Goal: Transaction & Acquisition: Download file/media

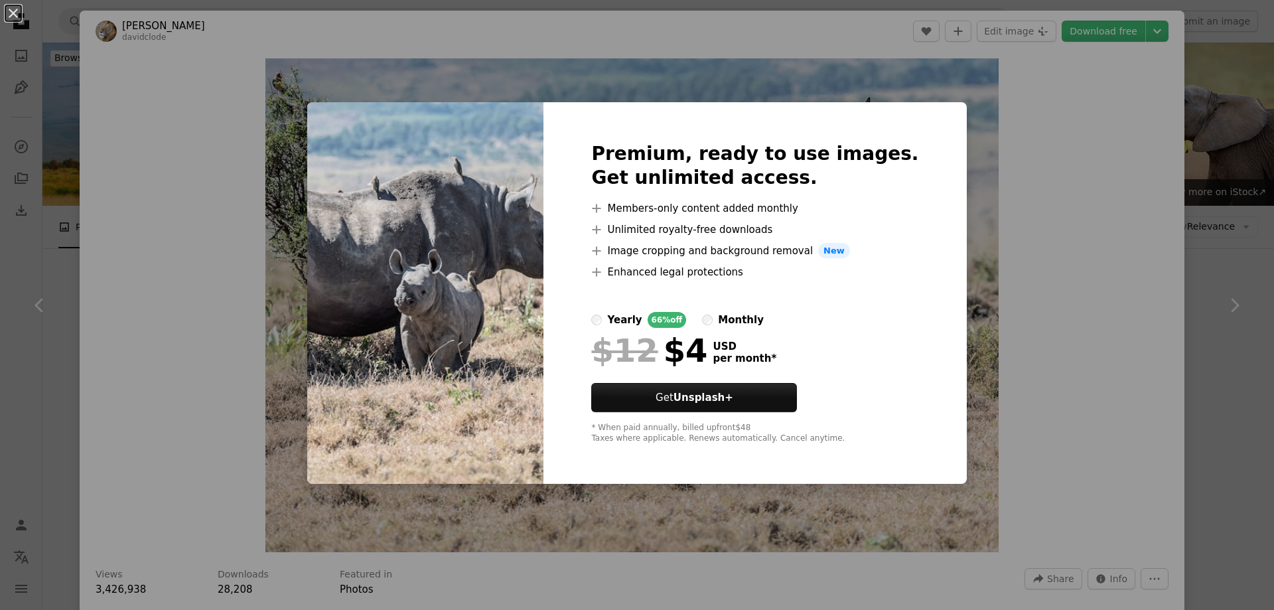
scroll to position [332, 0]
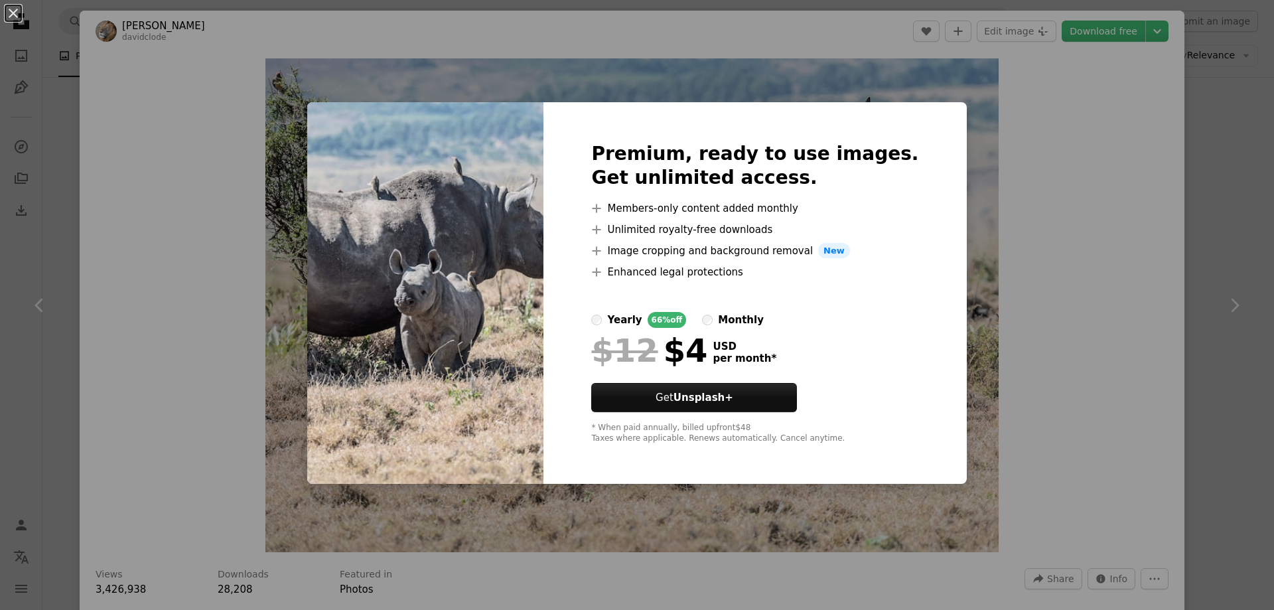
click at [1075, 80] on div "An X shape Premium, ready to use images. Get unlimited access. A plus sign Memb…" at bounding box center [637, 305] width 1274 height 610
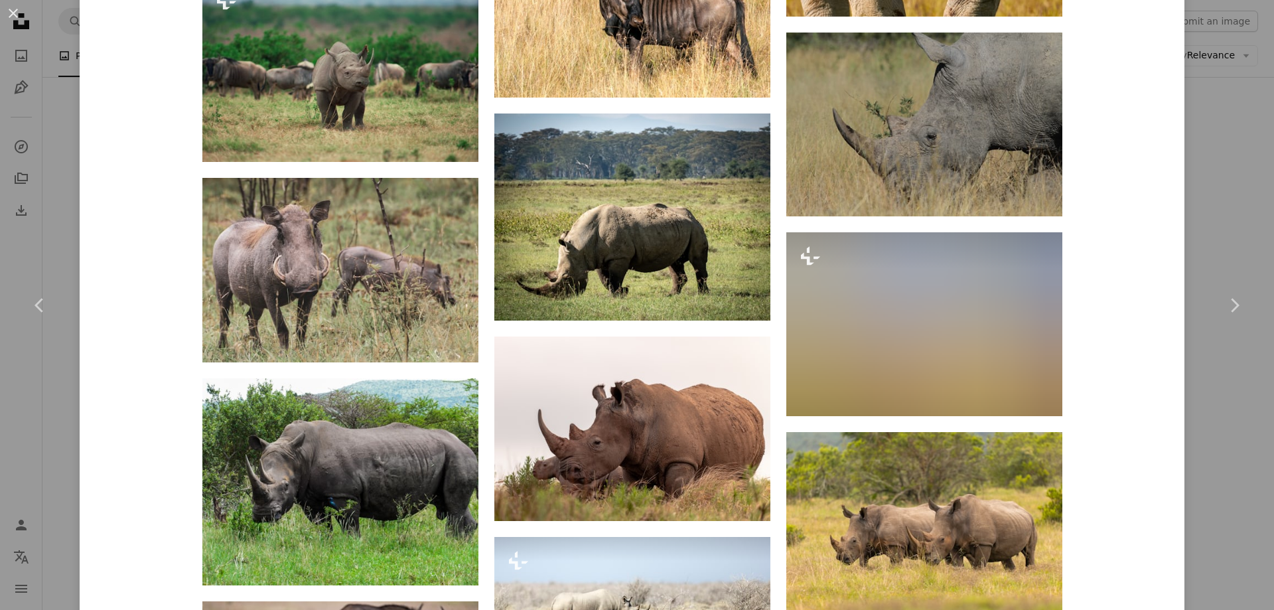
scroll to position [2779, 0]
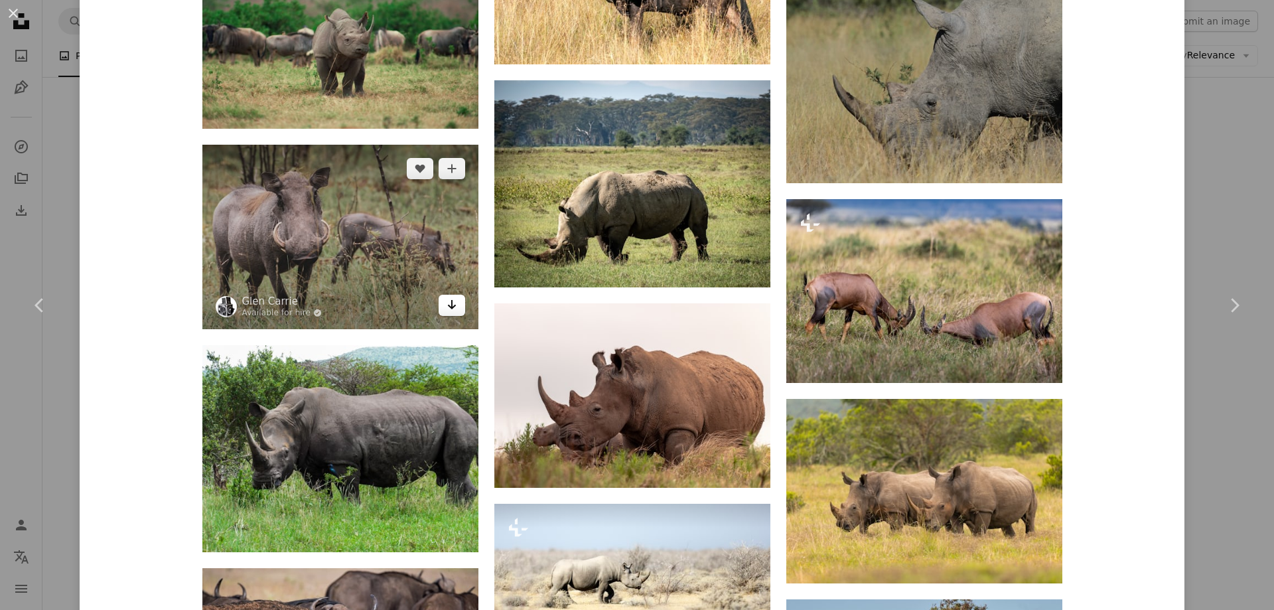
click at [448, 300] on icon "Download" at bounding box center [451, 304] width 9 height 9
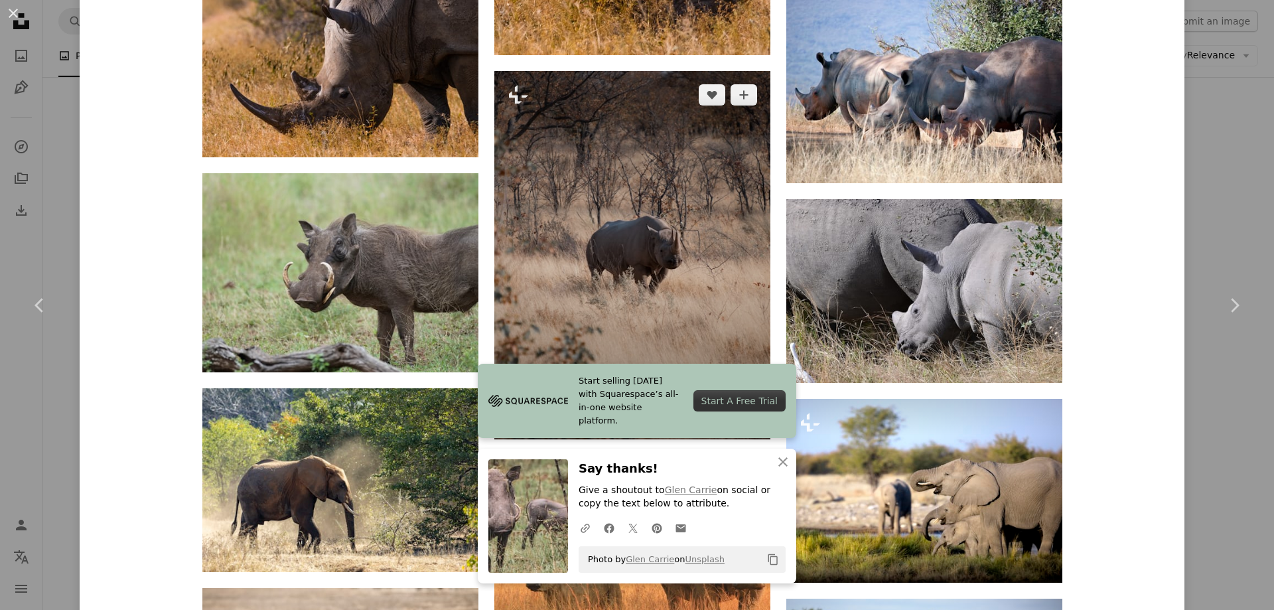
scroll to position [3841, 0]
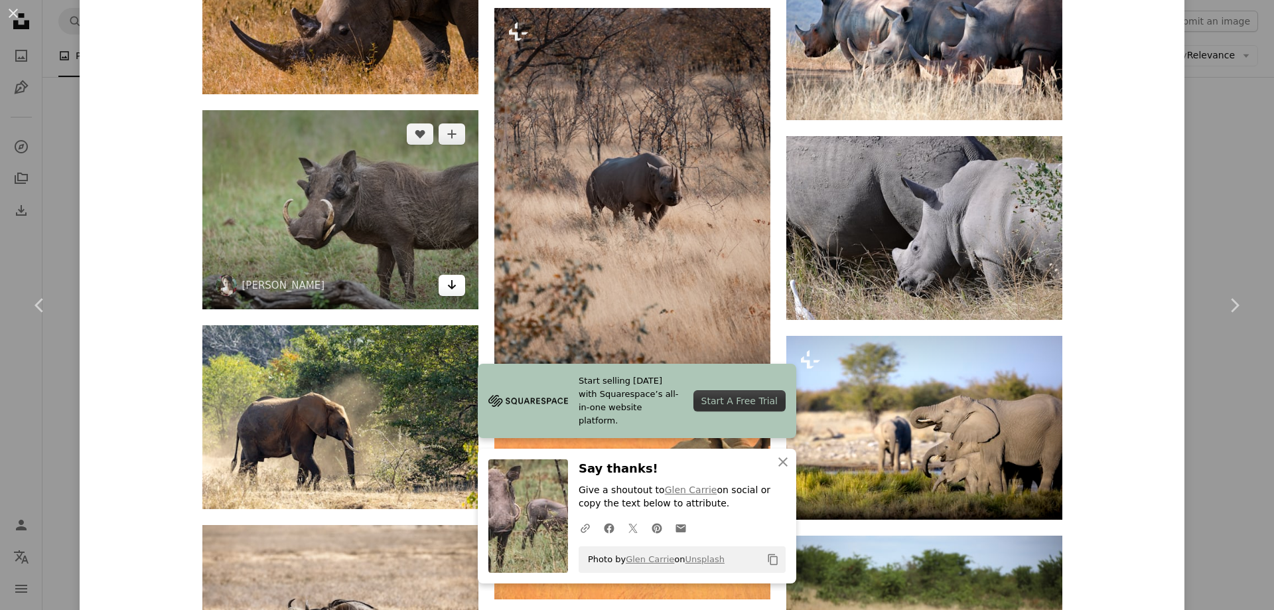
click at [450, 277] on icon "Arrow pointing down" at bounding box center [451, 285] width 11 height 16
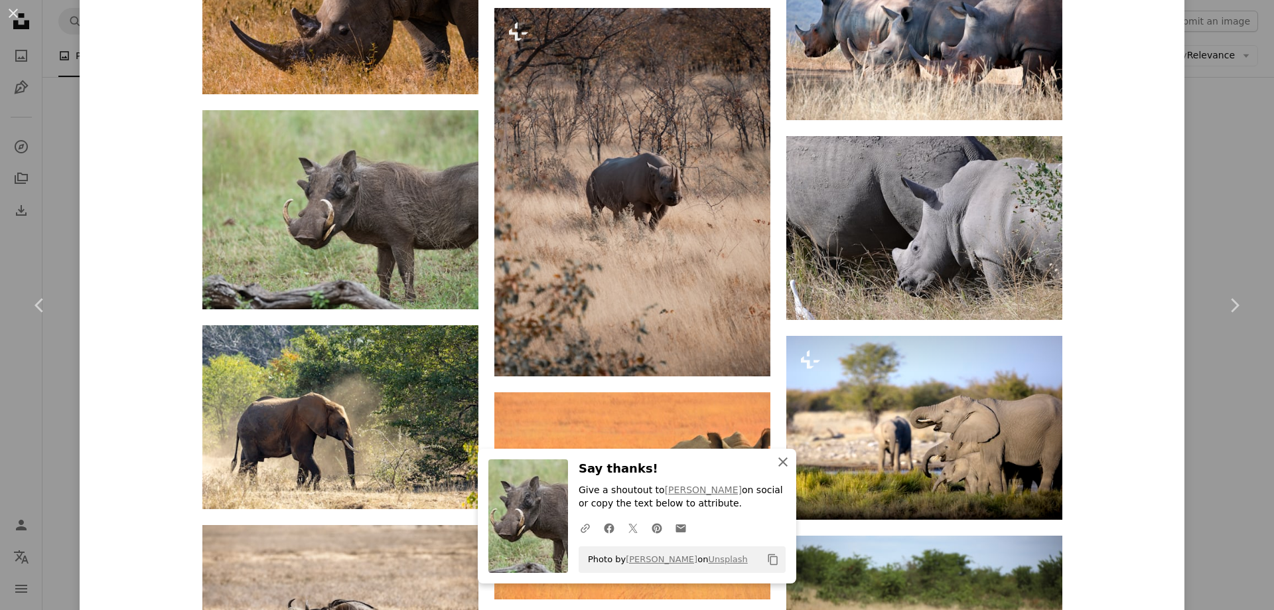
click at [779, 461] on icon "button" at bounding box center [782, 461] width 9 height 9
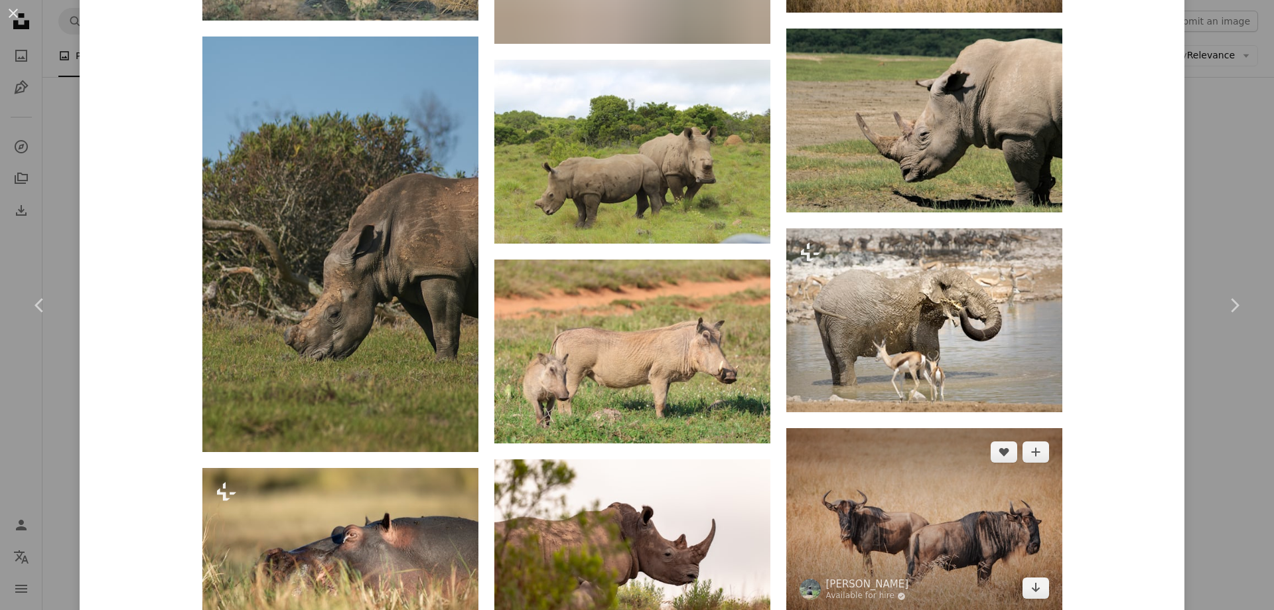
scroll to position [5772, 0]
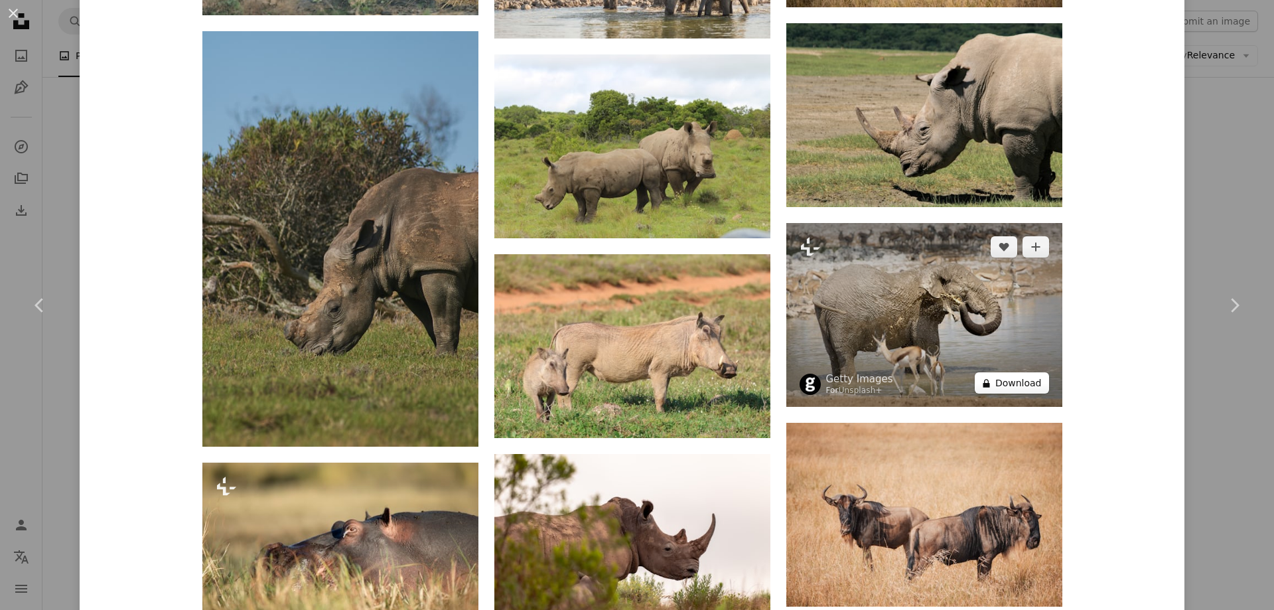
click at [1000, 372] on button "A lock Download" at bounding box center [1011, 382] width 74 height 21
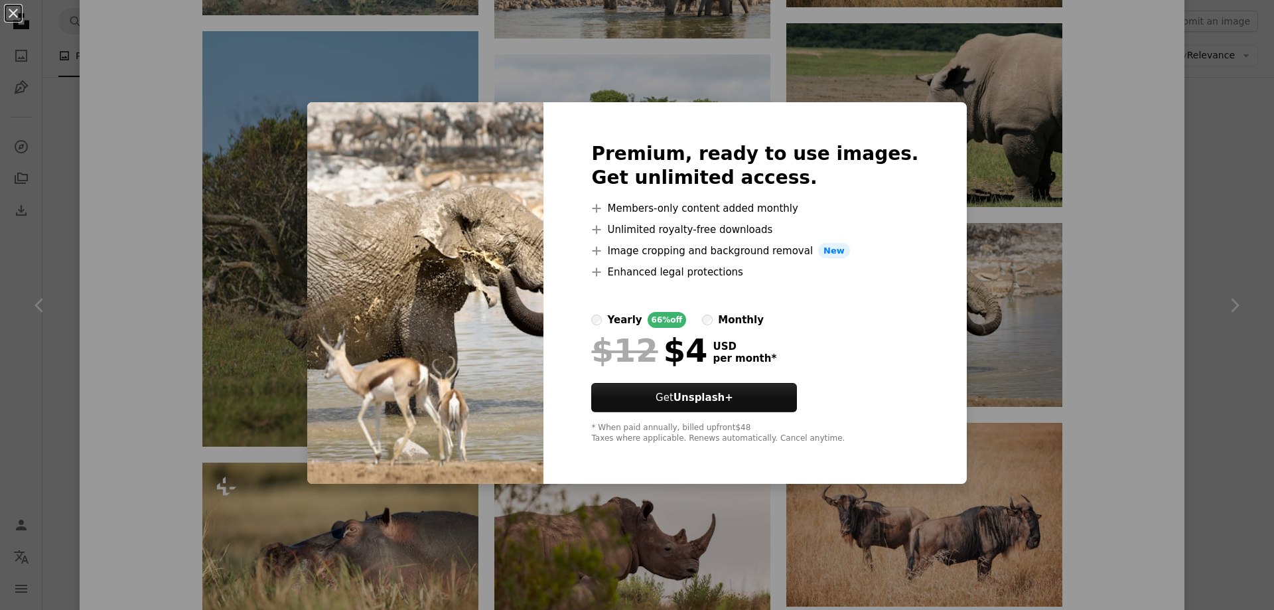
click at [993, 336] on div "An X shape Premium, ready to use images. Get unlimited access. A plus sign Memb…" at bounding box center [637, 305] width 1274 height 610
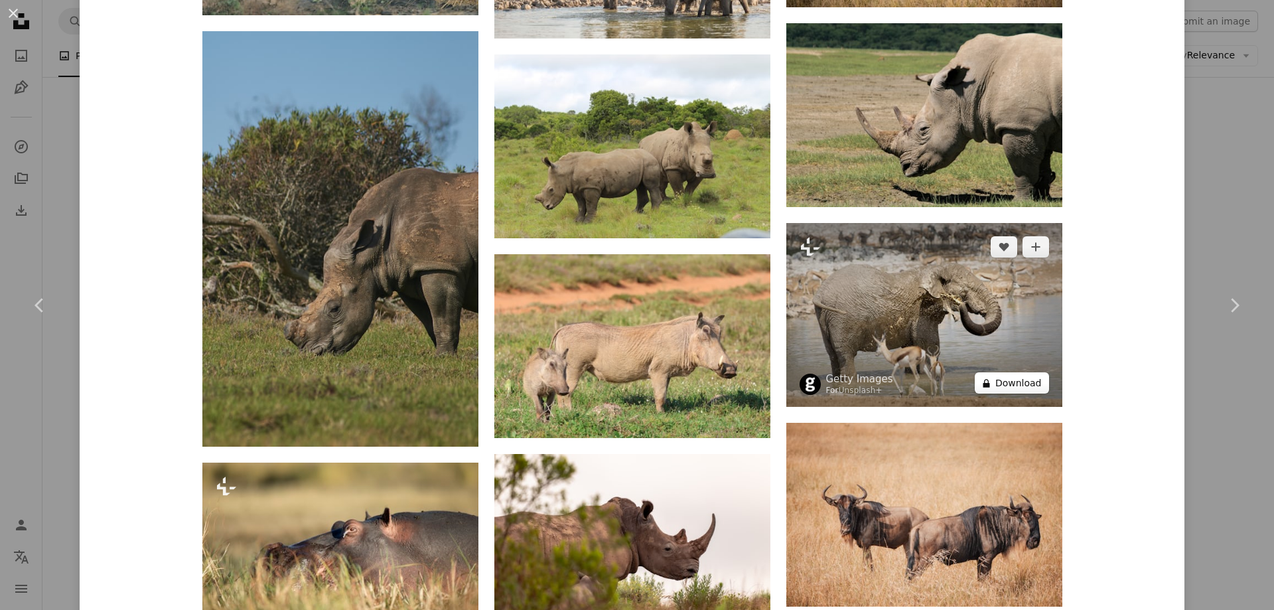
click at [1010, 372] on button "A lock Download" at bounding box center [1011, 382] width 74 height 21
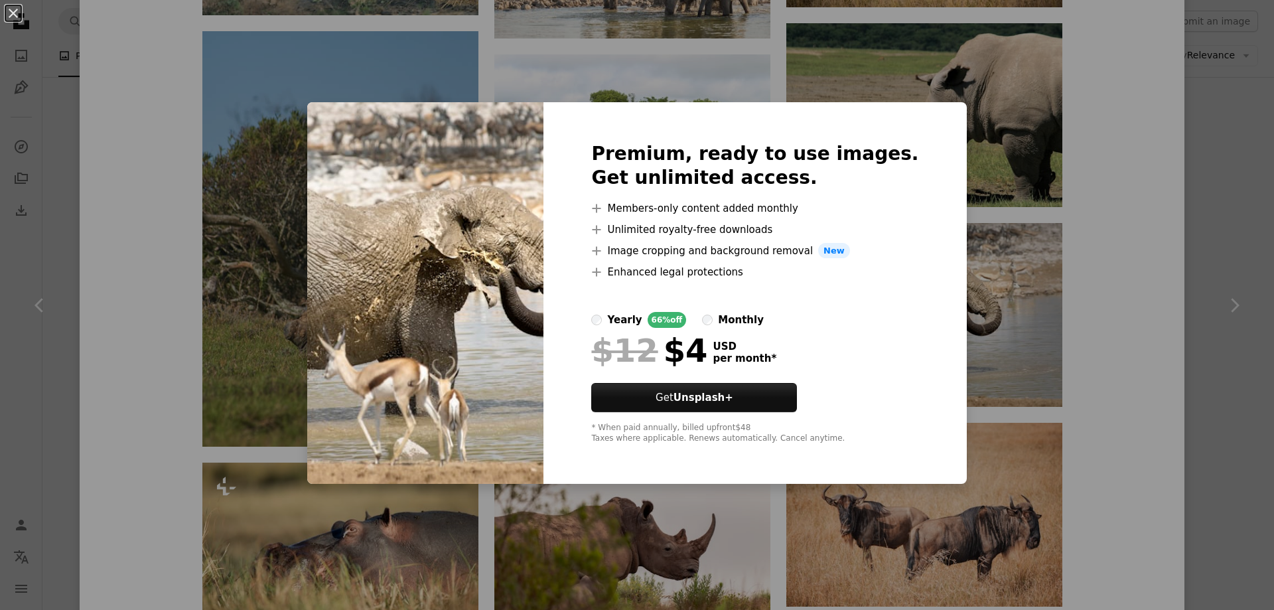
click at [1010, 358] on div "An X shape Premium, ready to use images. Get unlimited access. A plus sign Memb…" at bounding box center [637, 305] width 1274 height 610
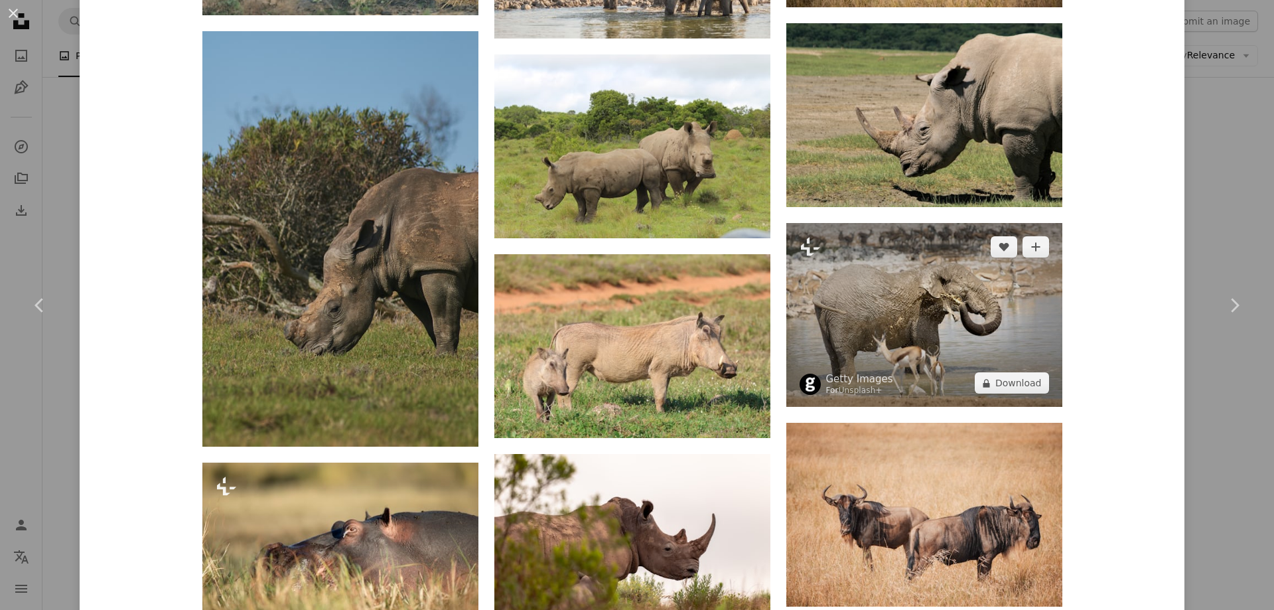
click at [961, 310] on img at bounding box center [924, 315] width 276 height 184
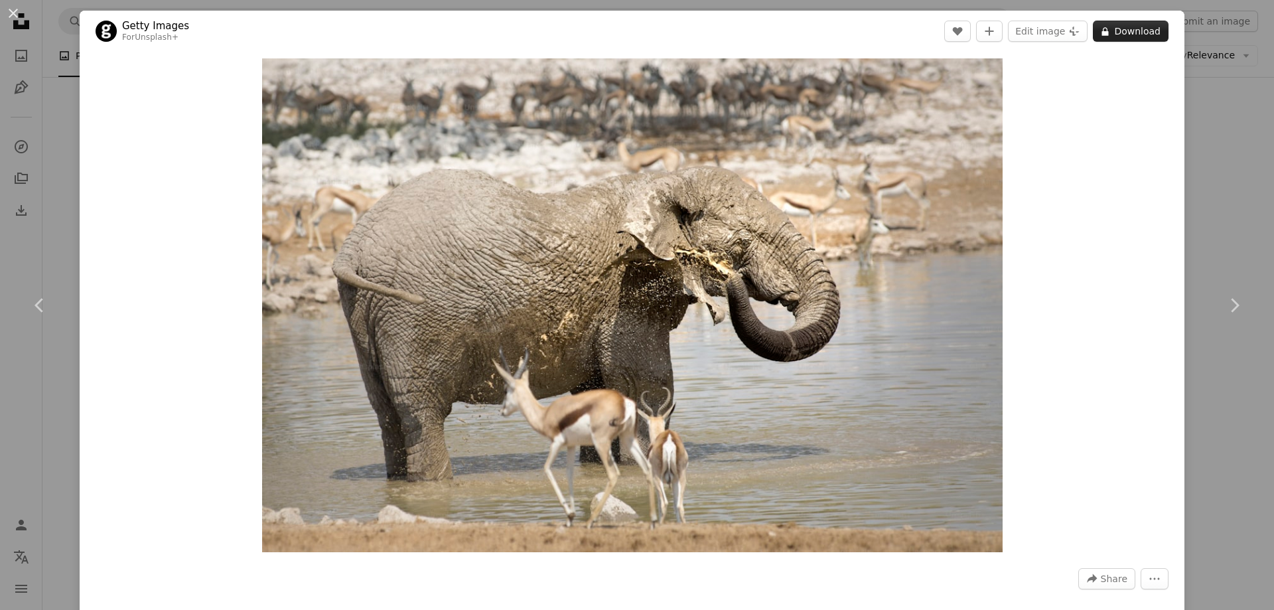
click at [1124, 36] on button "A lock Download" at bounding box center [1131, 31] width 76 height 21
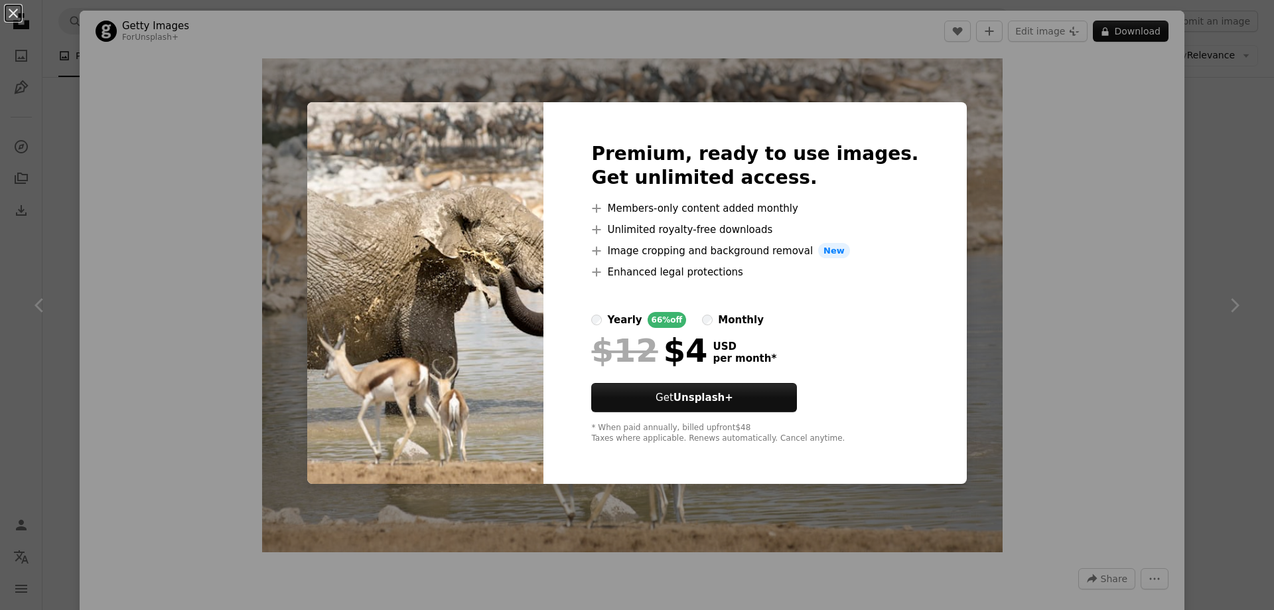
click at [1121, 63] on div "An X shape Premium, ready to use images. Get unlimited access. A plus sign Memb…" at bounding box center [637, 305] width 1274 height 610
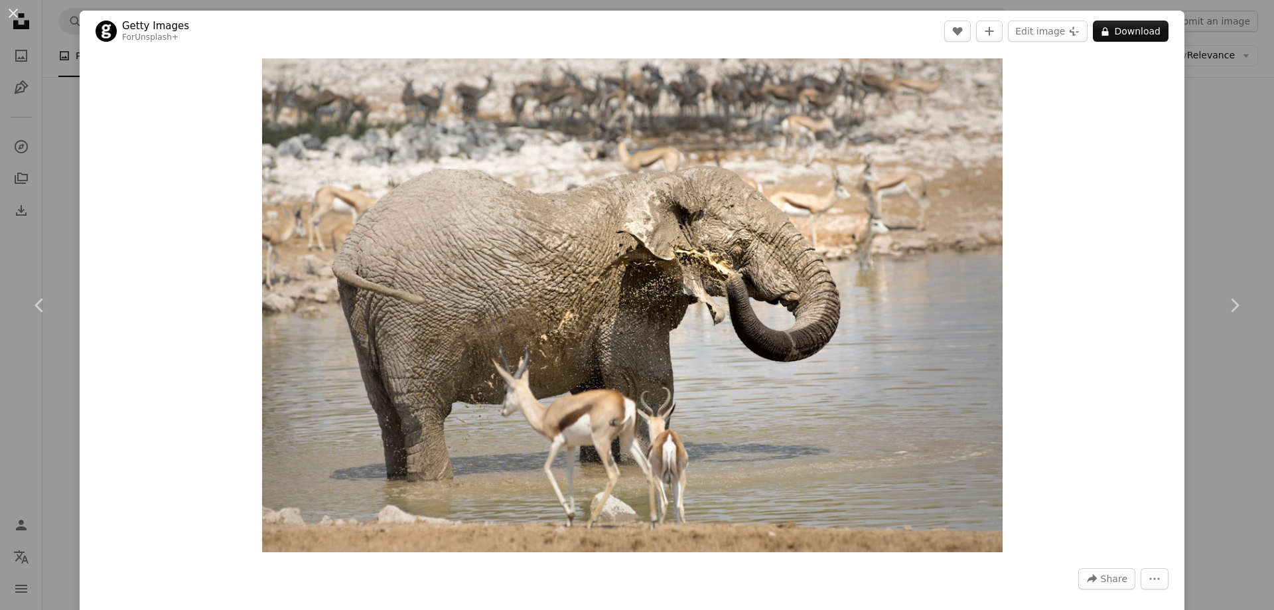
click at [5, 16] on button "An X shape" at bounding box center [13, 13] width 16 height 16
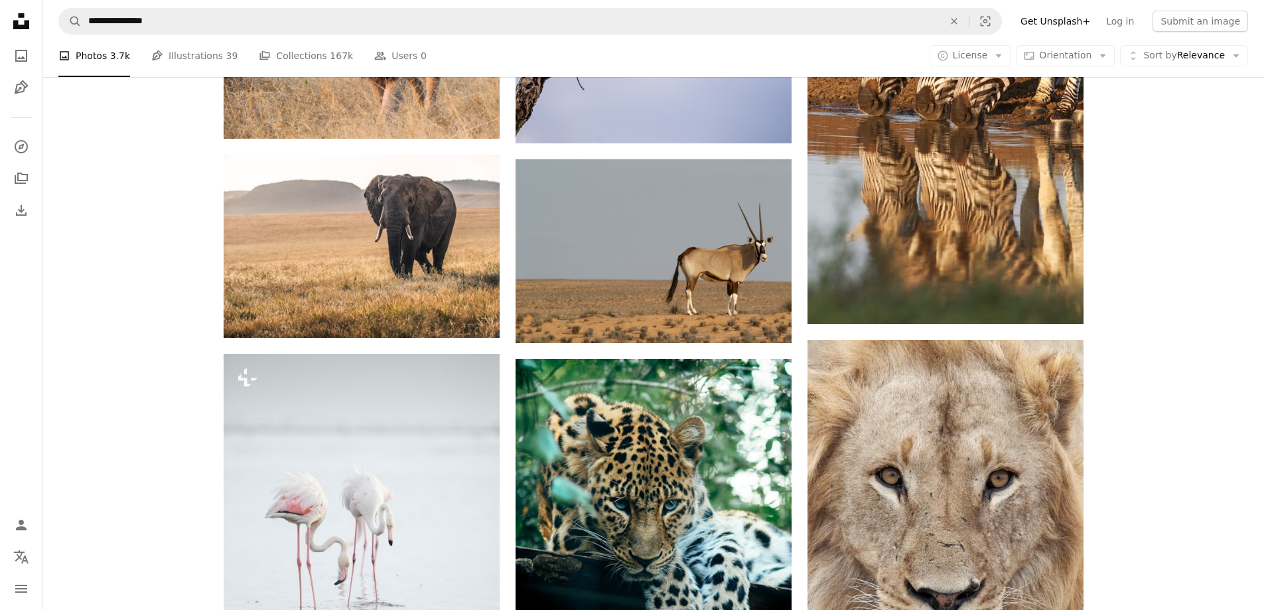
scroll to position [2123, 0]
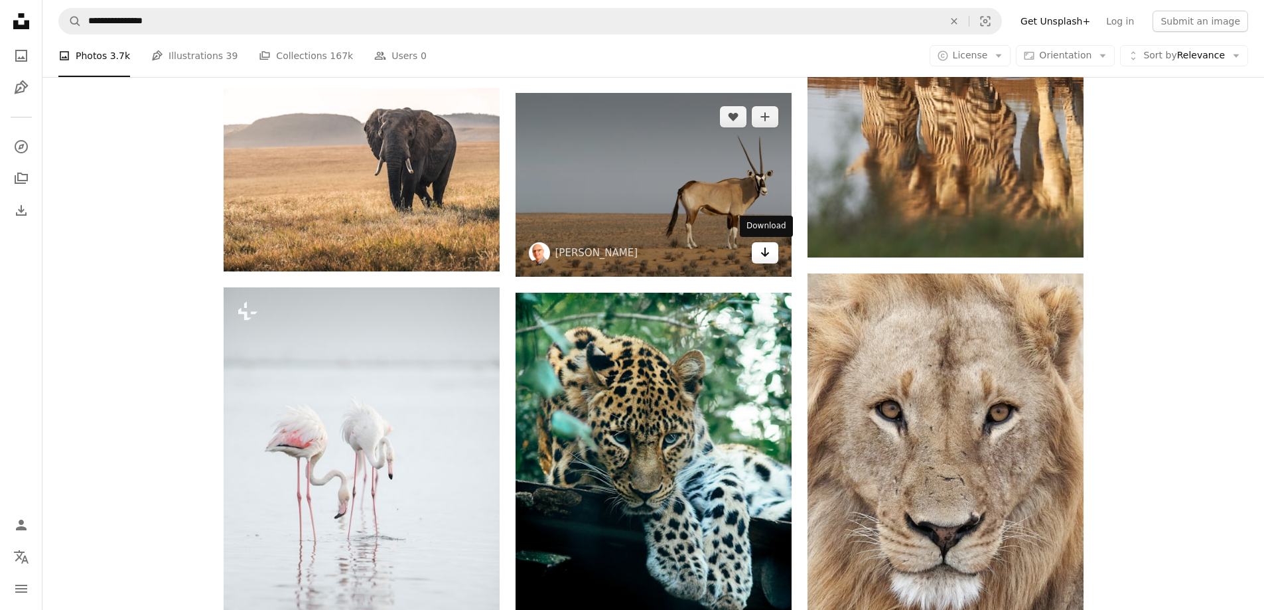
click at [762, 252] on icon "Arrow pointing down" at bounding box center [765, 252] width 11 height 16
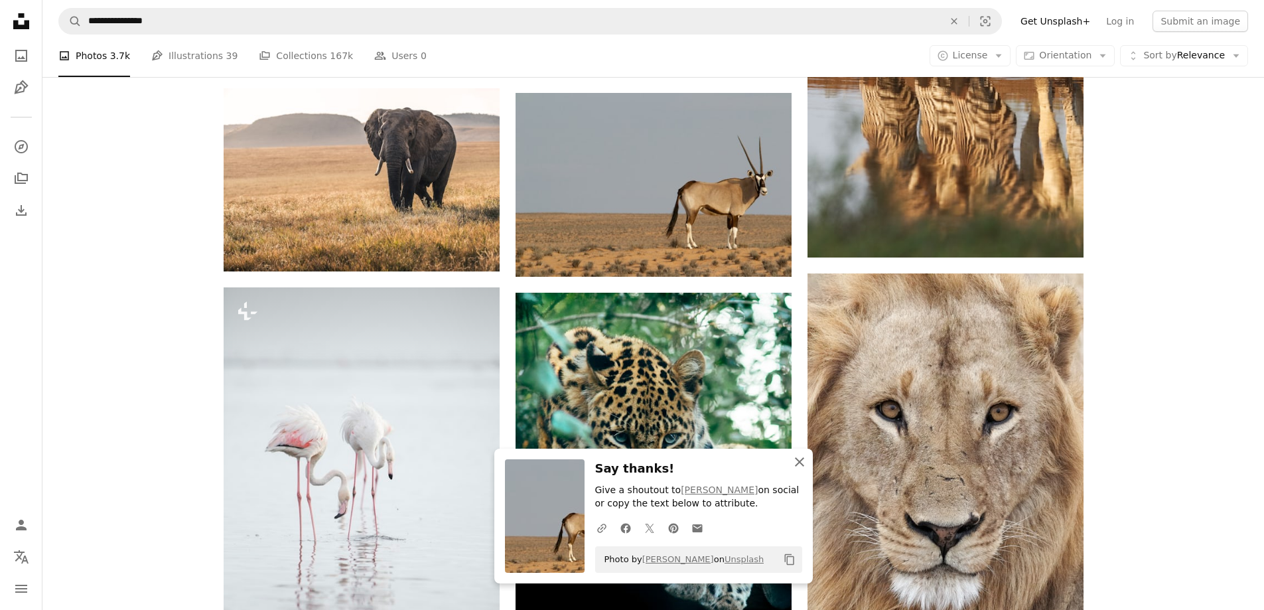
click at [799, 463] on icon "An X shape" at bounding box center [799, 462] width 16 height 16
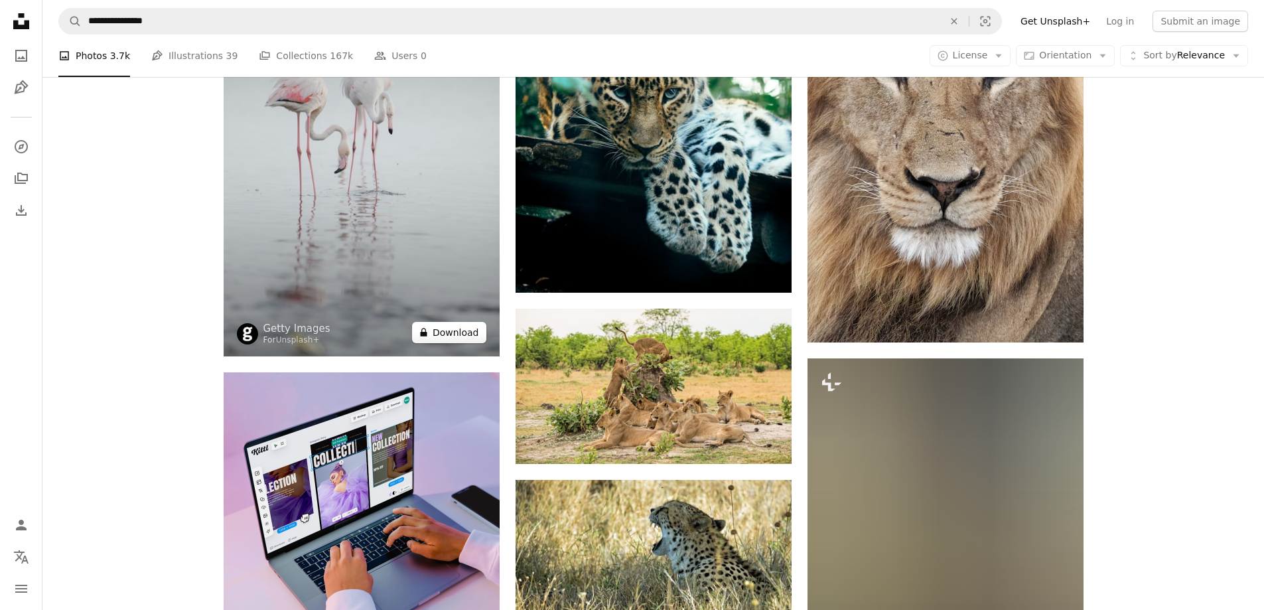
scroll to position [2521, 0]
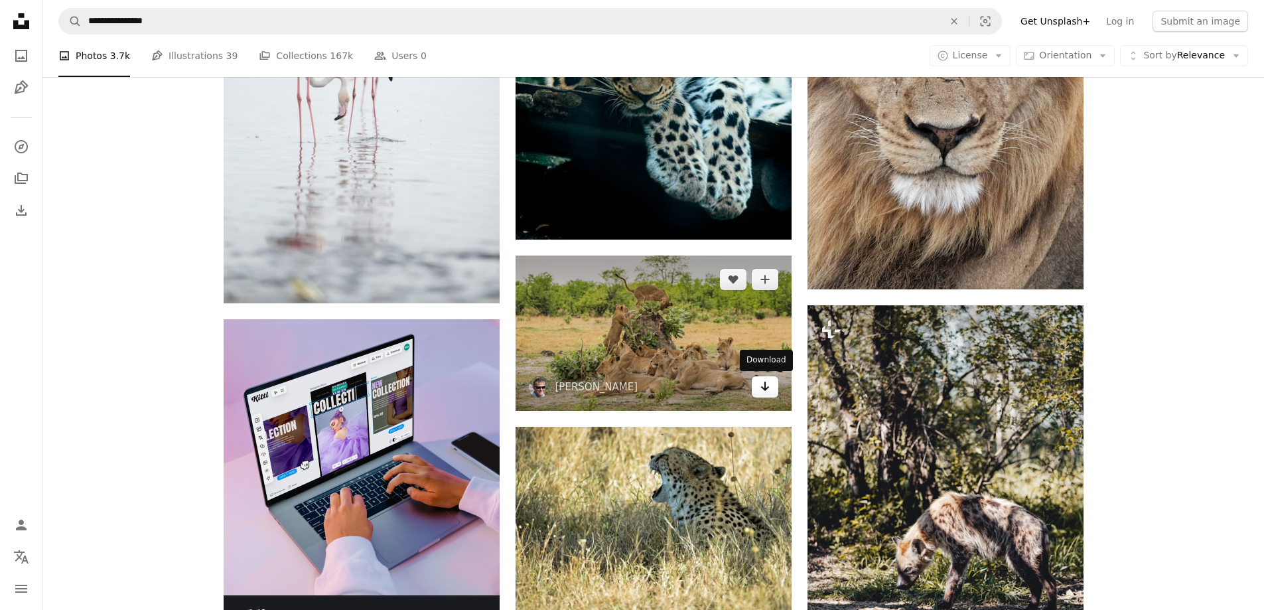
click at [762, 386] on icon "Arrow pointing down" at bounding box center [765, 386] width 11 height 16
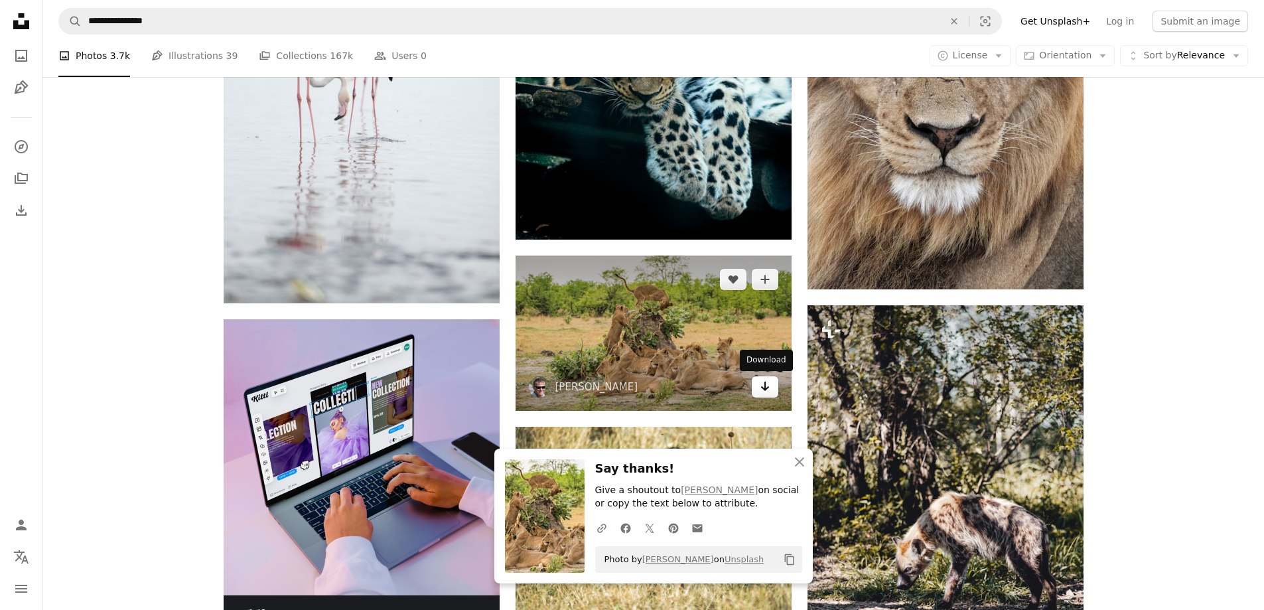
click at [764, 385] on icon "Download" at bounding box center [764, 385] width 9 height 9
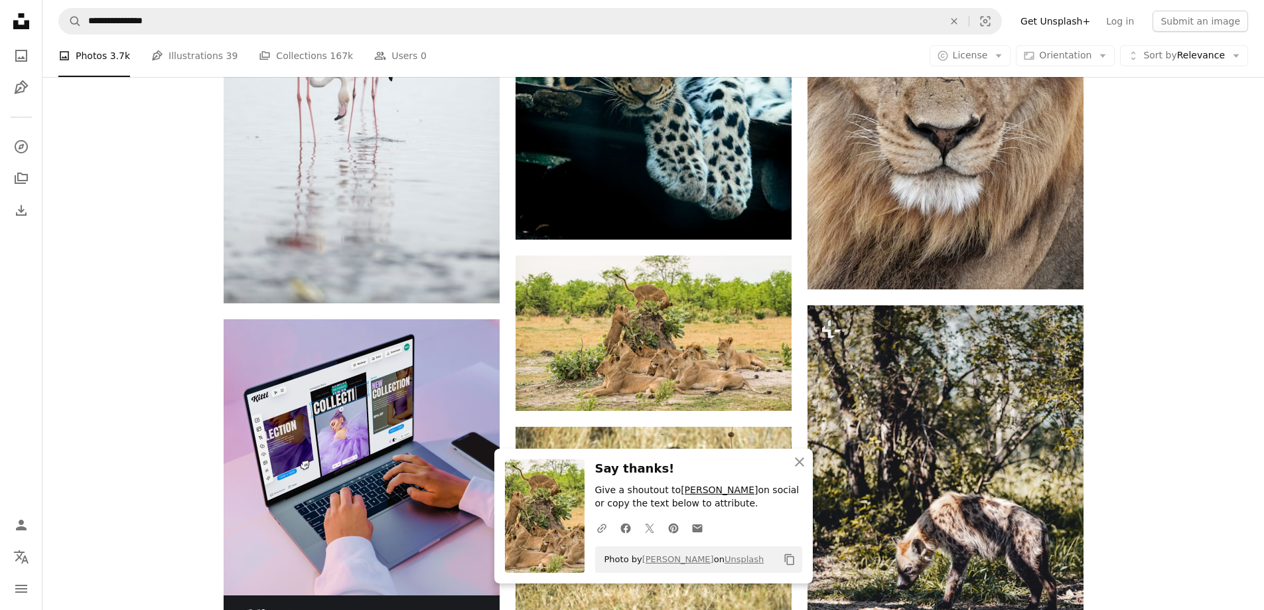
click at [687, 490] on link "[PERSON_NAME]" at bounding box center [719, 489] width 77 height 11
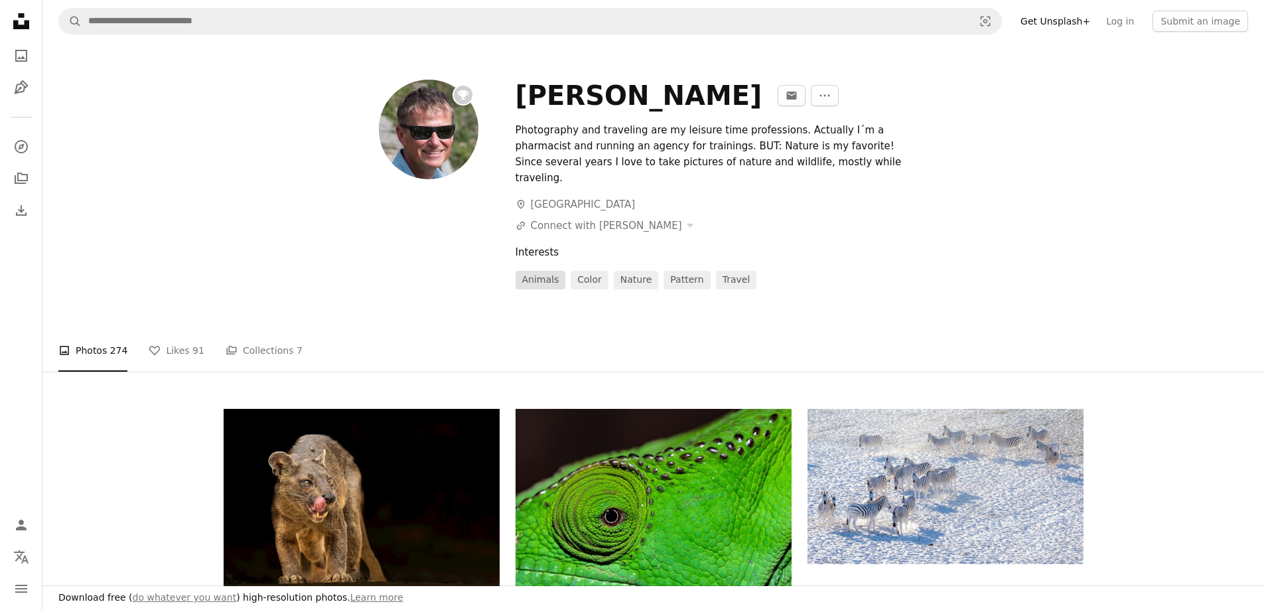
click at [551, 271] on link "Animals" at bounding box center [540, 280] width 50 height 19
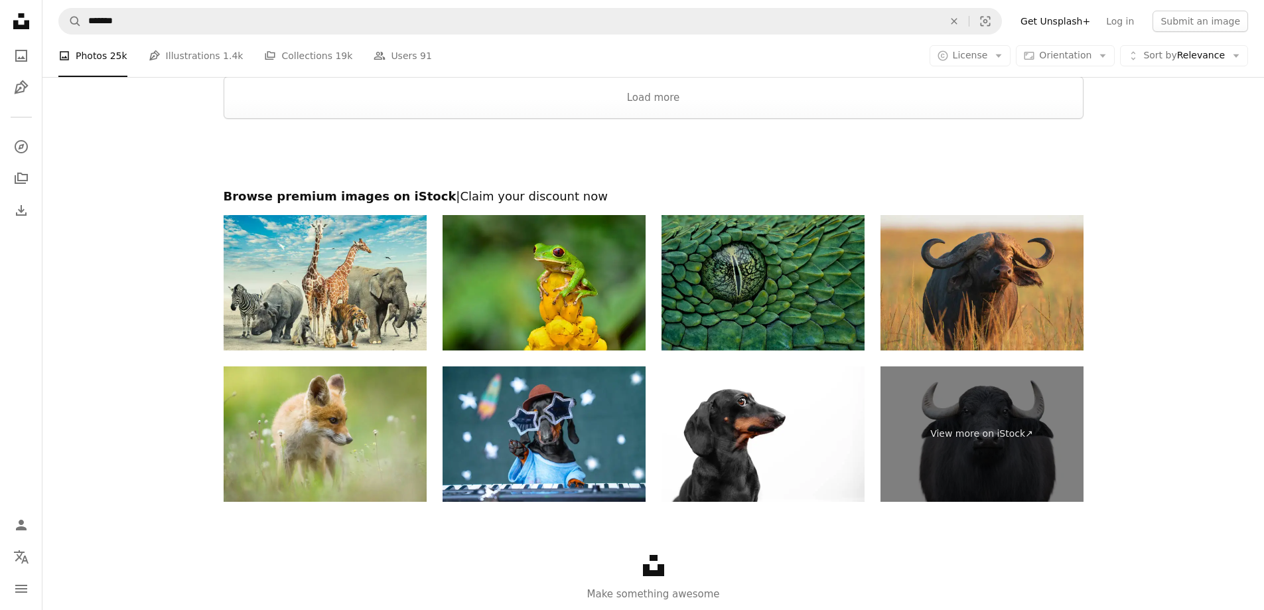
scroll to position [2900, 0]
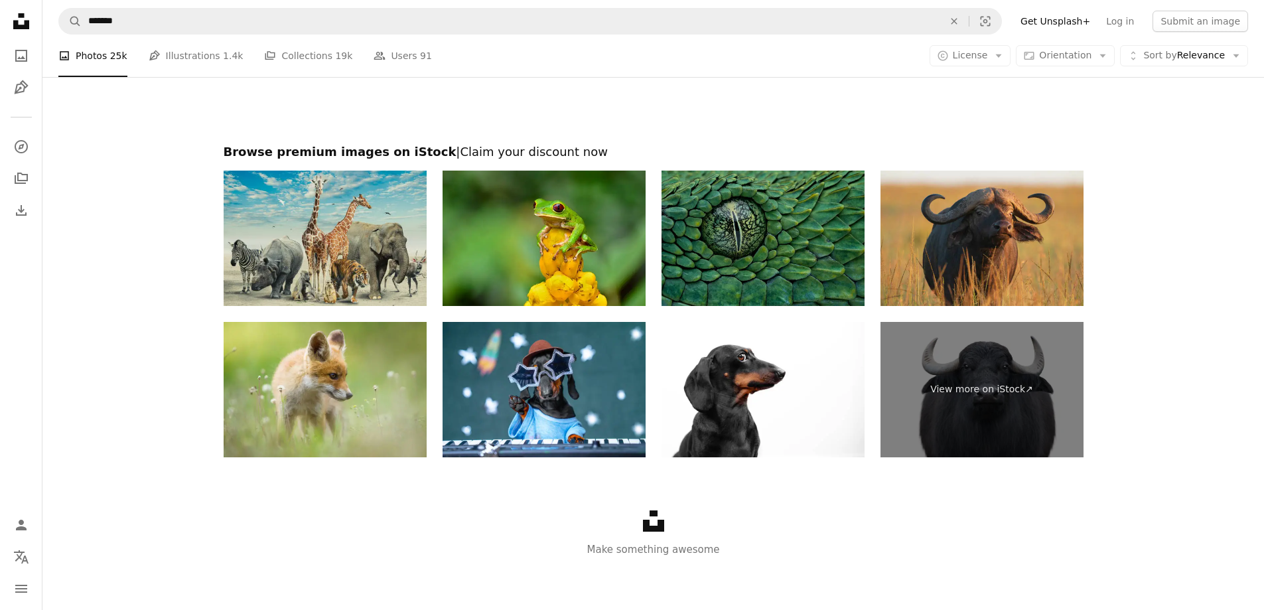
click at [328, 257] on img at bounding box center [325, 237] width 203 height 135
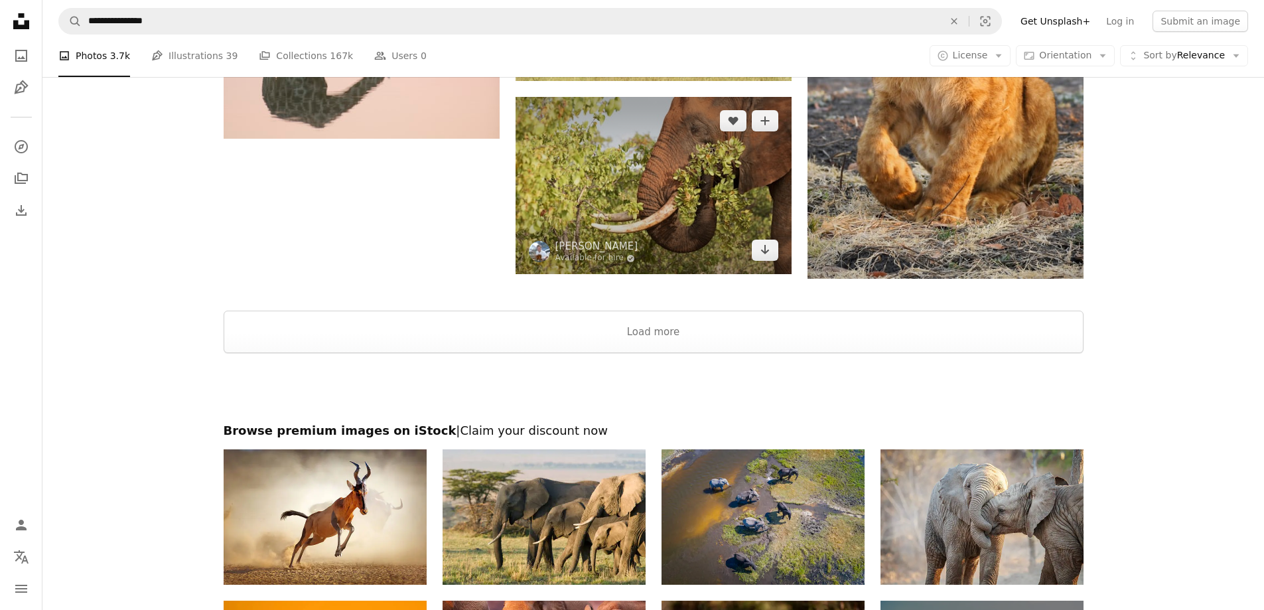
scroll to position [4192, 0]
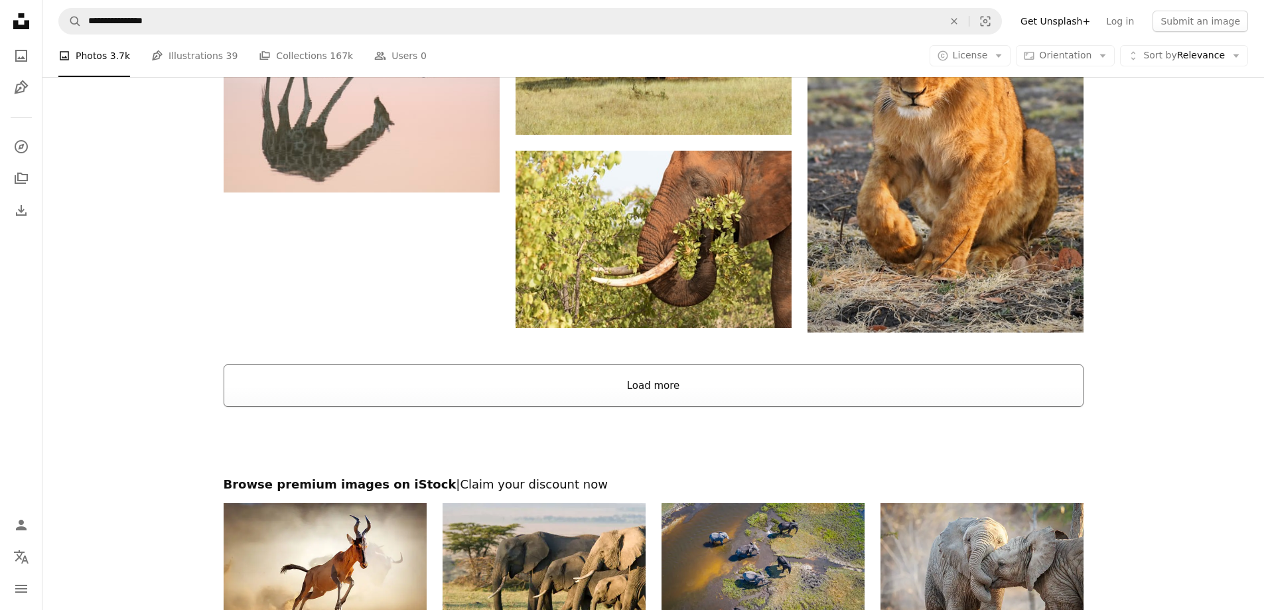
click at [657, 389] on button "Load more" at bounding box center [654, 385] width 860 height 42
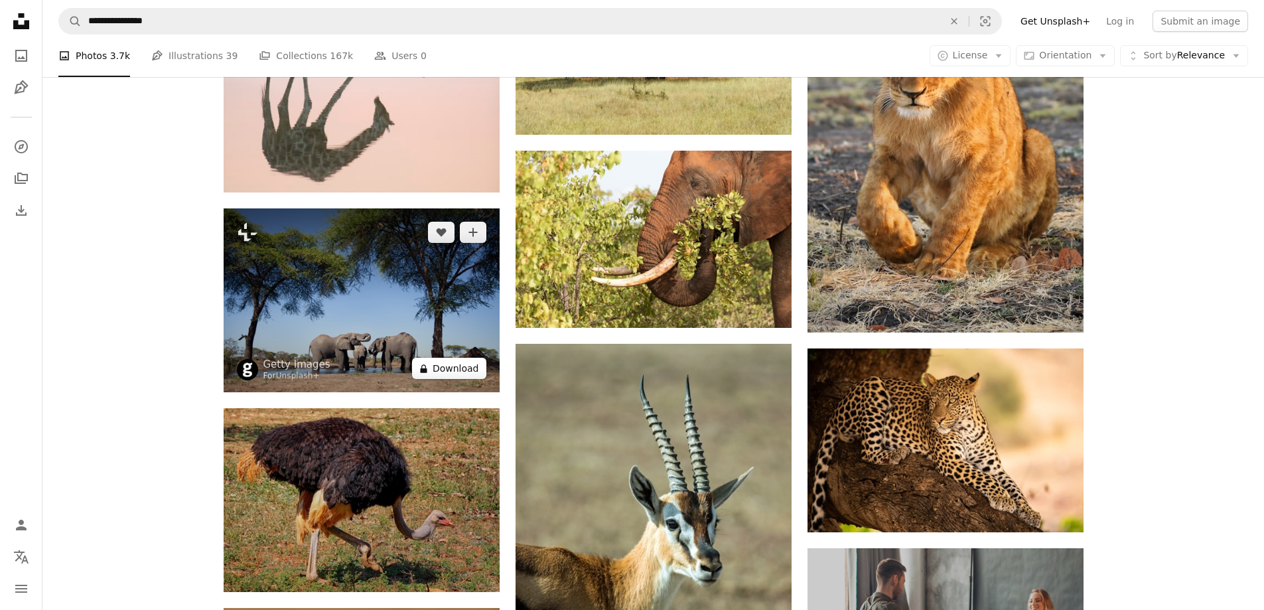
click at [449, 367] on button "A lock Download" at bounding box center [449, 368] width 74 height 21
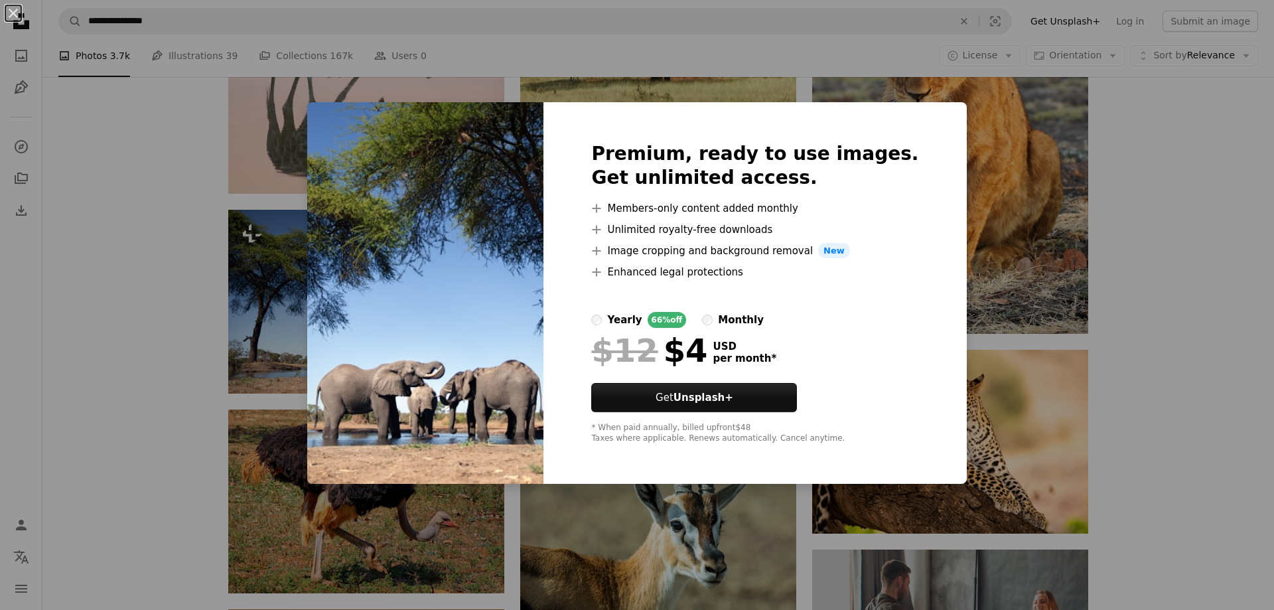
click at [449, 366] on img at bounding box center [425, 293] width 236 height 382
click at [978, 338] on div "An X shape Premium, ready to use images. Get unlimited access. A plus sign Memb…" at bounding box center [637, 305] width 1274 height 610
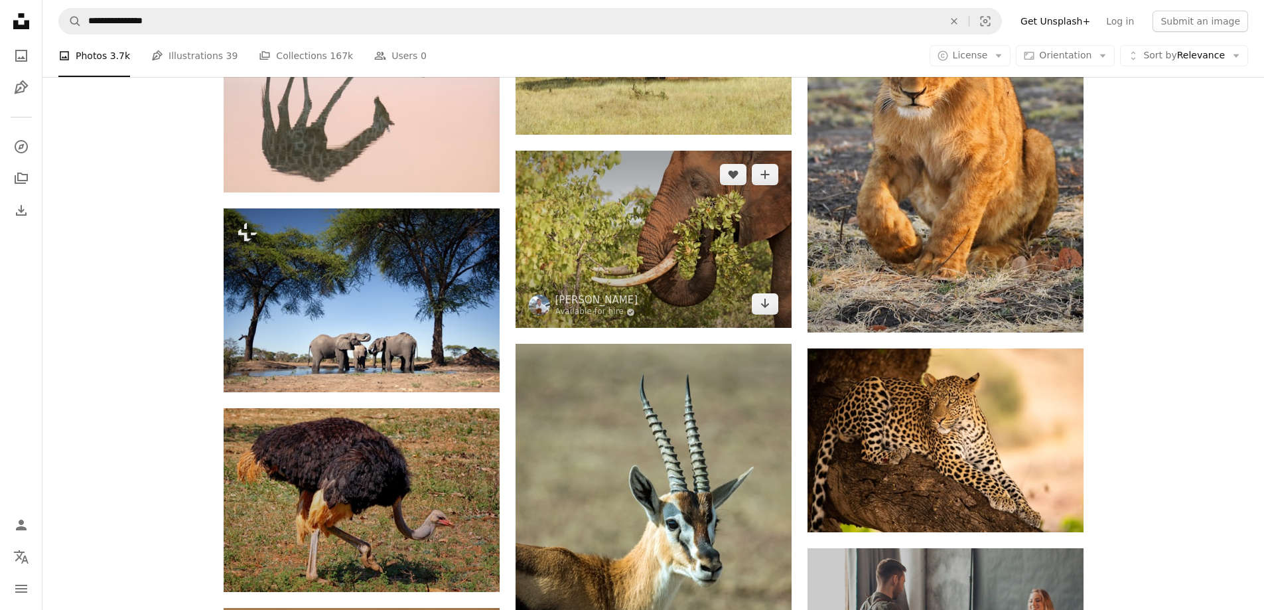
click at [659, 281] on img at bounding box center [653, 239] width 276 height 177
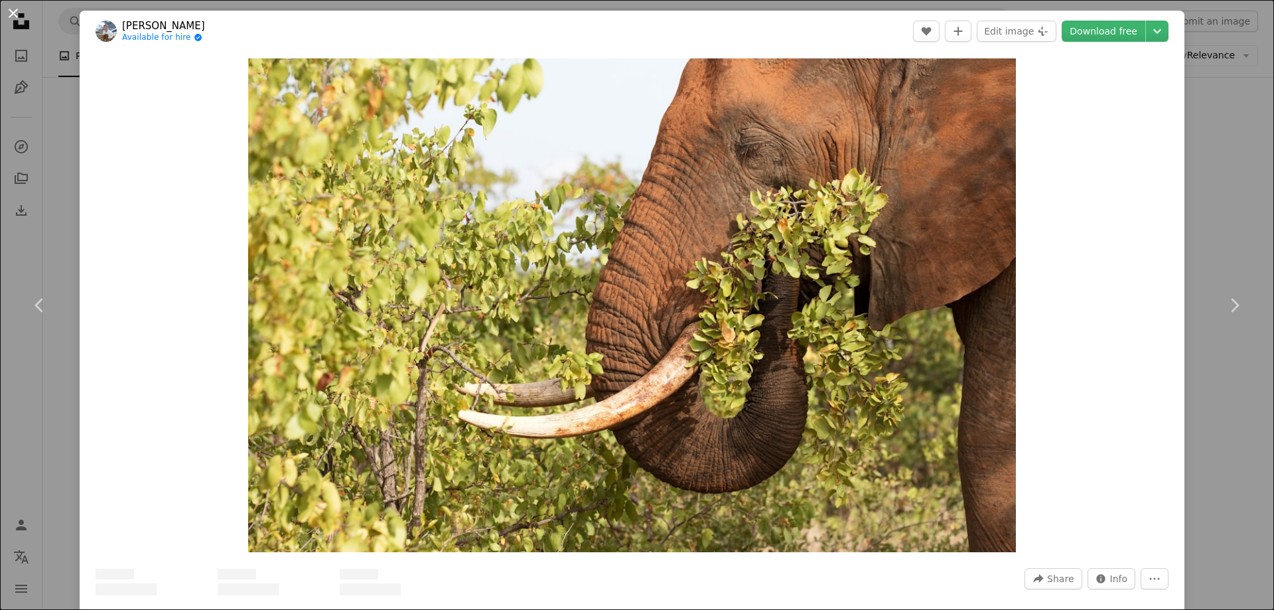
click at [10, 11] on button "An X shape" at bounding box center [13, 13] width 16 height 16
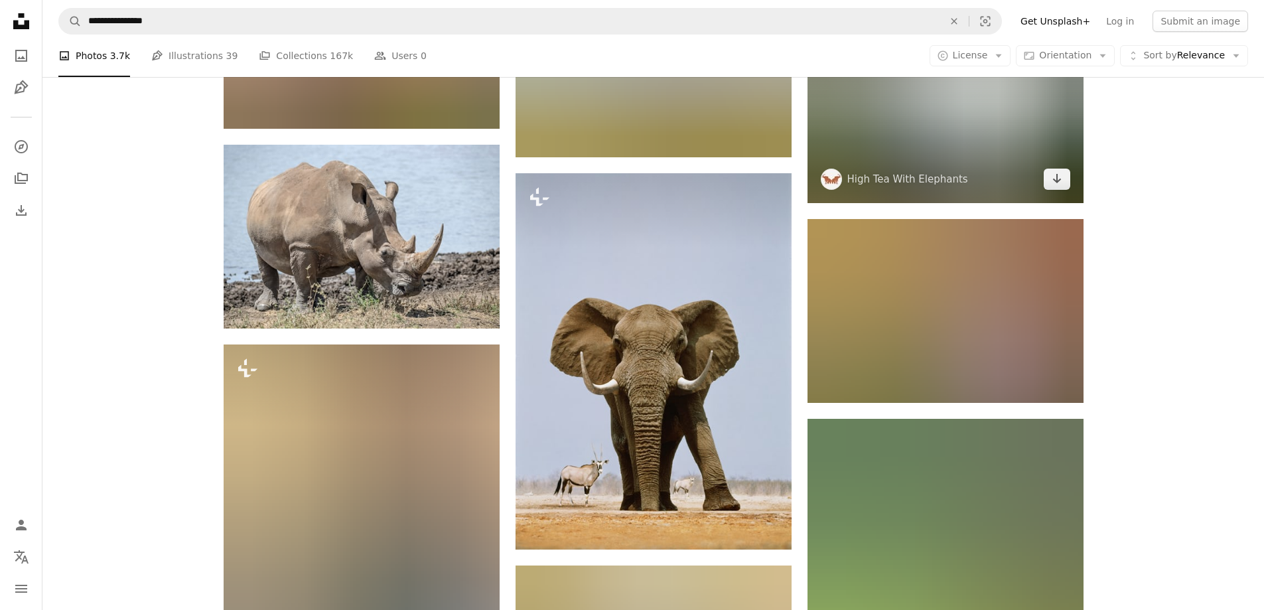
scroll to position [5585, 0]
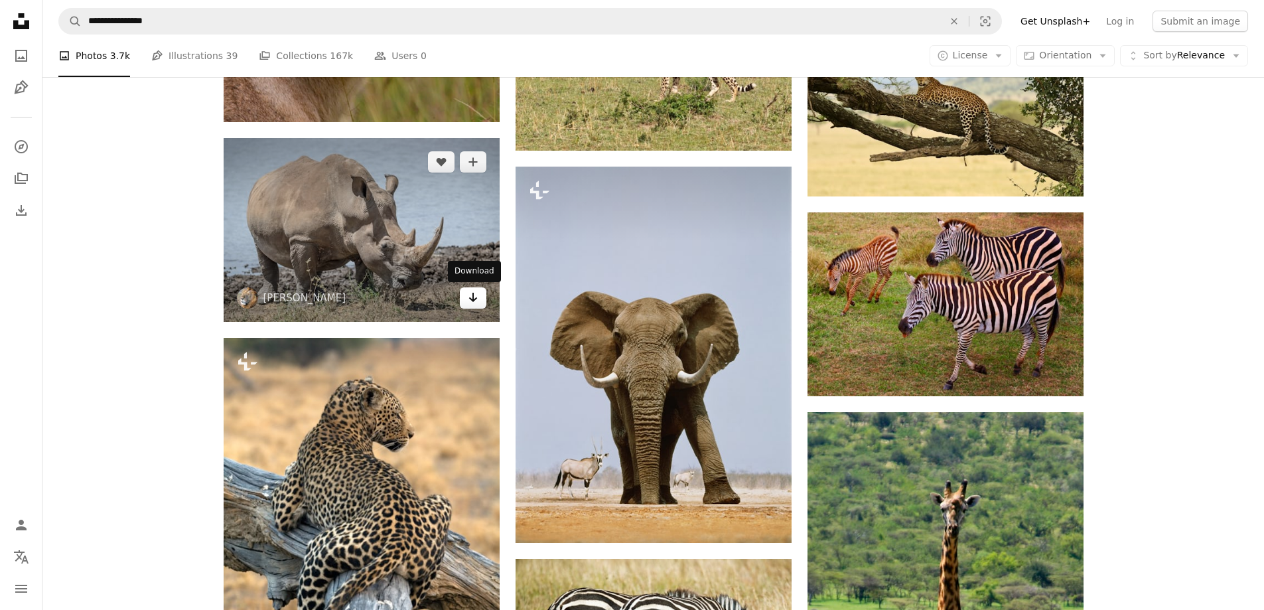
click at [476, 304] on icon "Arrow pointing down" at bounding box center [473, 297] width 11 height 16
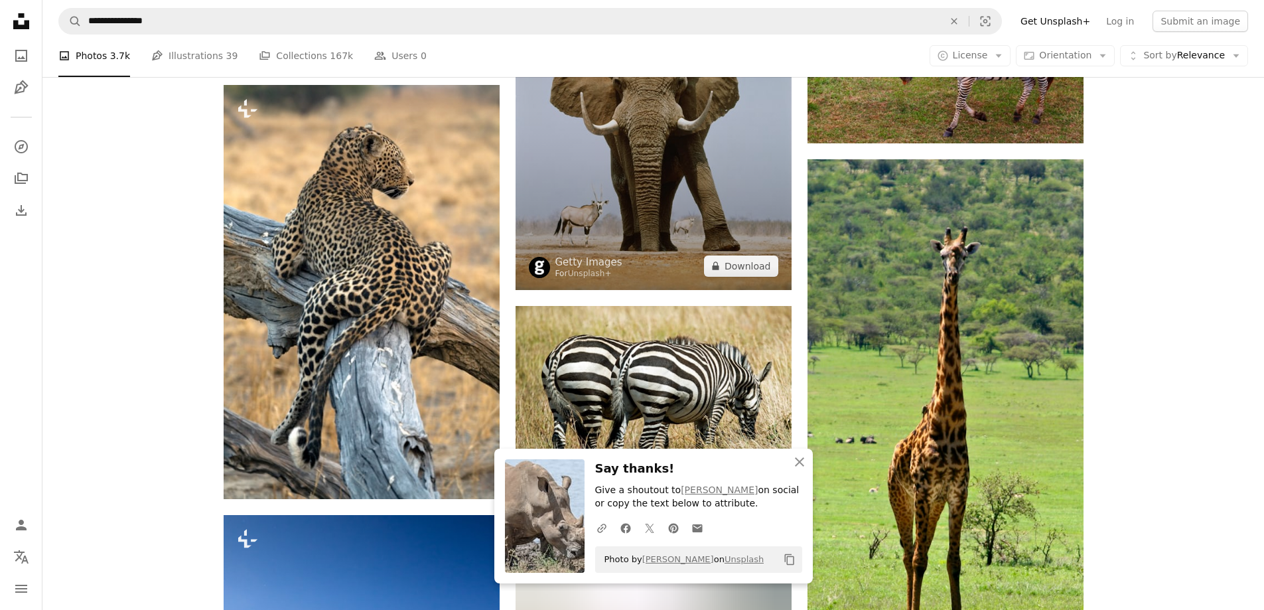
scroll to position [5851, 0]
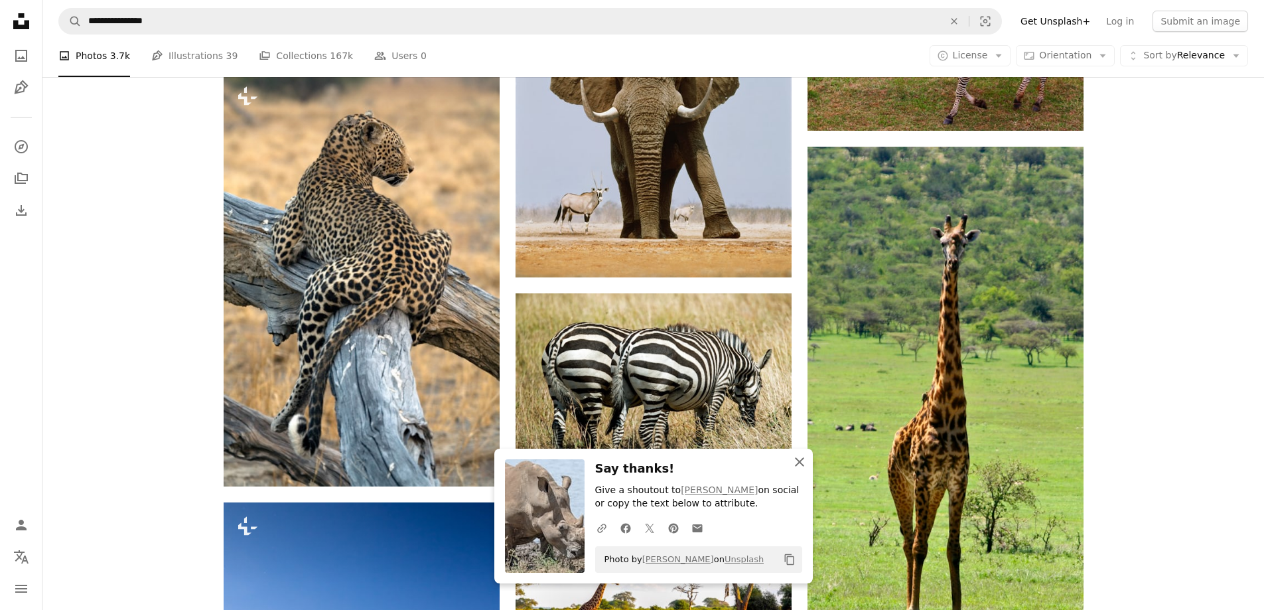
click at [800, 456] on icon "An X shape" at bounding box center [799, 462] width 16 height 16
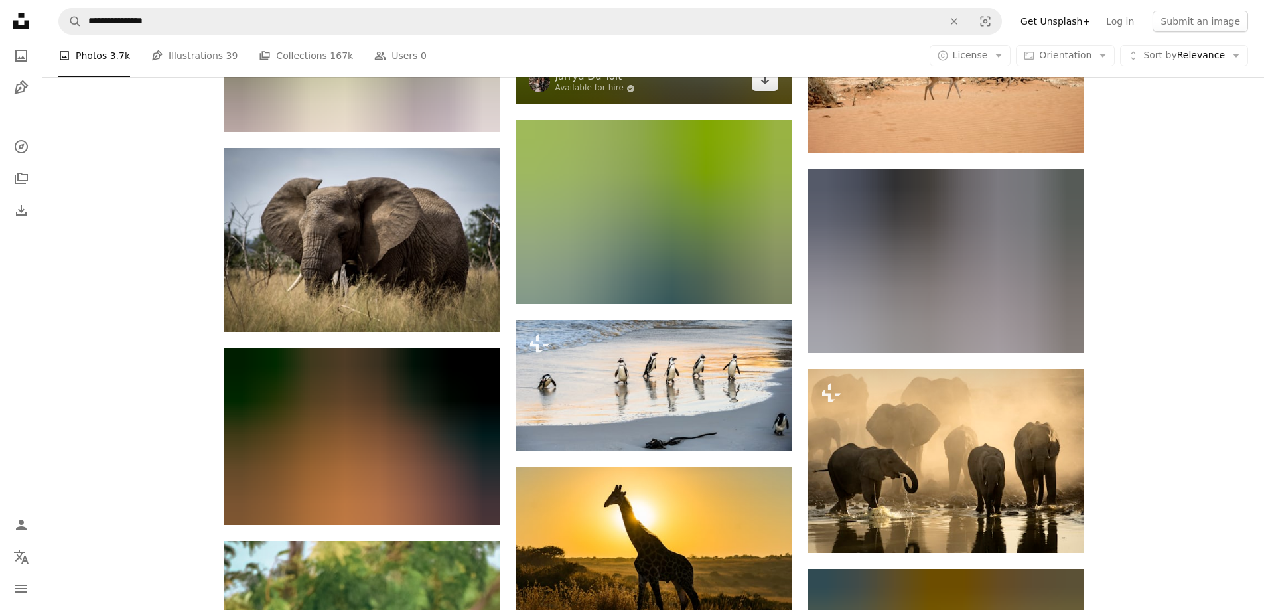
scroll to position [7708, 0]
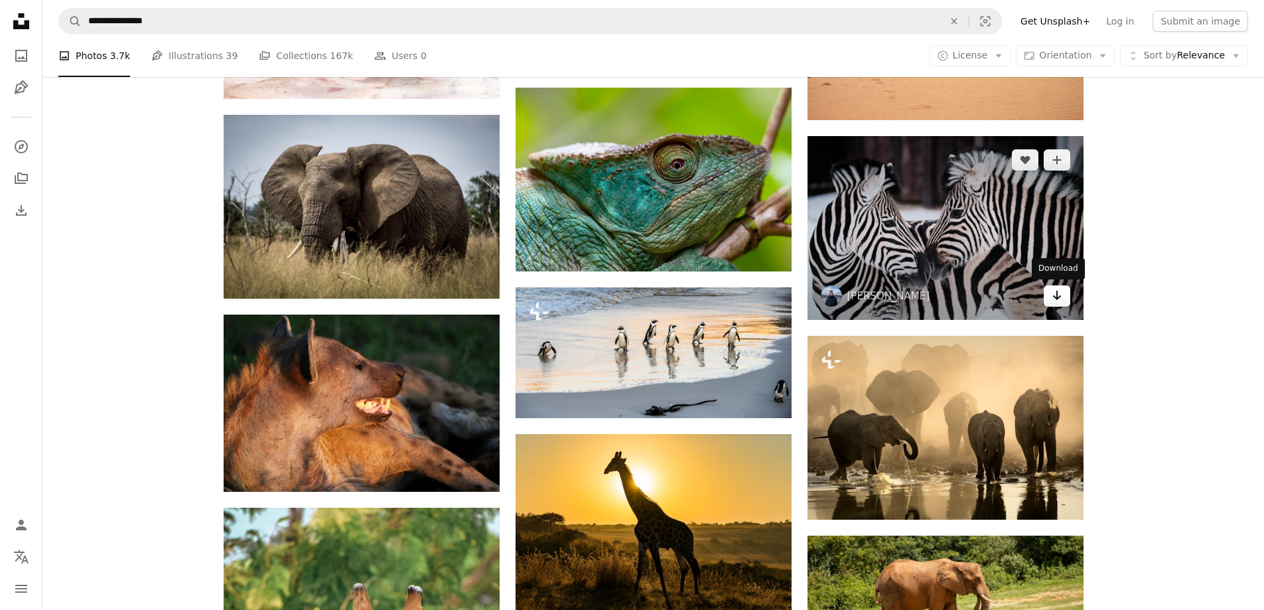
click at [1054, 296] on icon "Download" at bounding box center [1056, 295] width 9 height 9
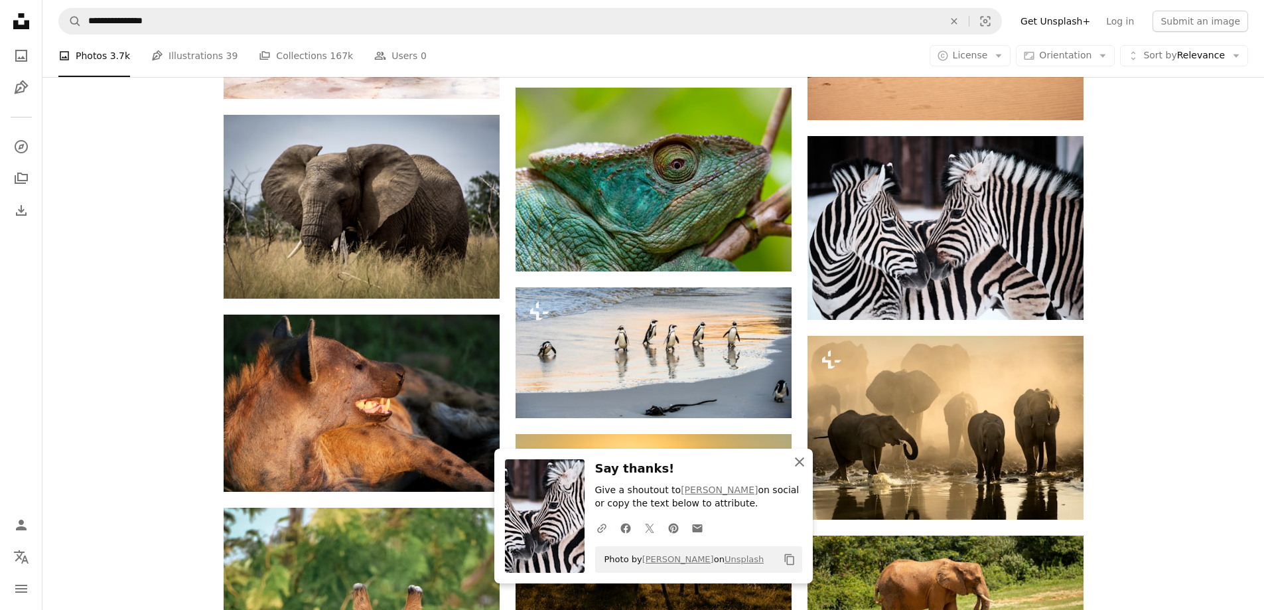
click at [798, 457] on icon "An X shape" at bounding box center [799, 462] width 16 height 16
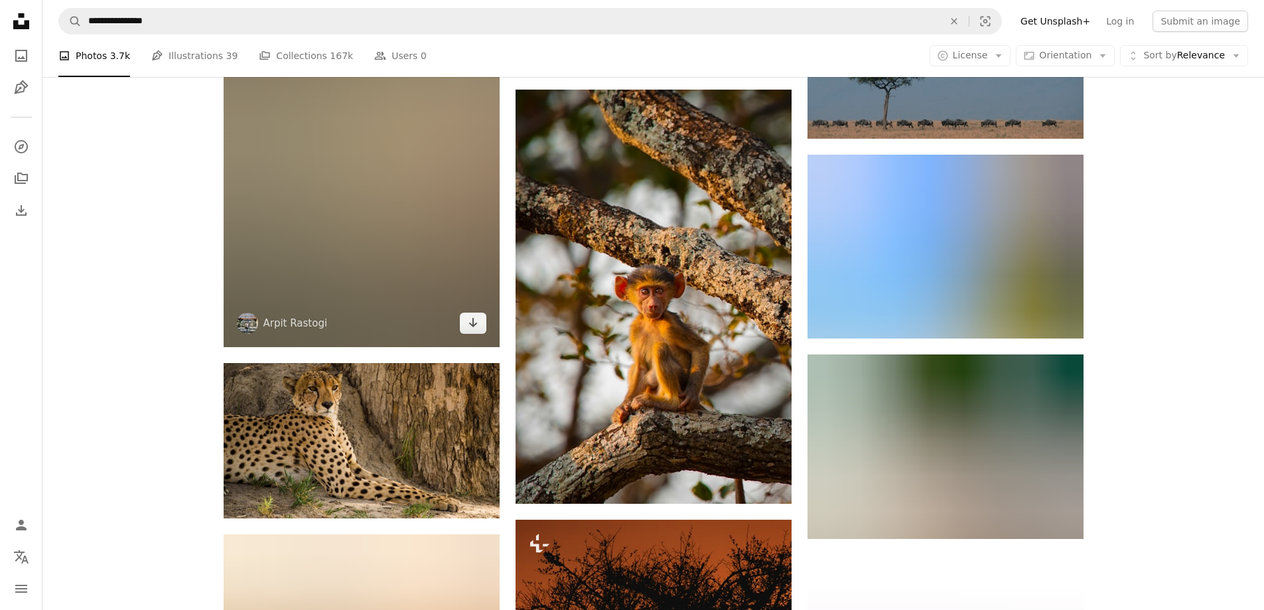
scroll to position [9101, 0]
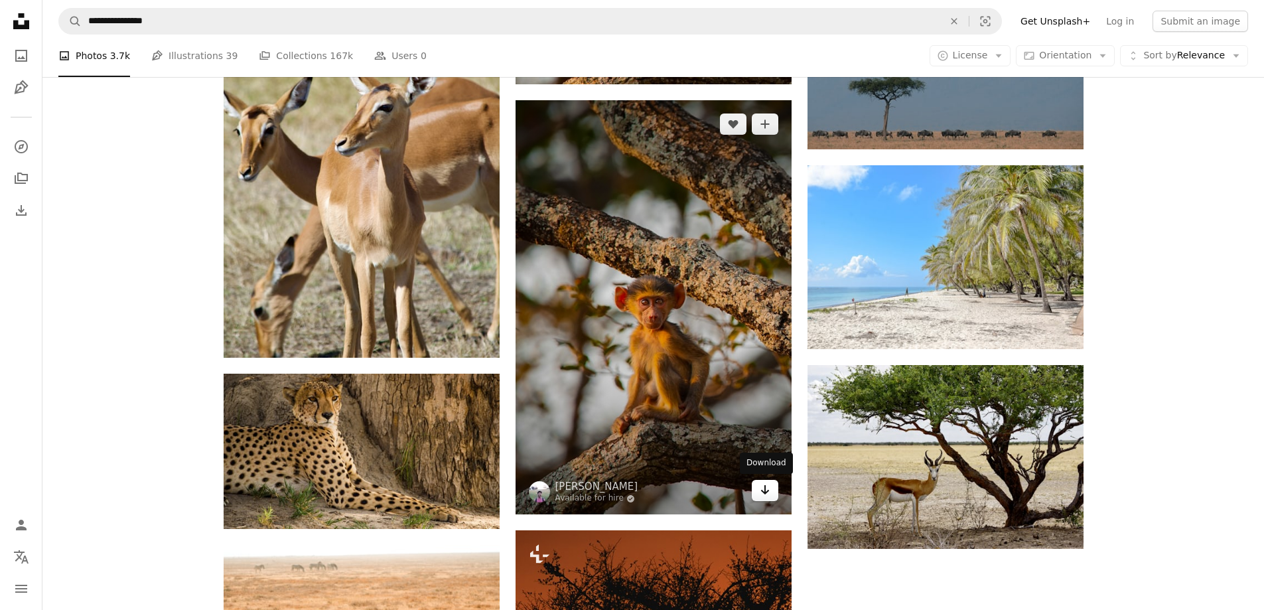
click at [769, 489] on icon "Arrow pointing down" at bounding box center [765, 490] width 11 height 16
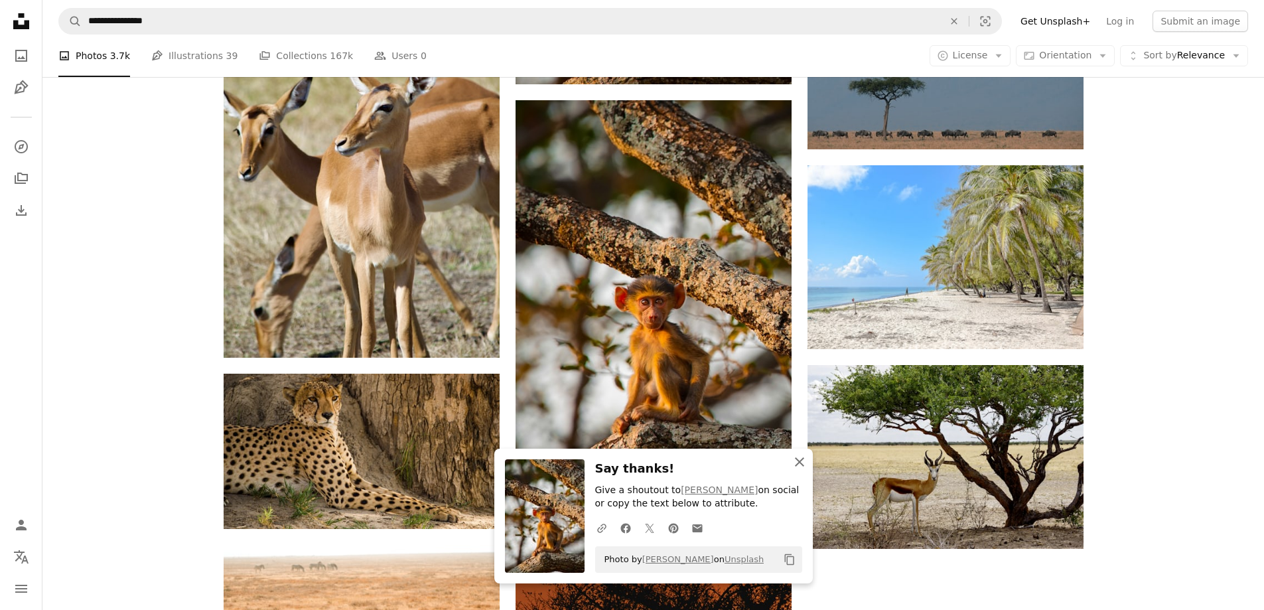
click at [803, 456] on icon "An X shape" at bounding box center [799, 462] width 16 height 16
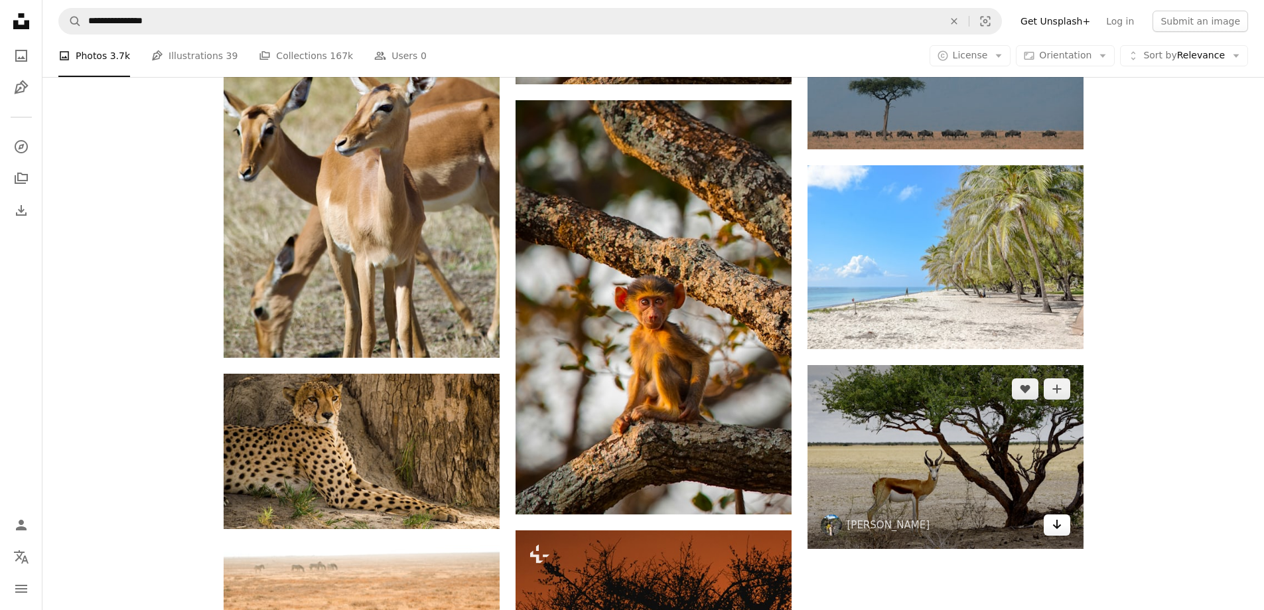
click at [1052, 527] on icon "Arrow pointing down" at bounding box center [1056, 524] width 11 height 16
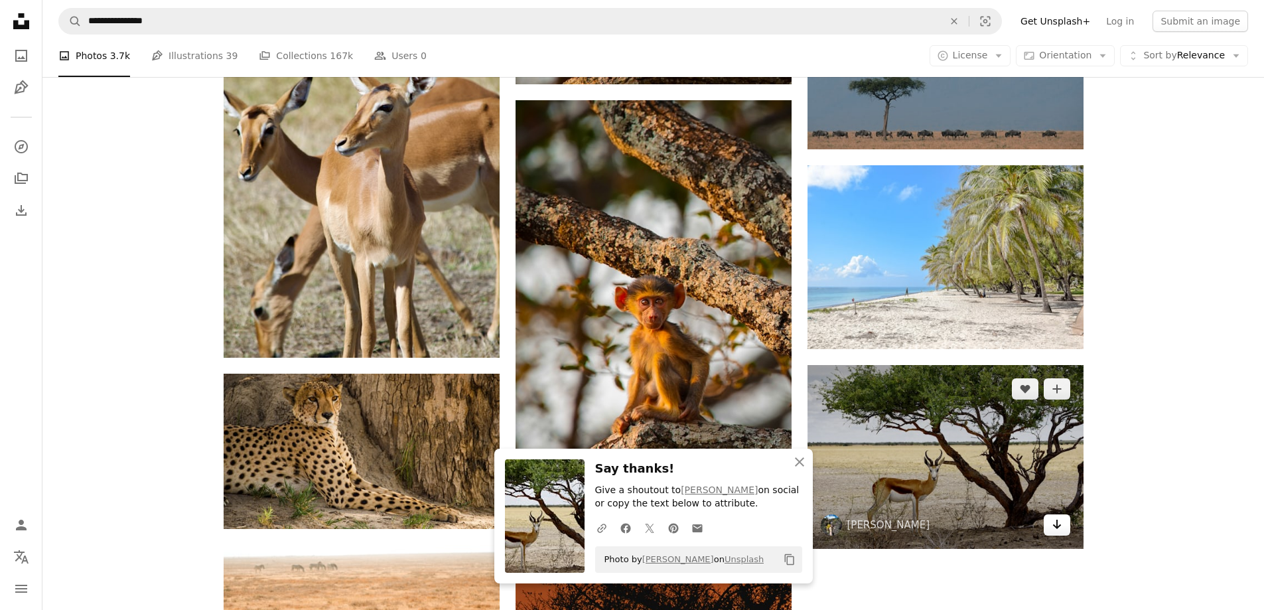
click at [1053, 525] on icon "Arrow pointing down" at bounding box center [1056, 524] width 11 height 16
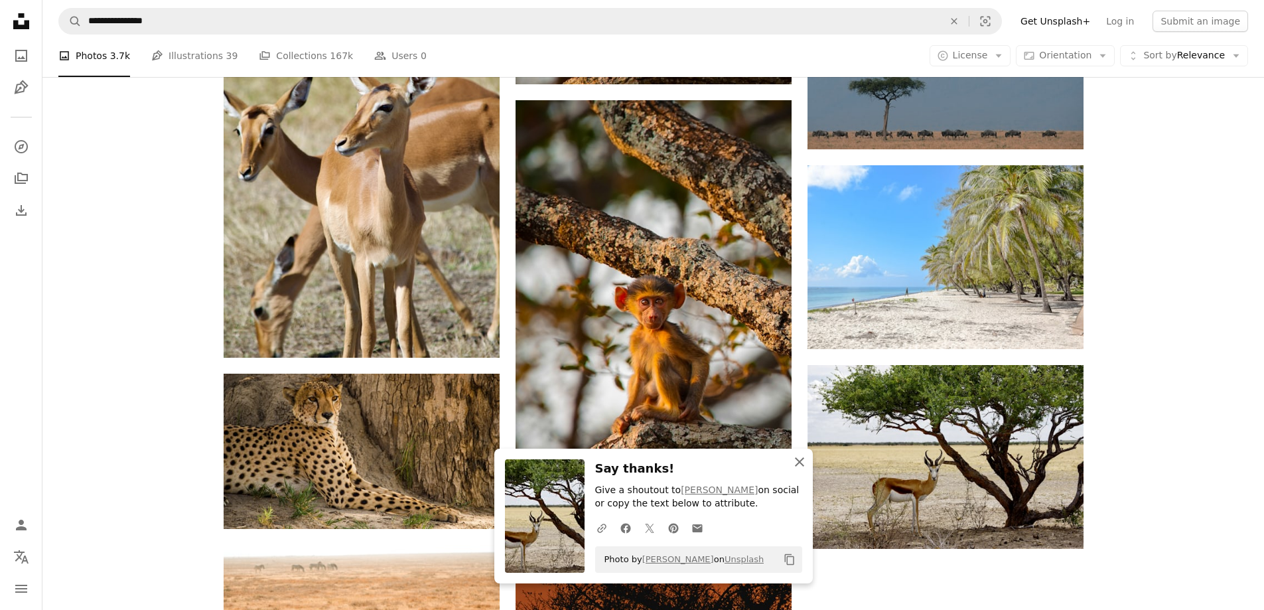
click at [805, 465] on icon "An X shape" at bounding box center [799, 462] width 16 height 16
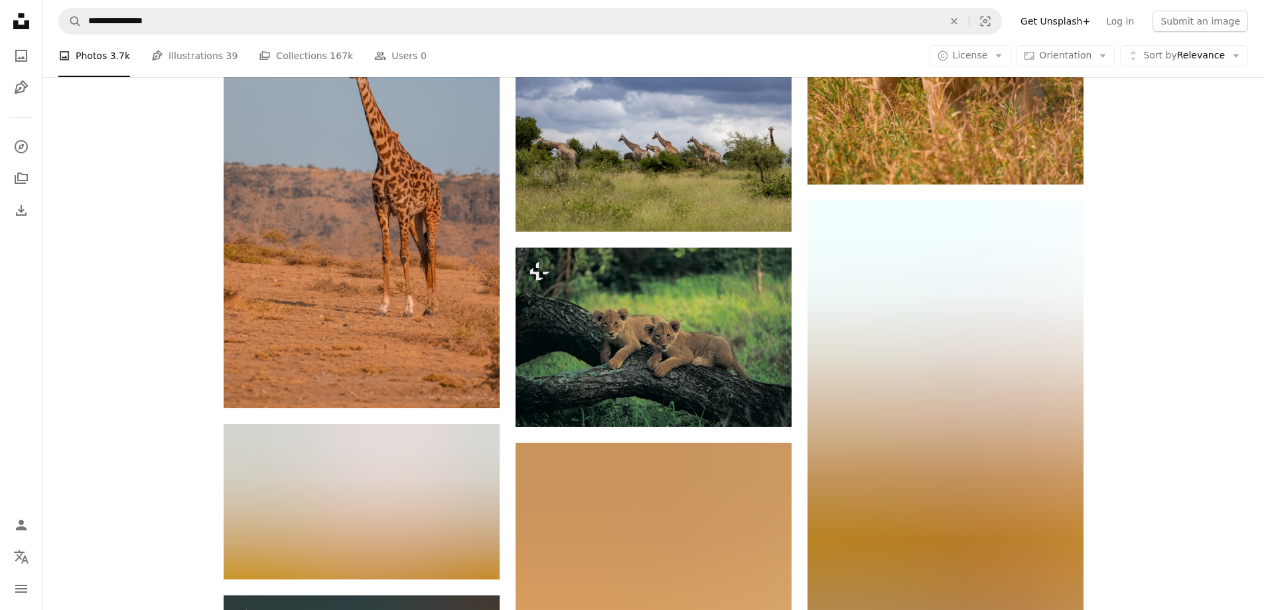
scroll to position [12882, 0]
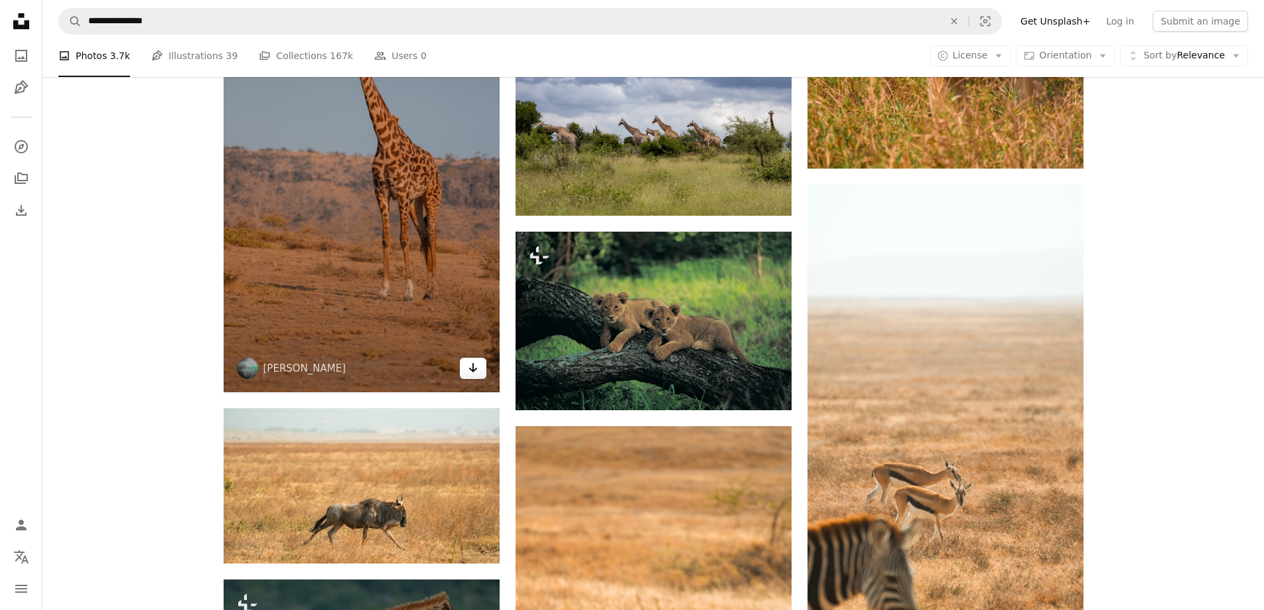
click at [476, 367] on icon "Arrow pointing down" at bounding box center [473, 368] width 11 height 16
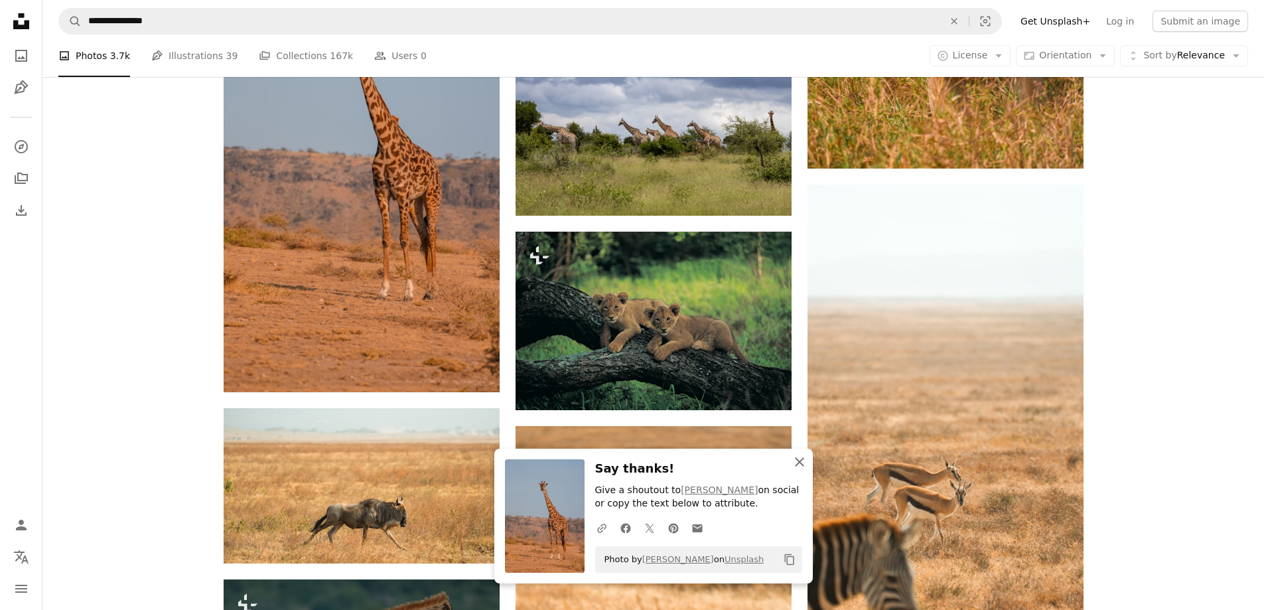
click at [798, 460] on icon "button" at bounding box center [799, 461] width 9 height 9
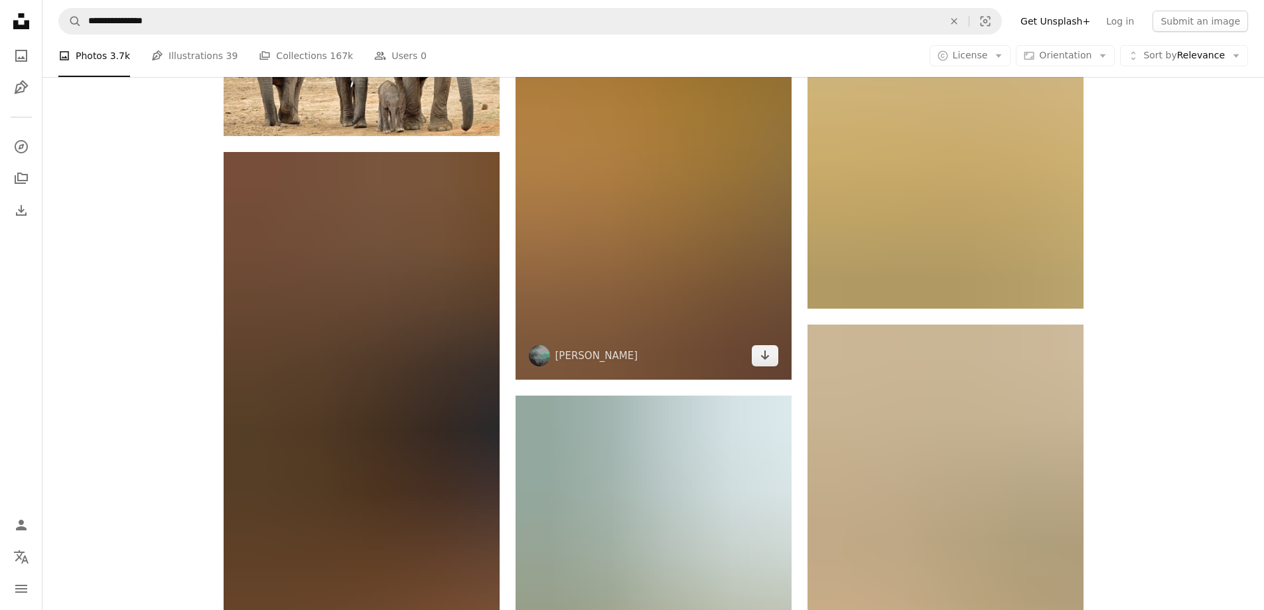
scroll to position [13944, 0]
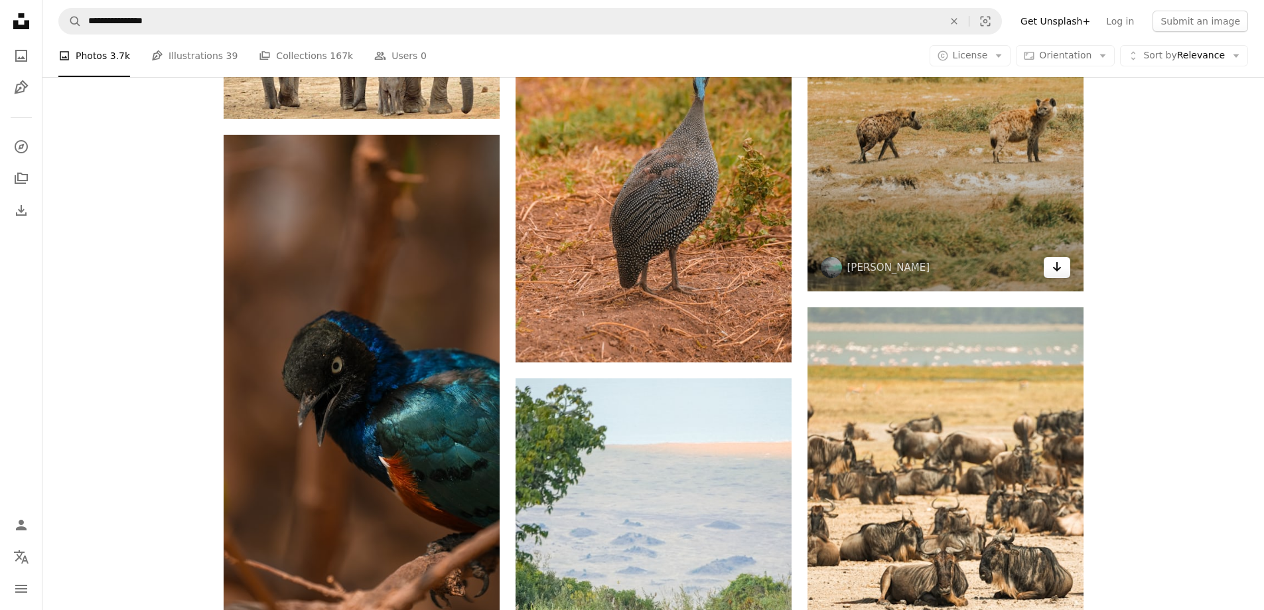
click at [1053, 266] on icon "Download" at bounding box center [1056, 266] width 9 height 9
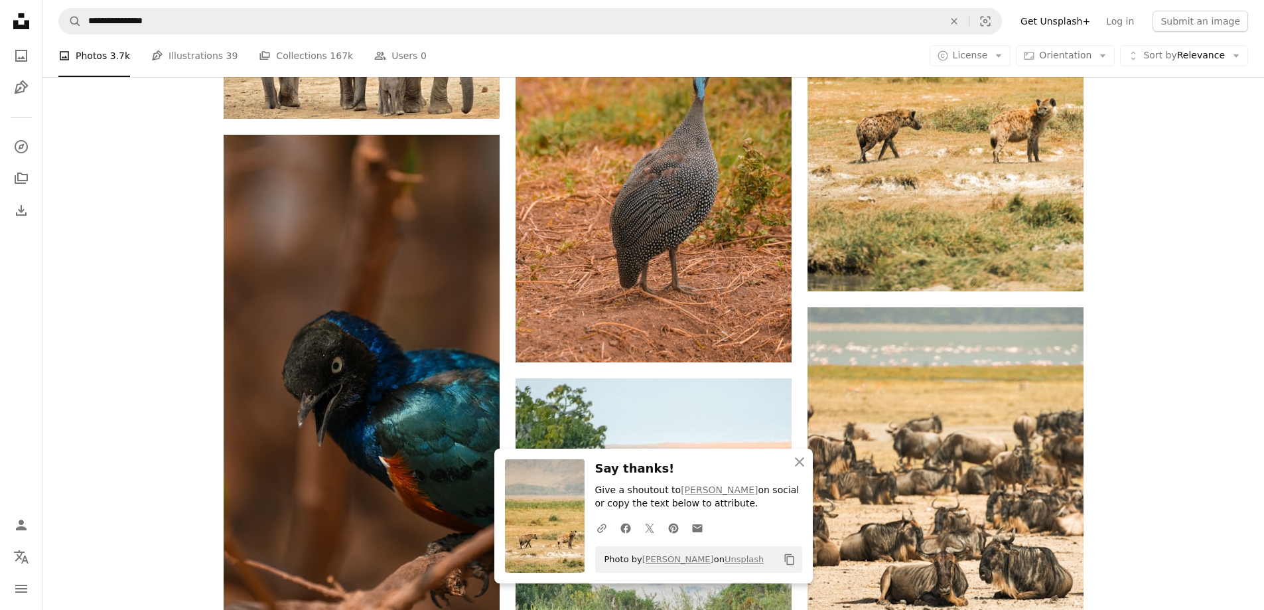
click at [547, 525] on img at bounding box center [545, 515] width 80 height 113
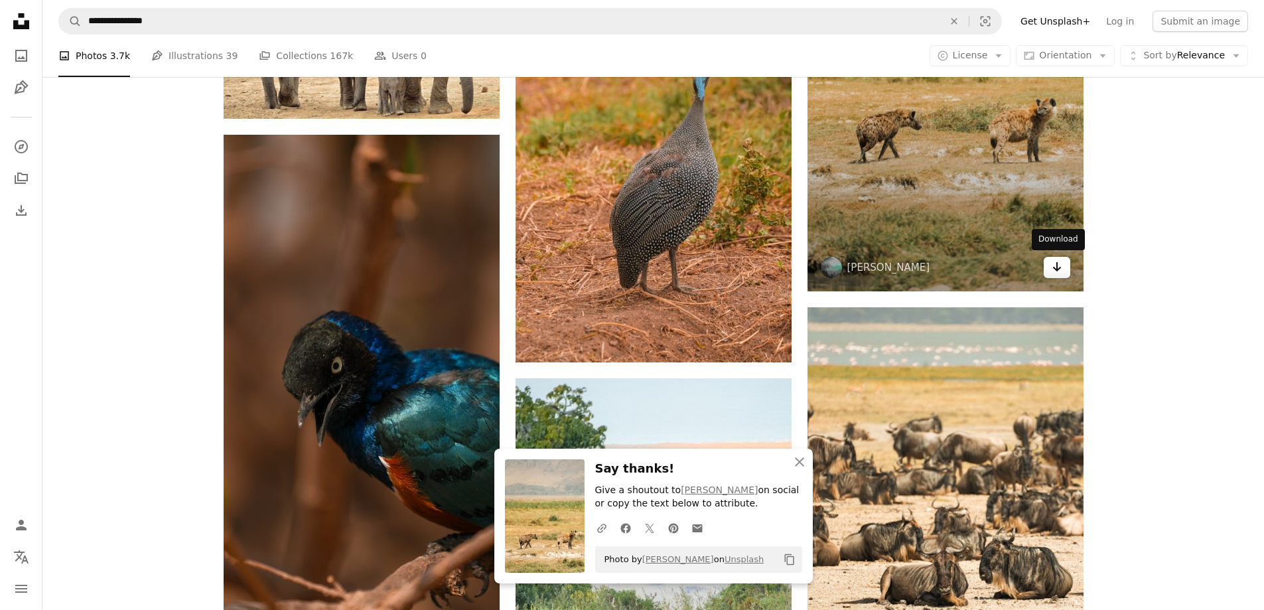
click at [1061, 267] on icon "Arrow pointing down" at bounding box center [1056, 267] width 11 height 16
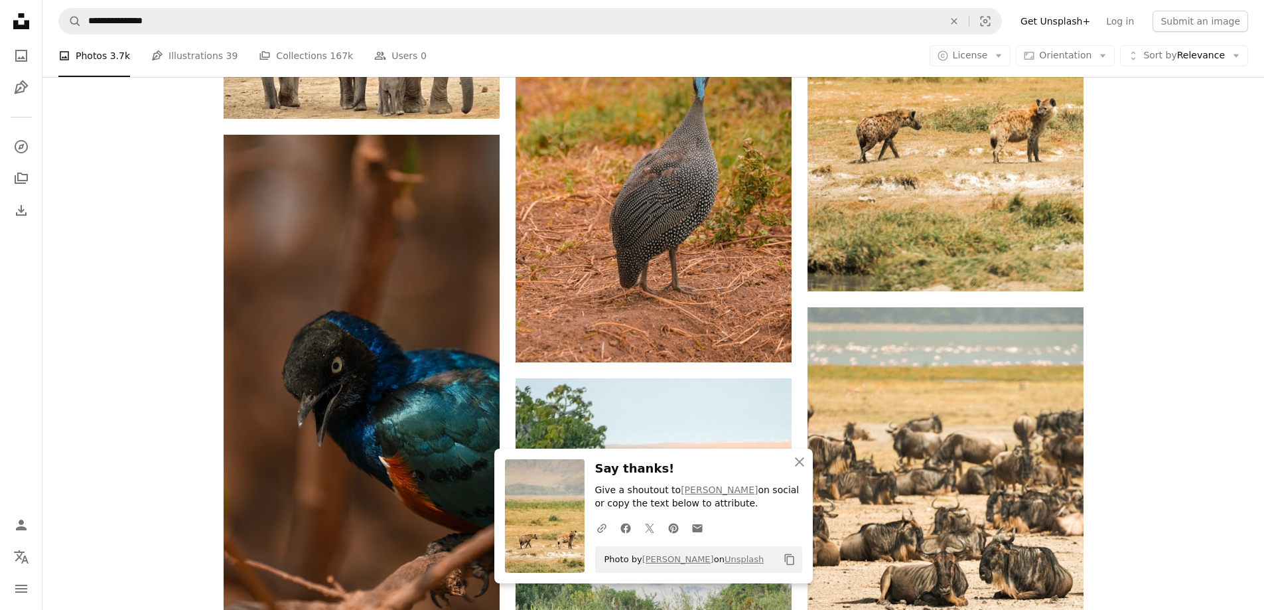
click at [750, 454] on div "An X shape Close Say thanks! Give a shoutout to [PERSON_NAME] on social or copy…" at bounding box center [653, 515] width 318 height 135
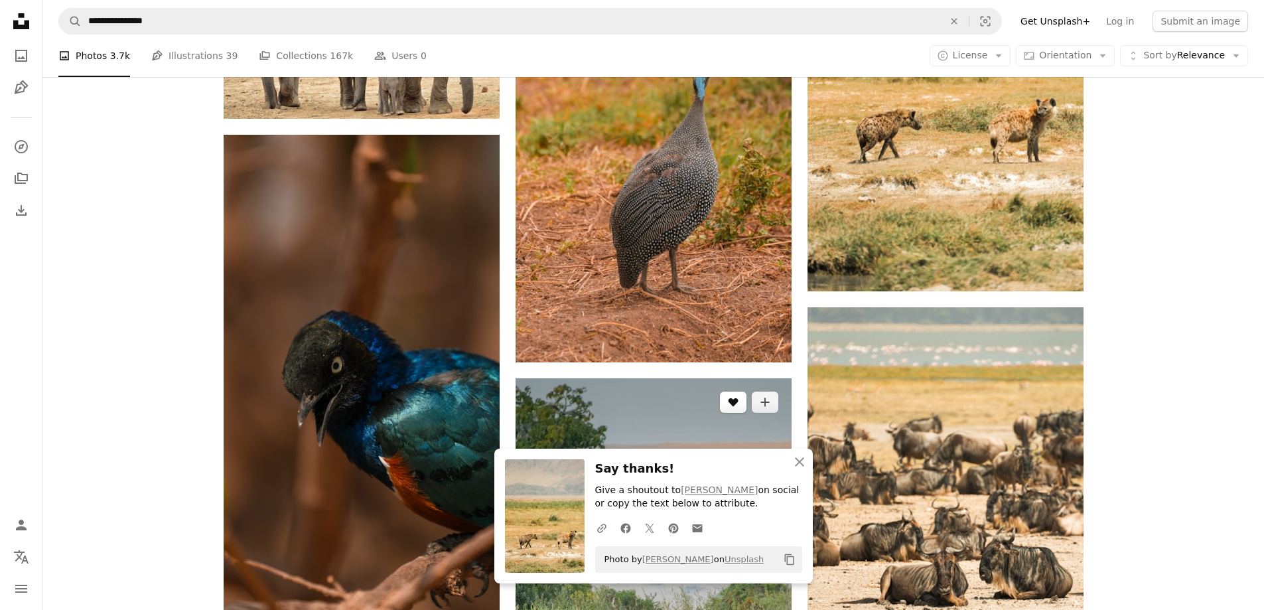
click at [730, 407] on button "A heart" at bounding box center [733, 401] width 27 height 21
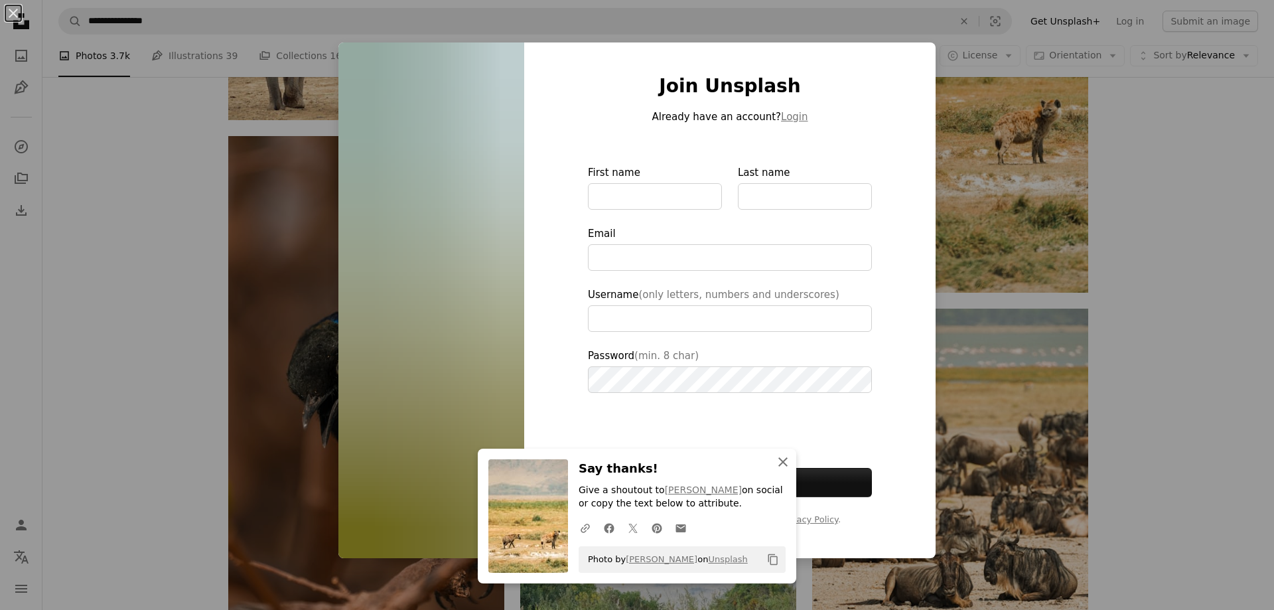
type input "**********"
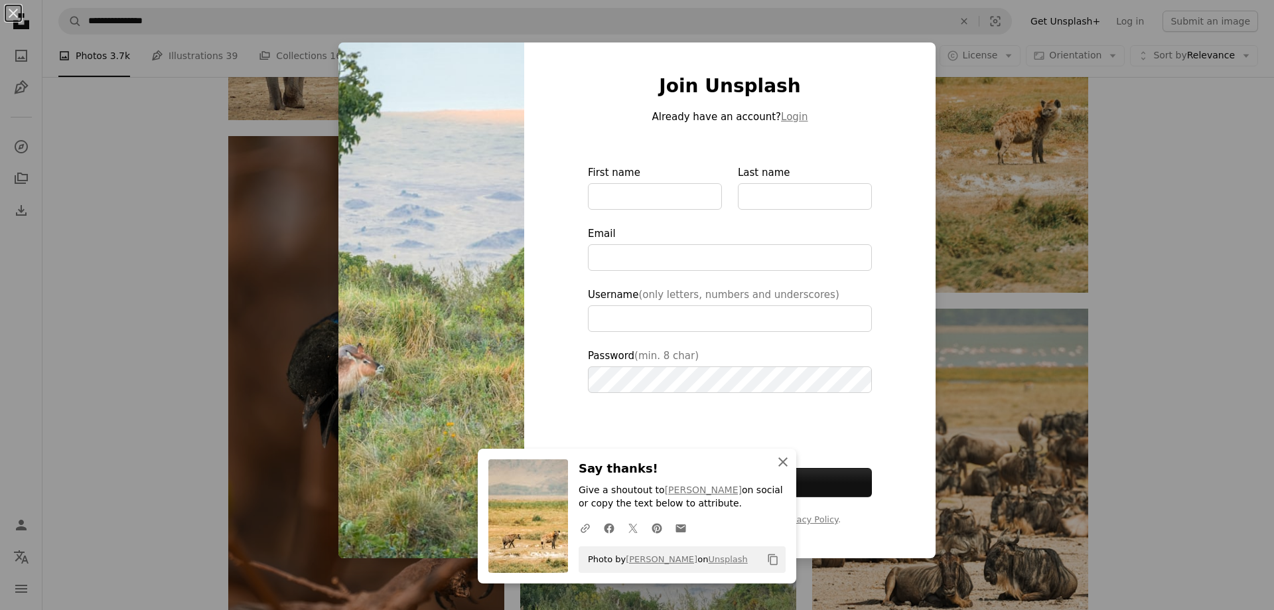
click at [781, 461] on icon "An X shape" at bounding box center [783, 462] width 16 height 16
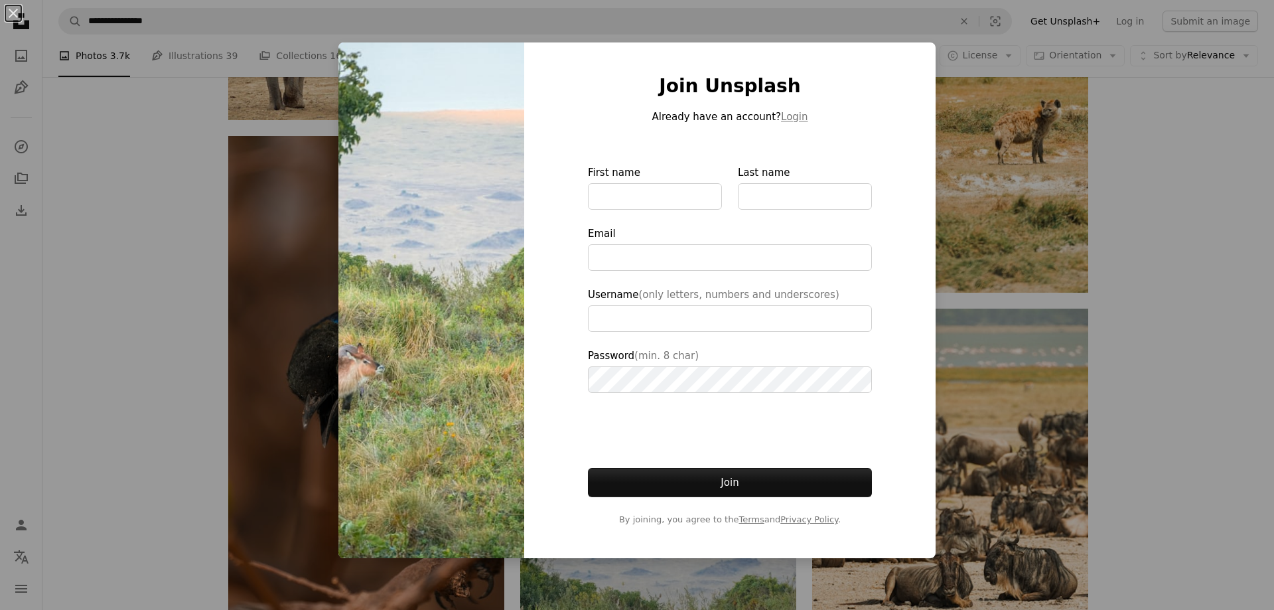
click at [861, 302] on div at bounding box center [730, 303] width 284 height 3
click at [861, 305] on input "Username (only letters, numbers and underscores)" at bounding box center [730, 318] width 284 height 27
click at [880, 305] on div "Join Unsplash Already have an account? Login First name Last name Email Usernam…" at bounding box center [729, 299] width 411 height 515
click at [962, 259] on div "An X shape Join Unsplash Already have an account? Login First name Last name Em…" at bounding box center [637, 305] width 1274 height 610
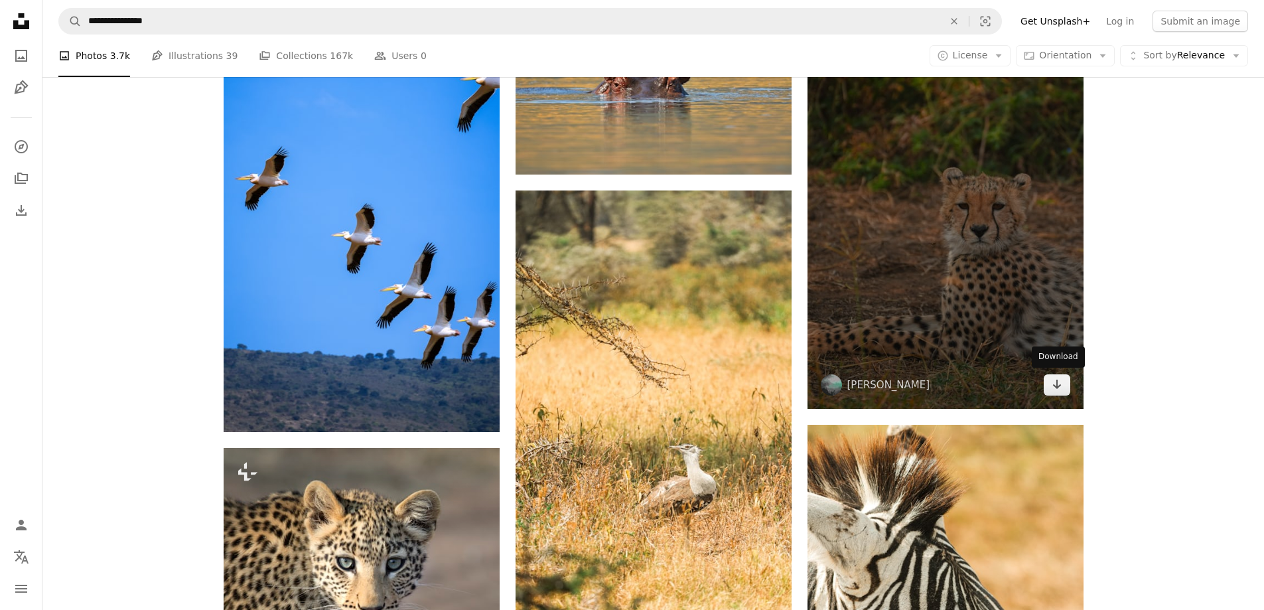
scroll to position [15403, 0]
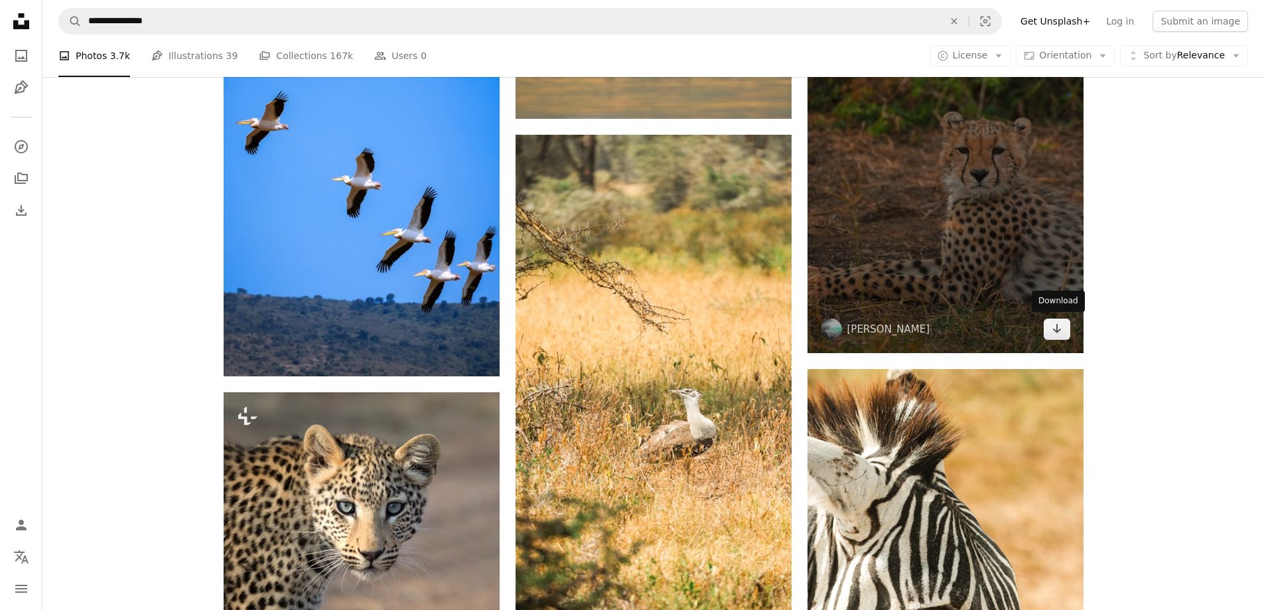
click at [1053, 329] on div "A heart A plus sign [PERSON_NAME] Arrow pointing down" at bounding box center [945, 107] width 276 height 491
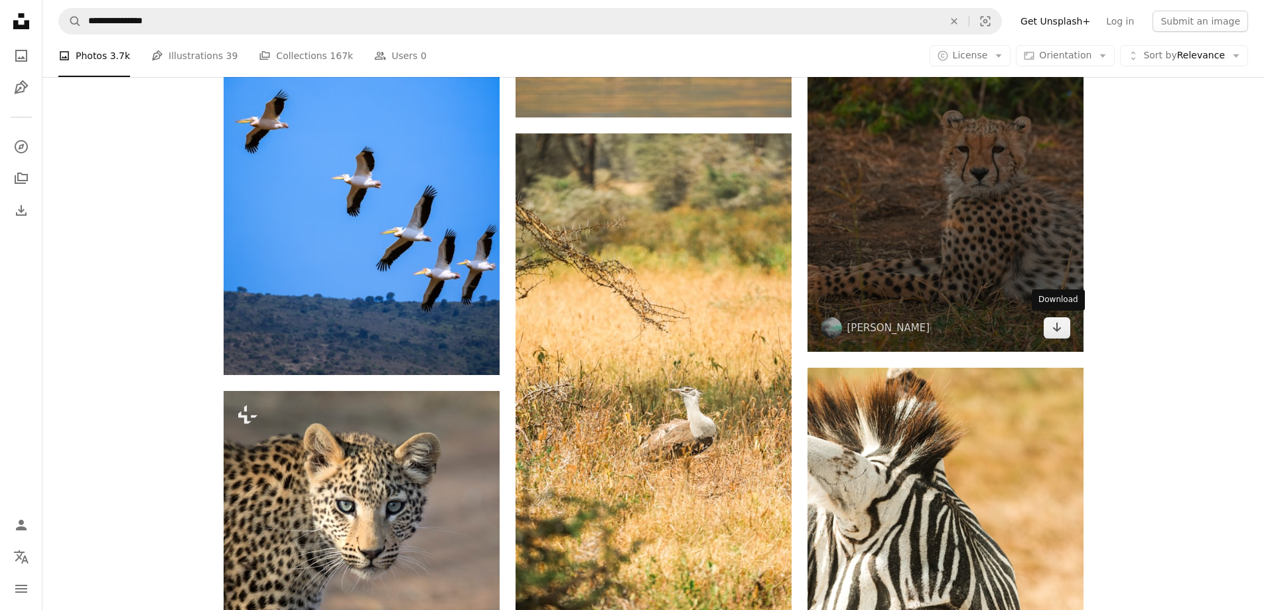
click at [1053, 329] on icon "Arrow pointing down" at bounding box center [1056, 327] width 11 height 16
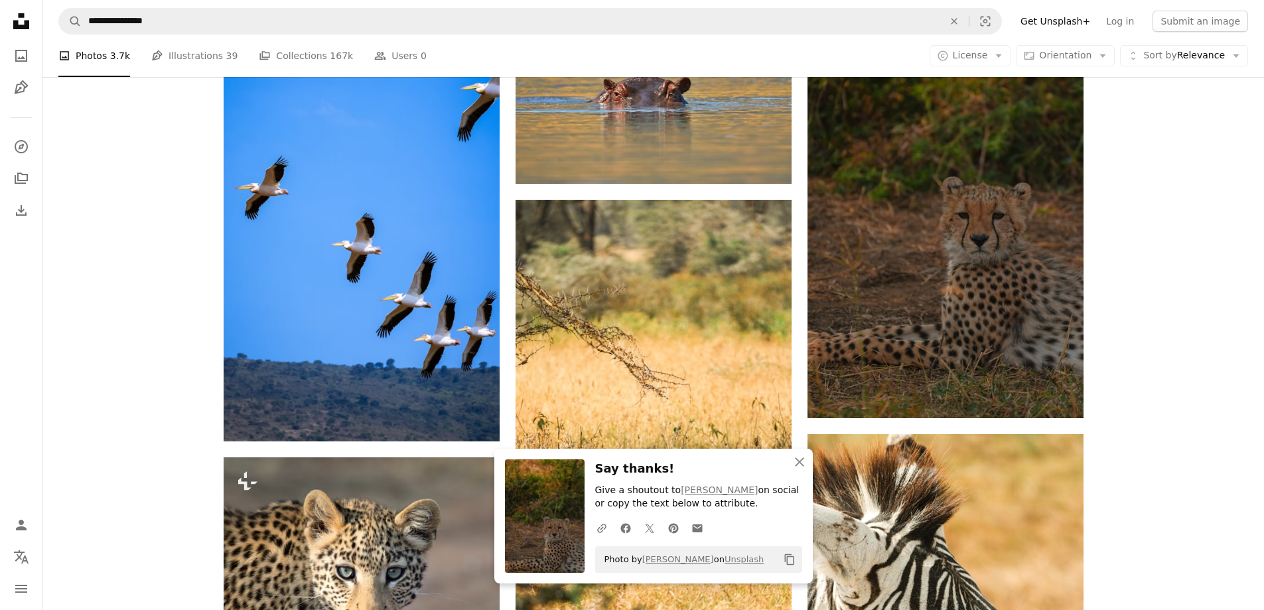
click at [573, 505] on img at bounding box center [545, 515] width 80 height 113
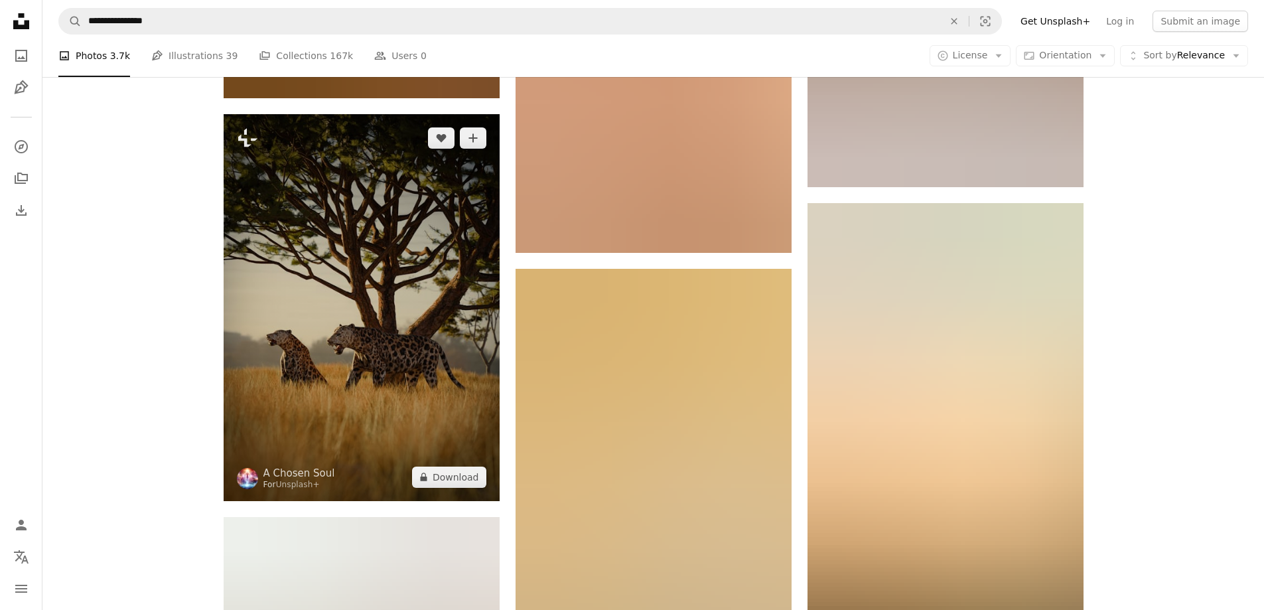
scroll to position [18720, 0]
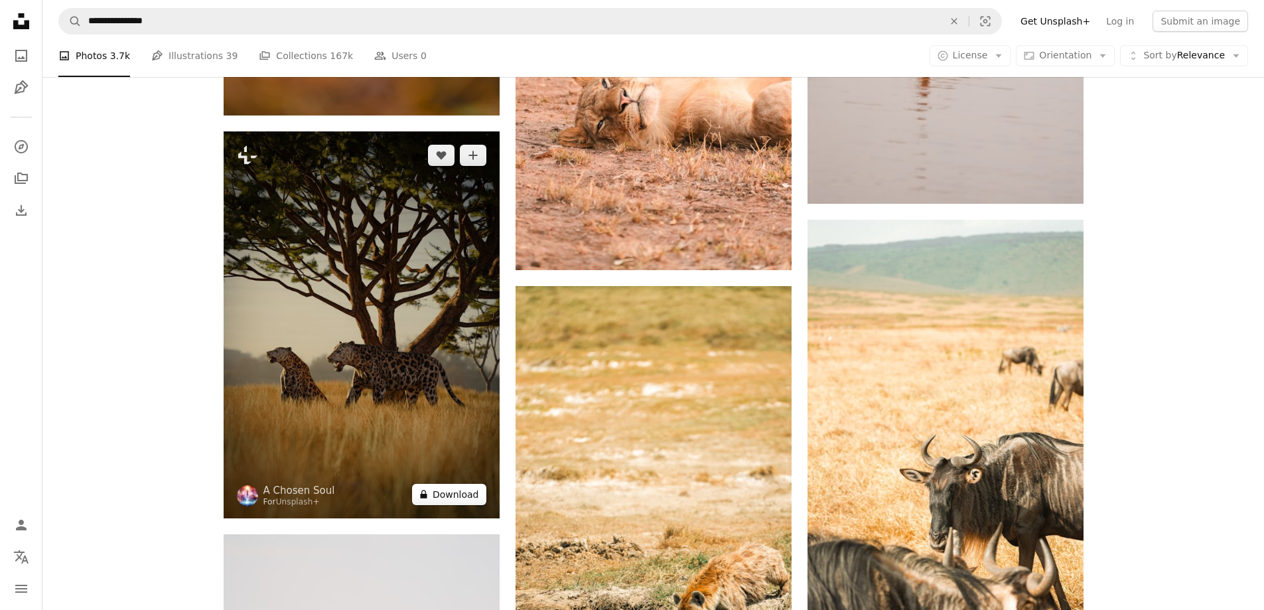
click at [456, 492] on button "A lock Download" at bounding box center [449, 494] width 74 height 21
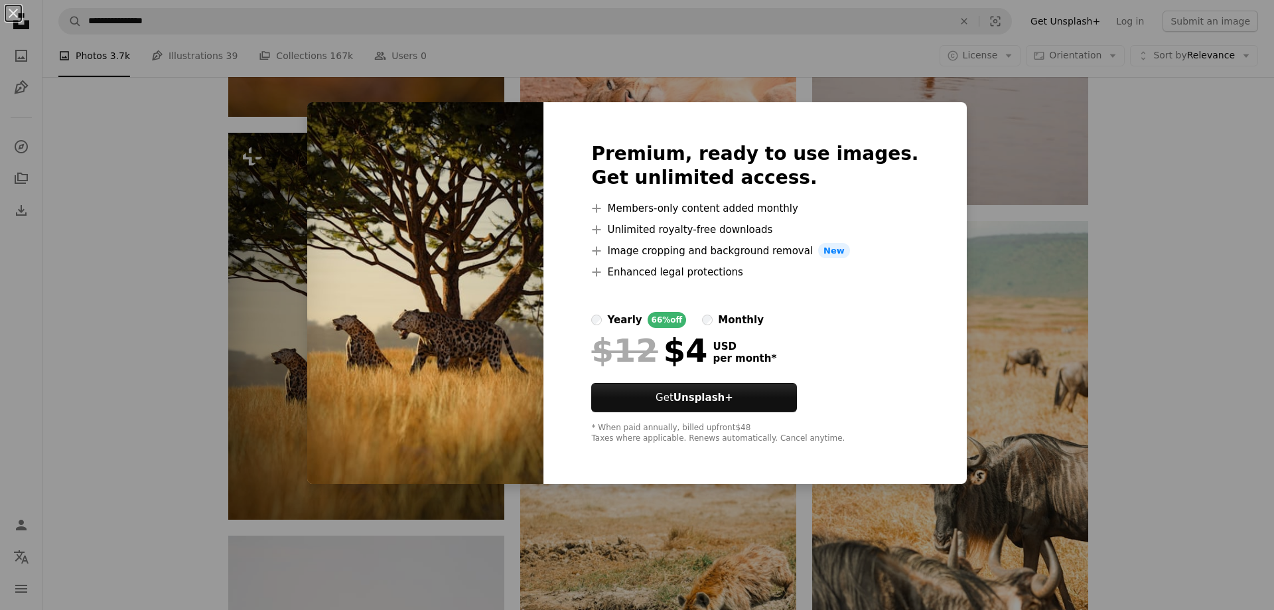
click at [450, 452] on img at bounding box center [425, 293] width 236 height 382
click at [929, 109] on div "Premium, ready to use images. Get unlimited access. A plus sign Members-only co…" at bounding box center [754, 293] width 423 height 382
click at [1050, 180] on div "An X shape Premium, ready to use images. Get unlimited access. A plus sign Memb…" at bounding box center [637, 305] width 1274 height 610
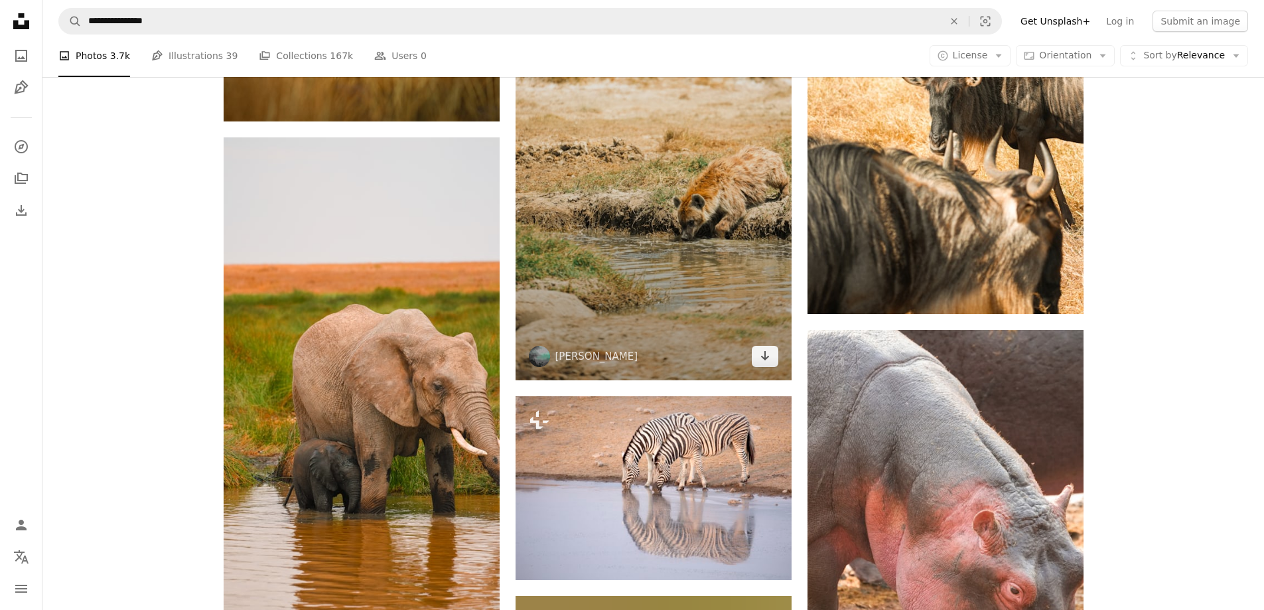
scroll to position [19118, 0]
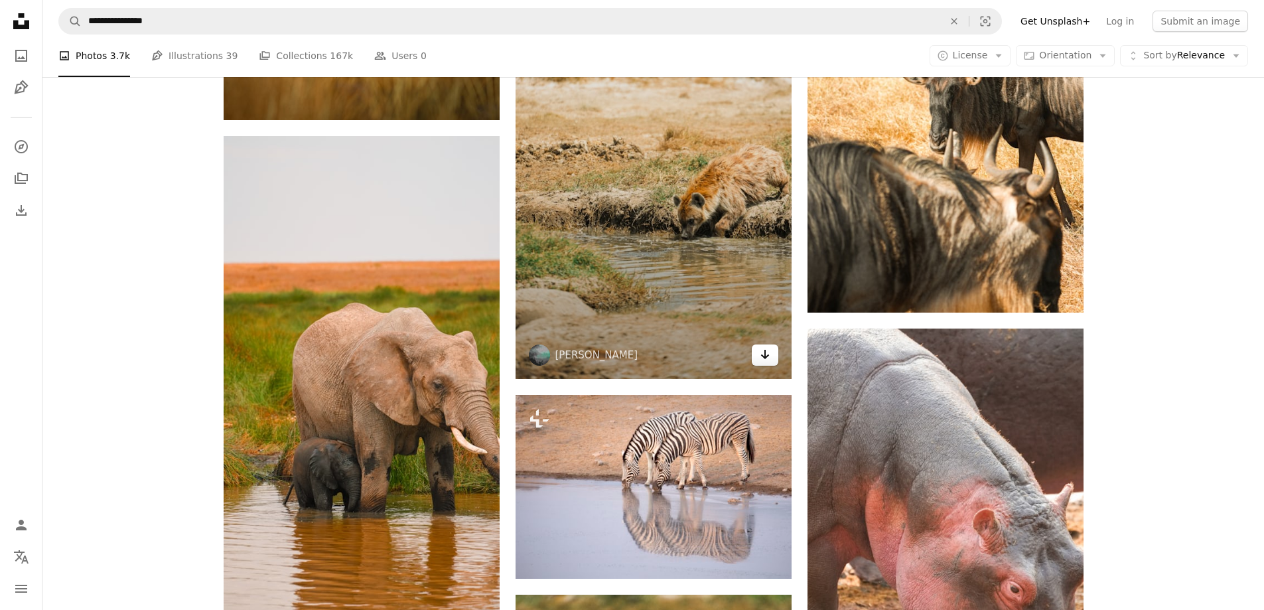
click at [770, 353] on link "Arrow pointing down" at bounding box center [765, 354] width 27 height 21
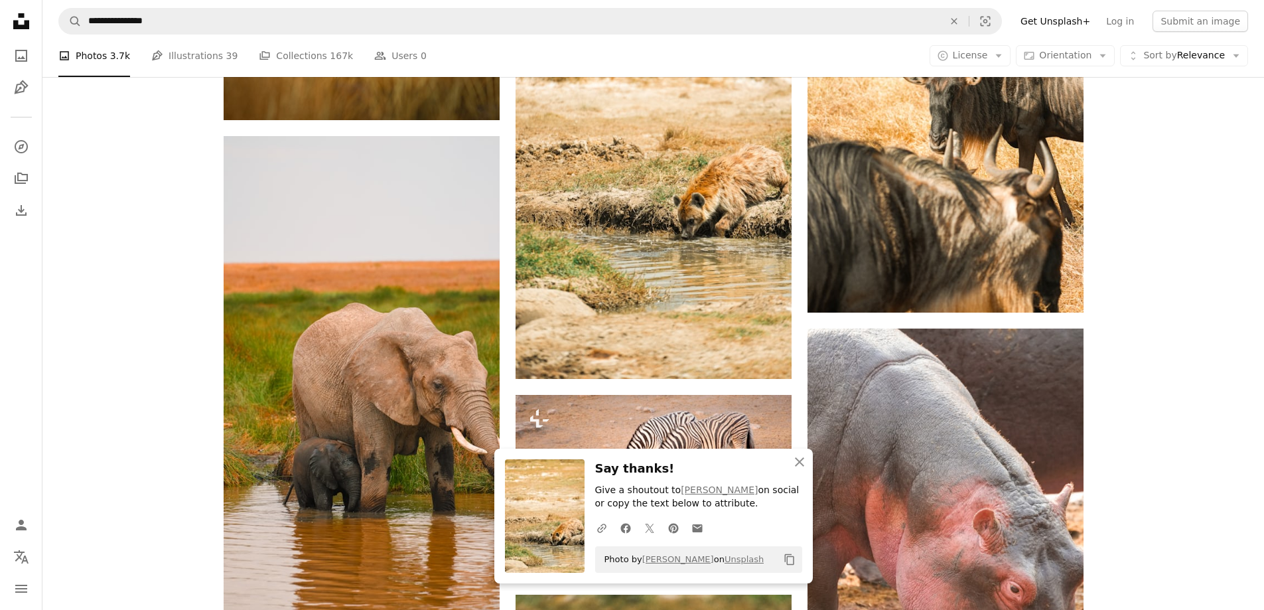
click at [752, 540] on div "A URL sharing icon (chains) Facebook icon X (formerly Twitter) icon Pinterest i…" at bounding box center [696, 527] width 212 height 27
drag, startPoint x: 727, startPoint y: 460, endPoint x: 781, endPoint y: 507, distance: 71.5
click at [781, 511] on div "Say thanks! Give a shoutout to [PERSON_NAME] on social or copy the text below t…" at bounding box center [698, 515] width 207 height 113
click at [797, 460] on icon "button" at bounding box center [799, 461] width 9 height 9
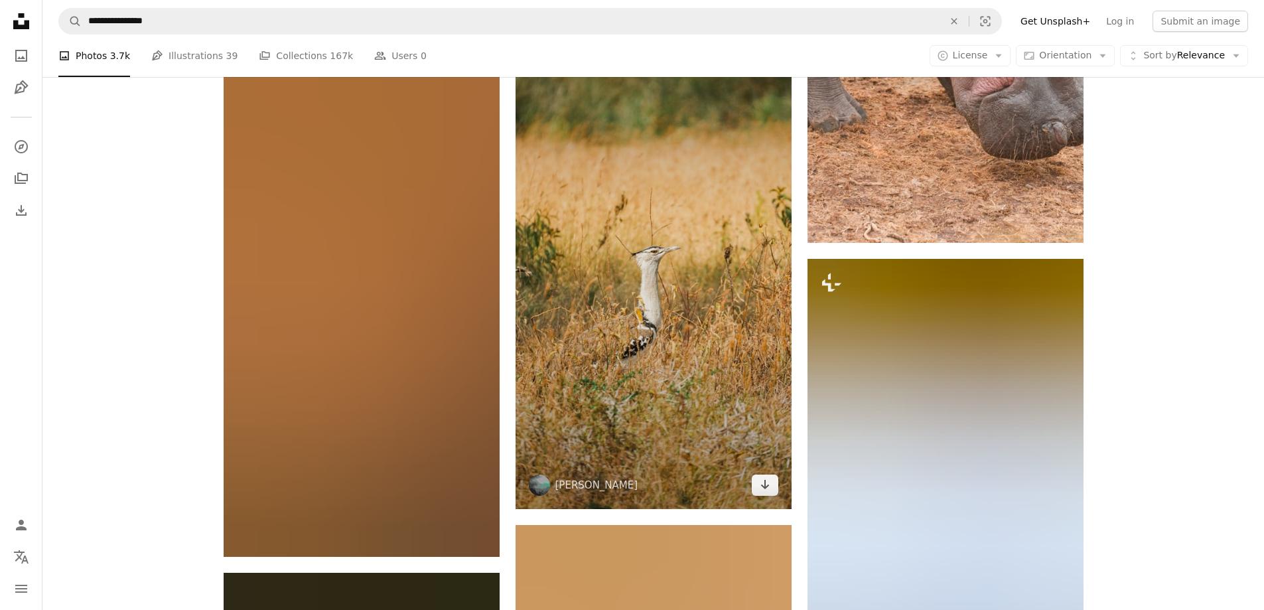
scroll to position [19715, 0]
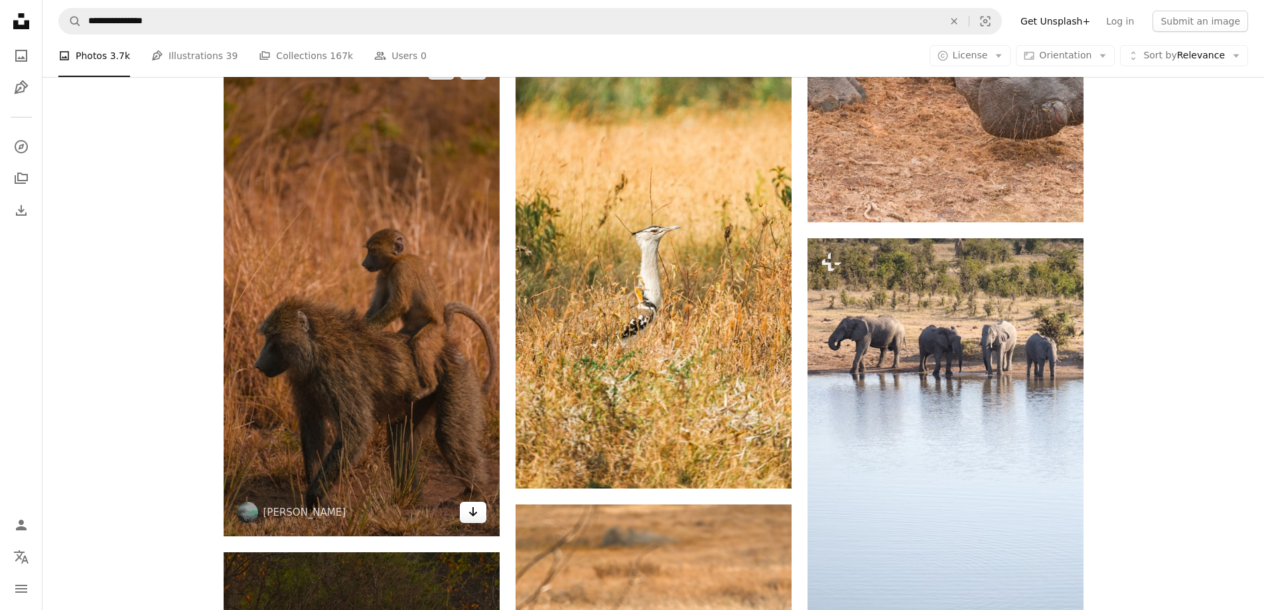
click at [477, 509] on icon "Arrow pointing down" at bounding box center [473, 511] width 11 height 16
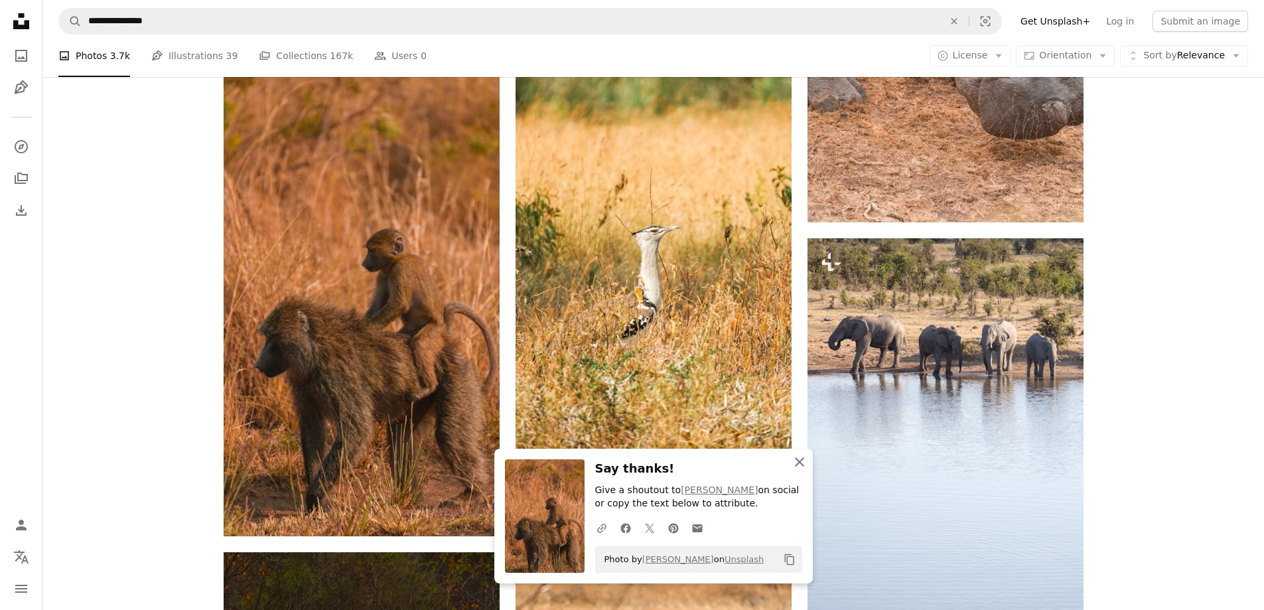
click at [809, 459] on button "An X shape Close" at bounding box center [799, 461] width 27 height 27
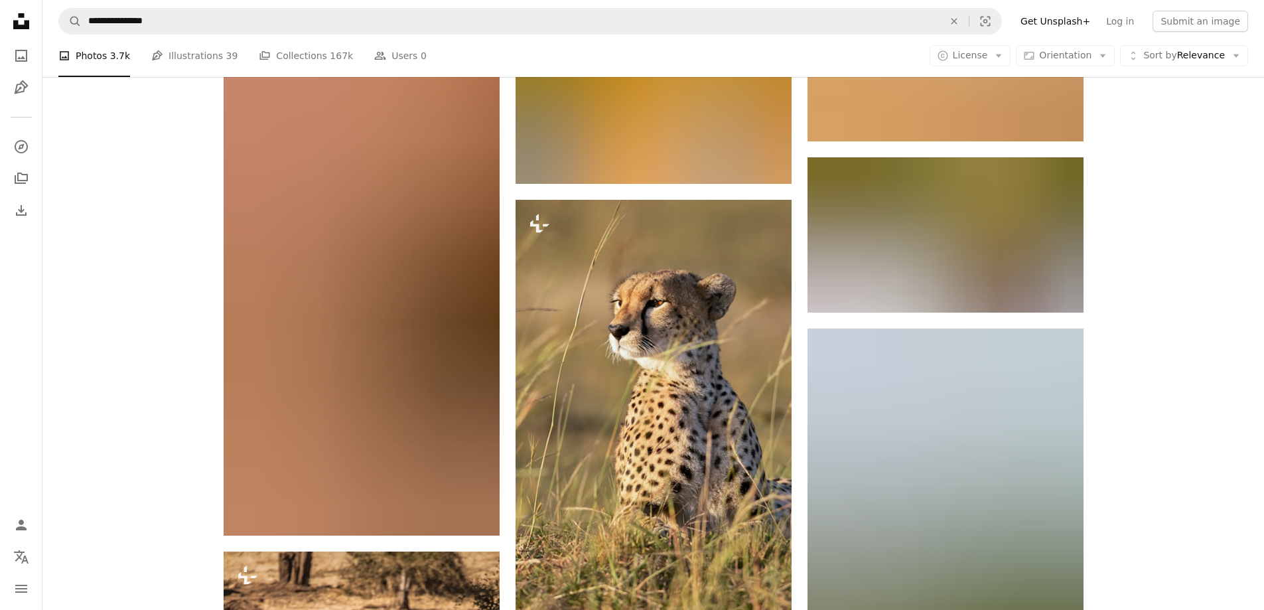
scroll to position [24425, 0]
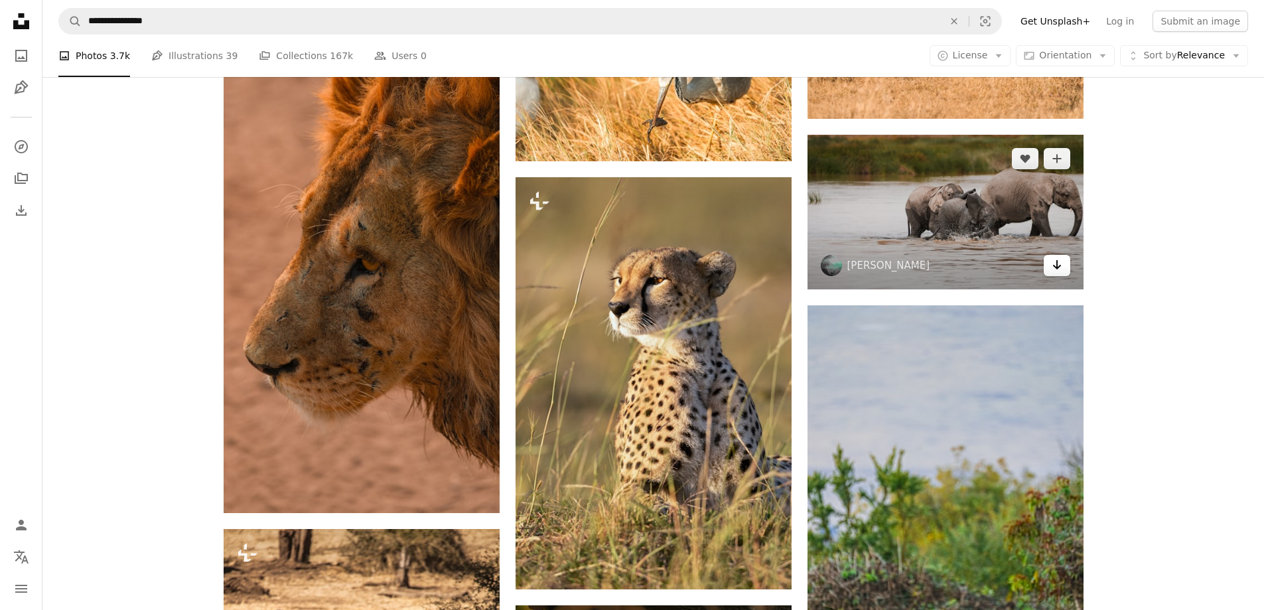
click at [1057, 266] on icon "Arrow pointing down" at bounding box center [1056, 265] width 11 height 16
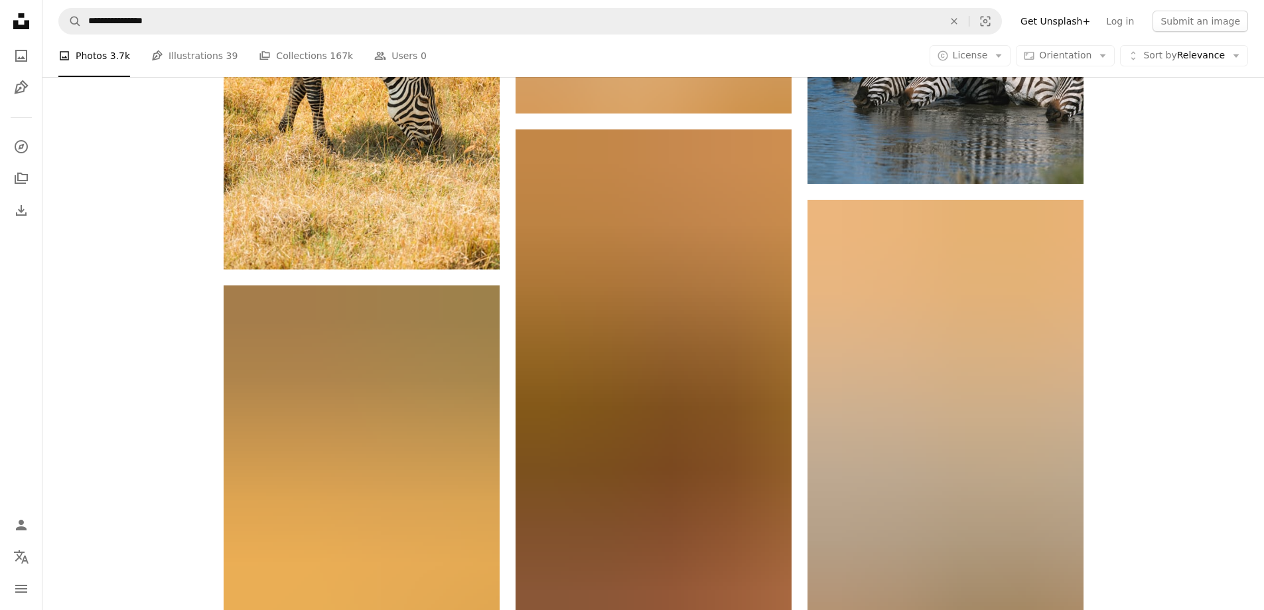
scroll to position [25950, 0]
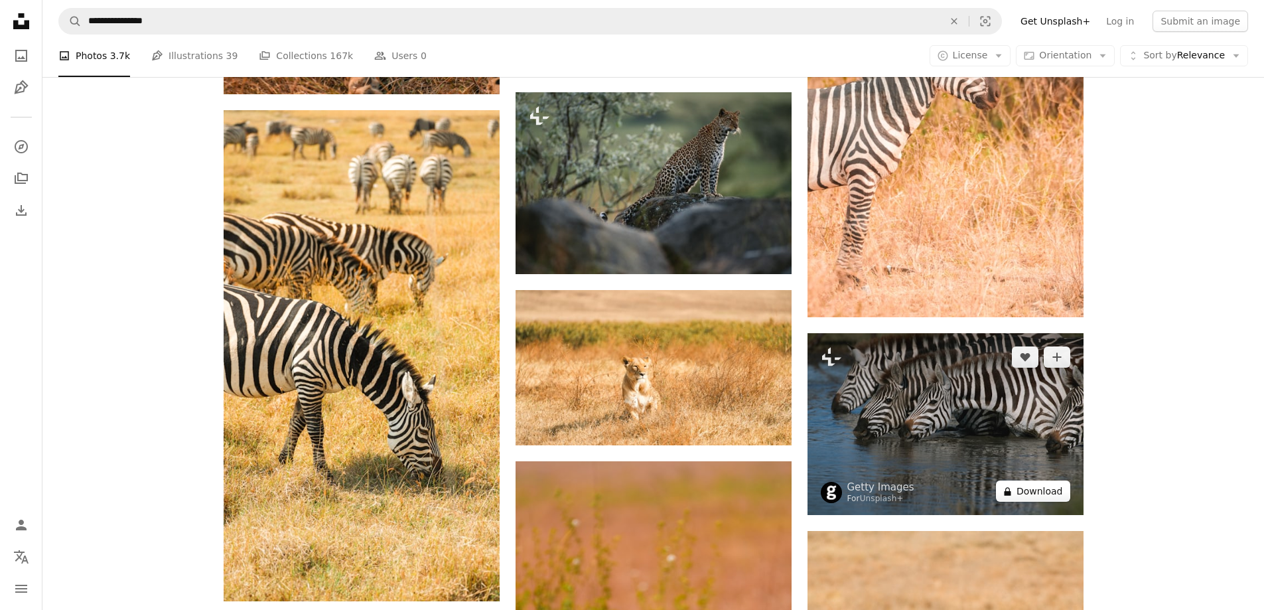
click at [1032, 490] on button "A lock Download" at bounding box center [1033, 490] width 74 height 21
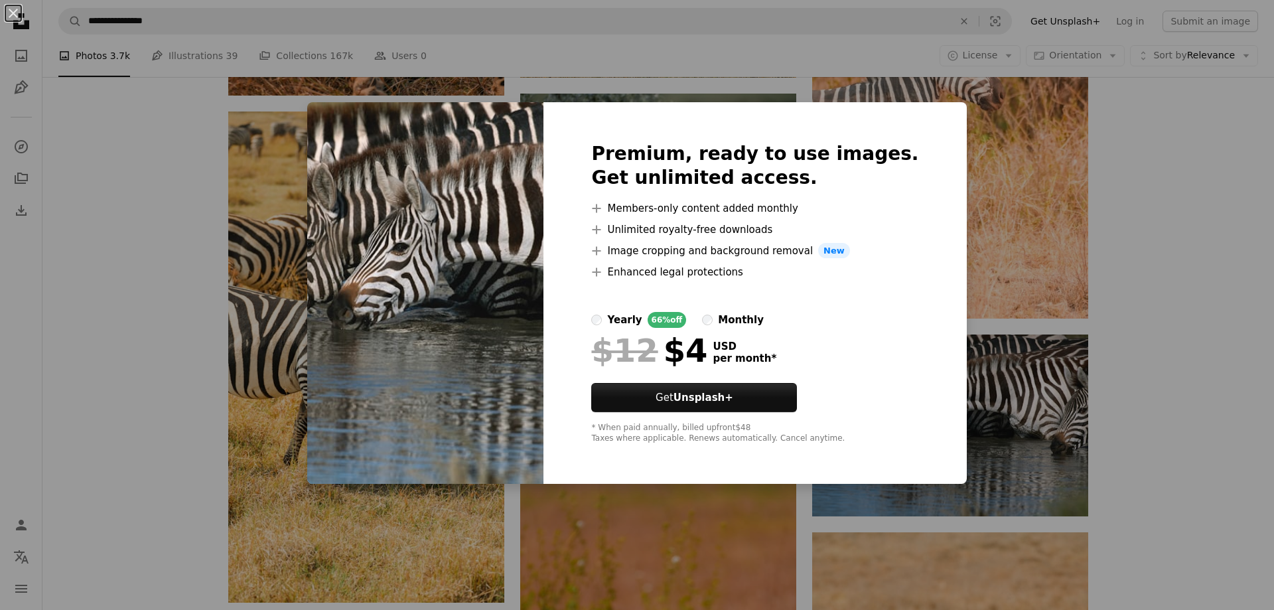
click at [918, 452] on div "Premium, ready to use images. Get unlimited access. A plus sign Members-only co…" at bounding box center [754, 293] width 423 height 382
click at [919, 454] on div "Premium, ready to use images. Get unlimited access. A plus sign Members-only co…" at bounding box center [754, 293] width 423 height 382
click at [1099, 473] on div "An X shape Premium, ready to use images. Get unlimited access. A plus sign Memb…" at bounding box center [637, 305] width 1274 height 610
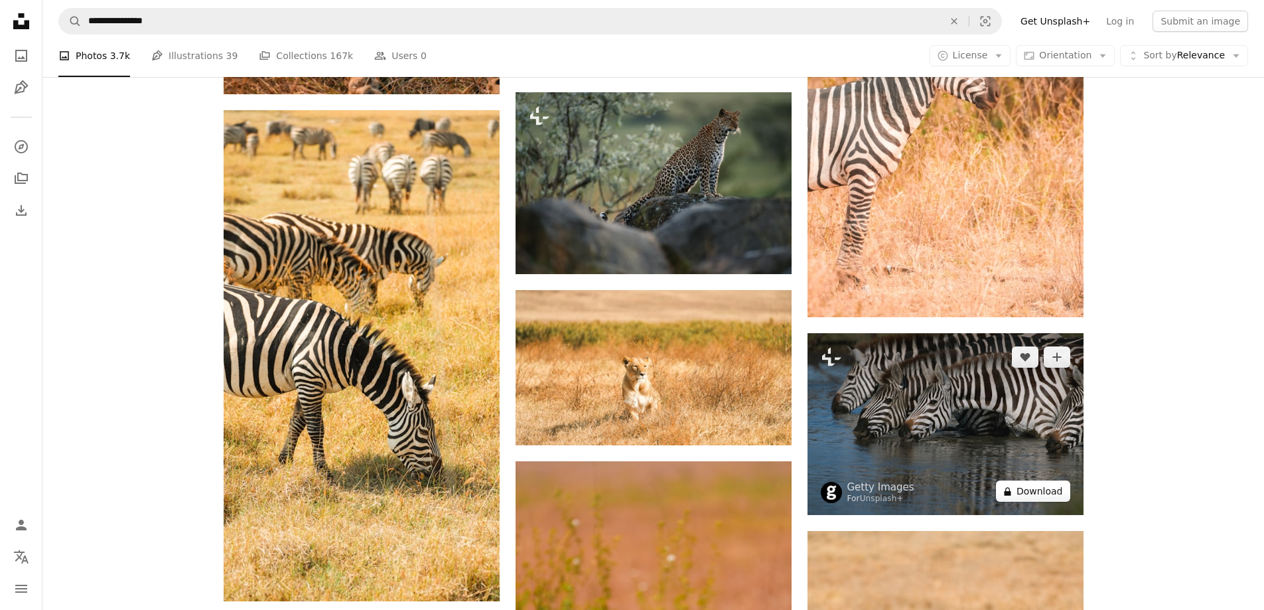
click at [1000, 496] on button "A lock Download" at bounding box center [1033, 490] width 74 height 21
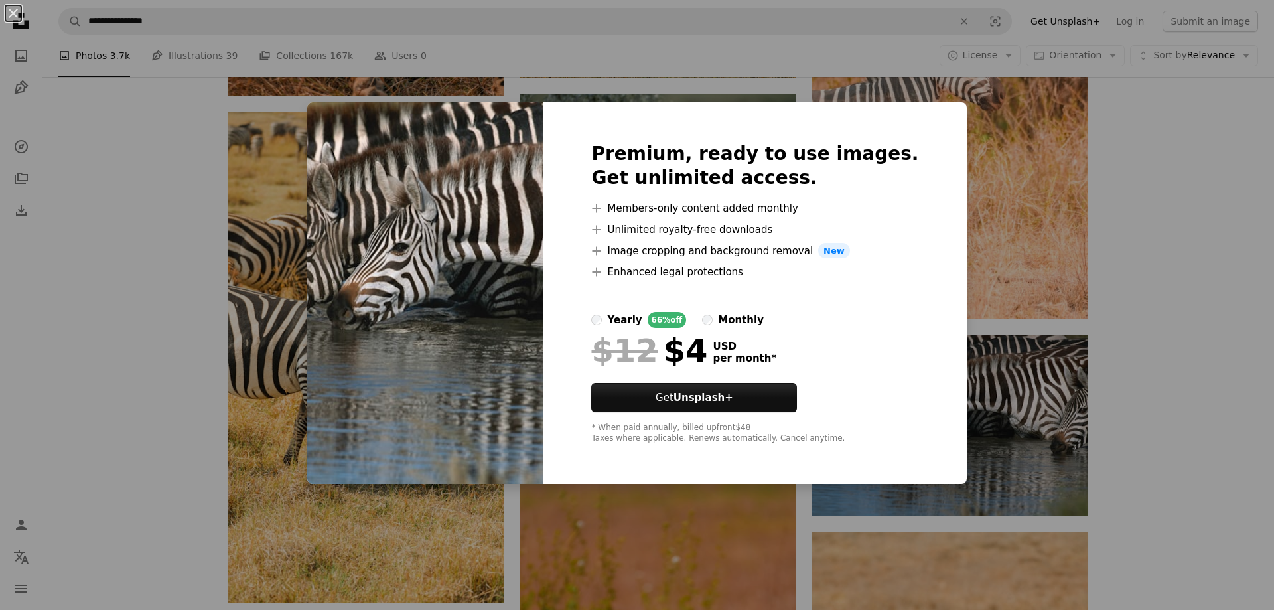
click at [1049, 449] on div "An X shape Premium, ready to use images. Get unlimited access. A plus sign Memb…" at bounding box center [637, 305] width 1274 height 610
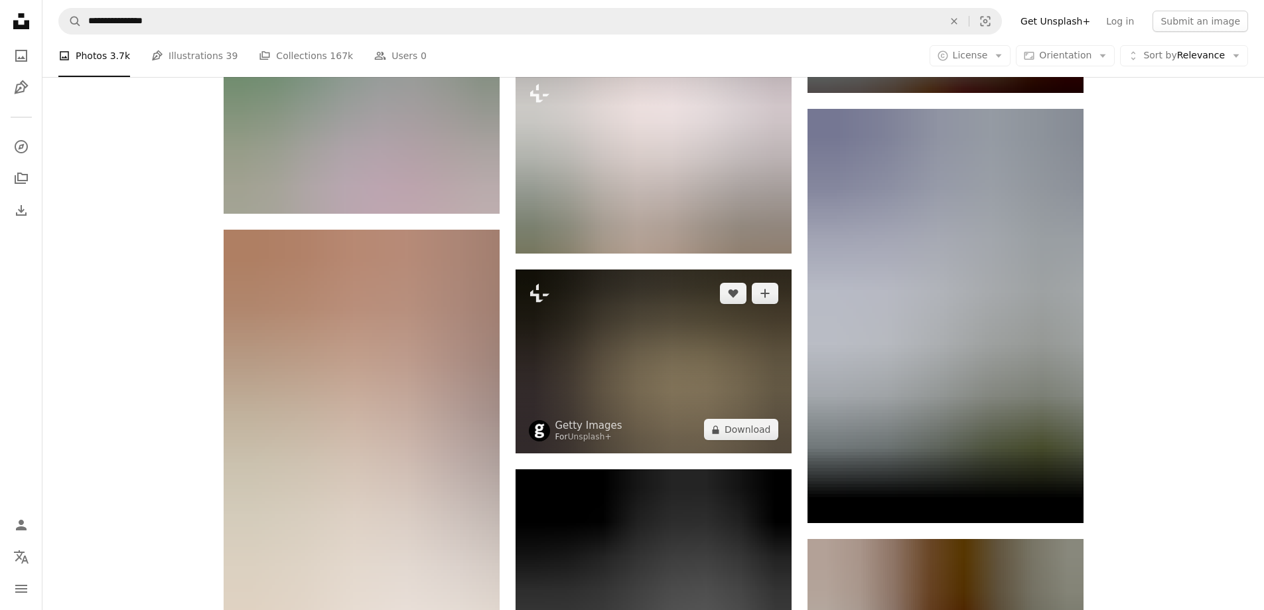
scroll to position [29665, 0]
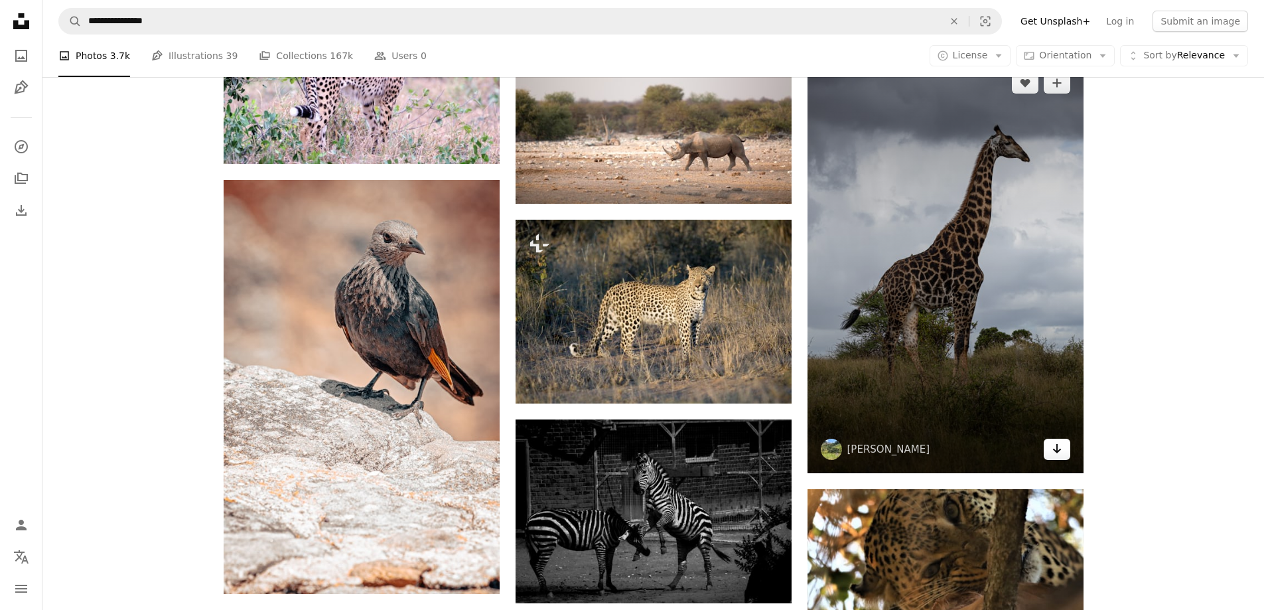
click at [1057, 444] on icon "Arrow pointing down" at bounding box center [1056, 448] width 11 height 16
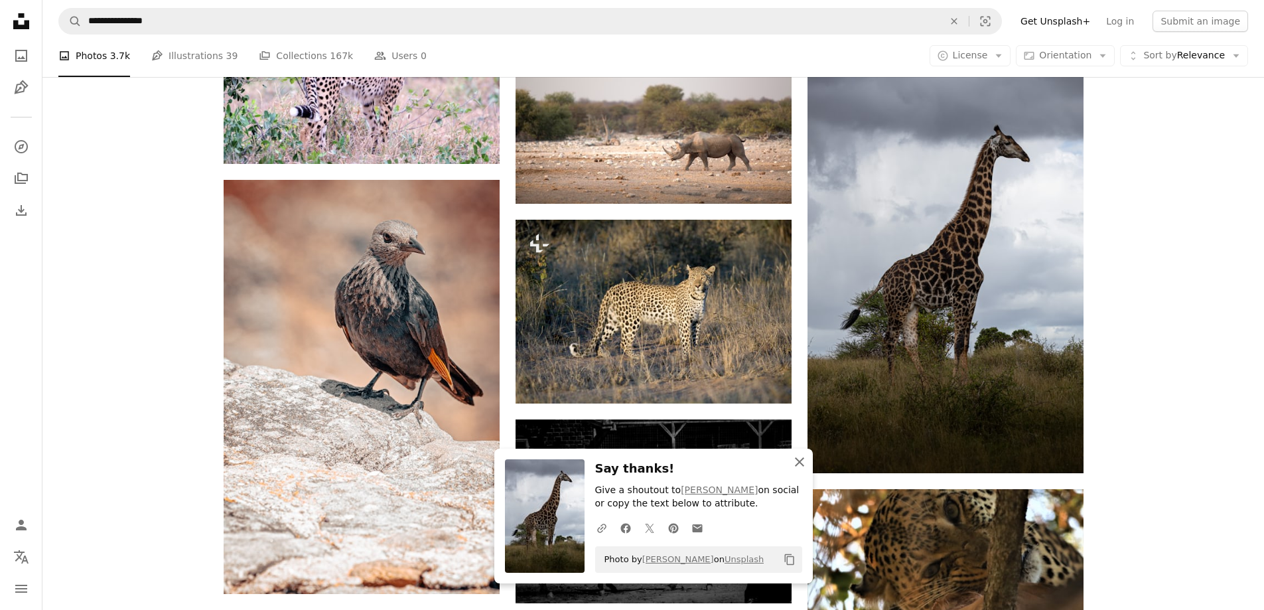
click at [798, 459] on icon "An X shape" at bounding box center [799, 462] width 16 height 16
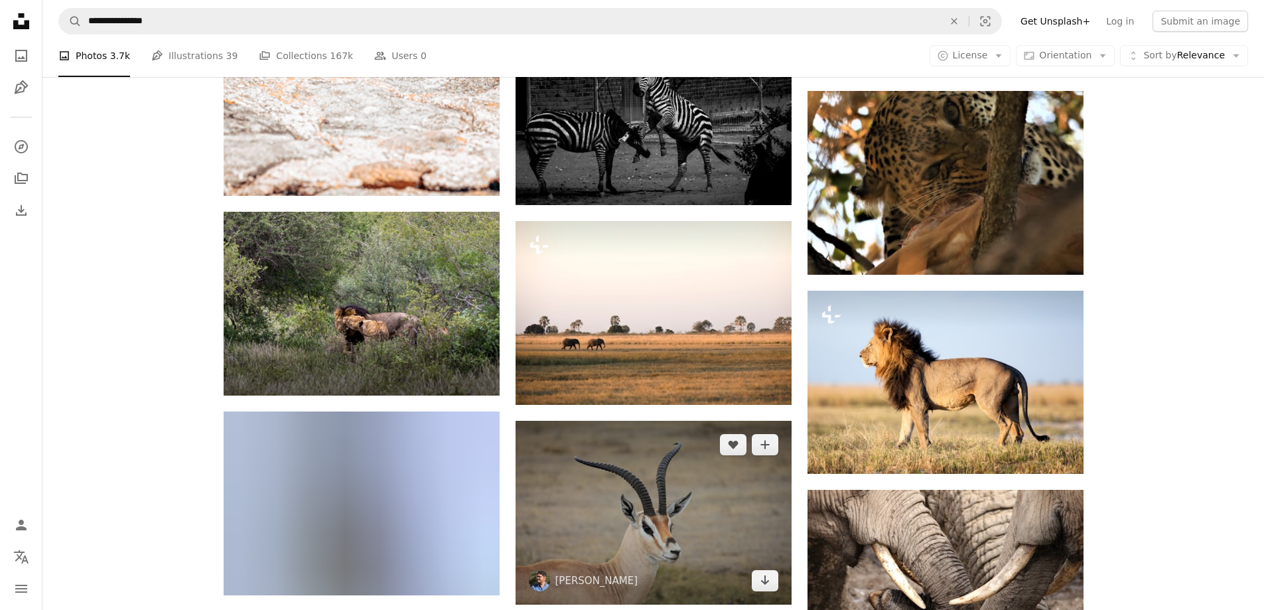
scroll to position [30129, 0]
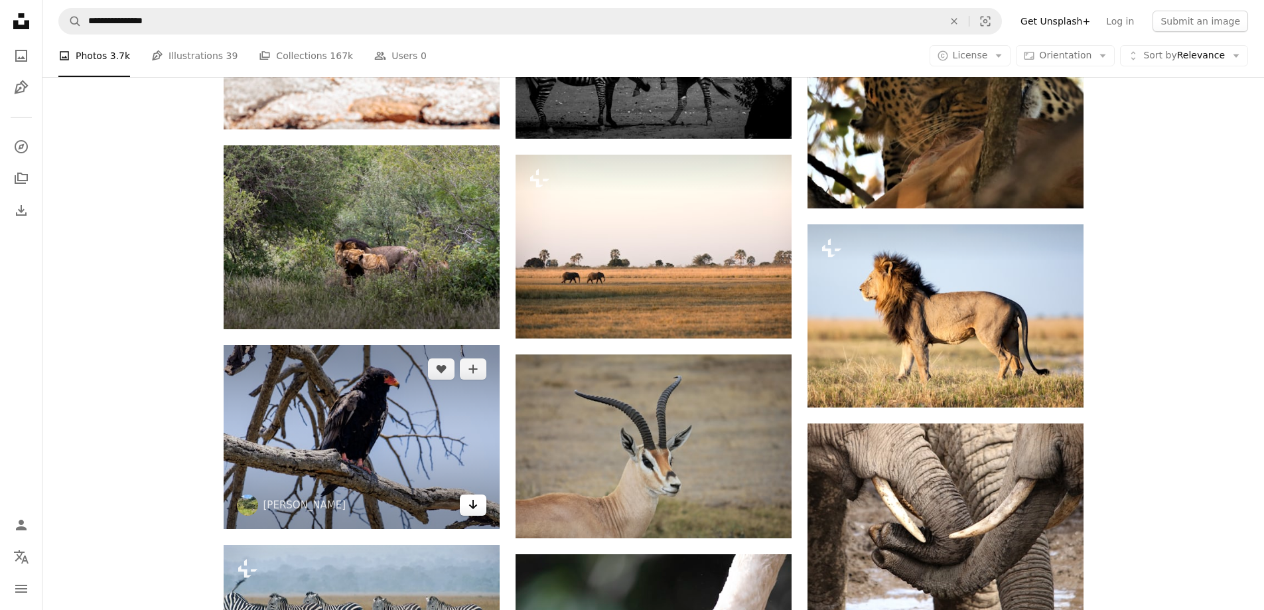
click at [475, 501] on icon "Download" at bounding box center [472, 504] width 9 height 9
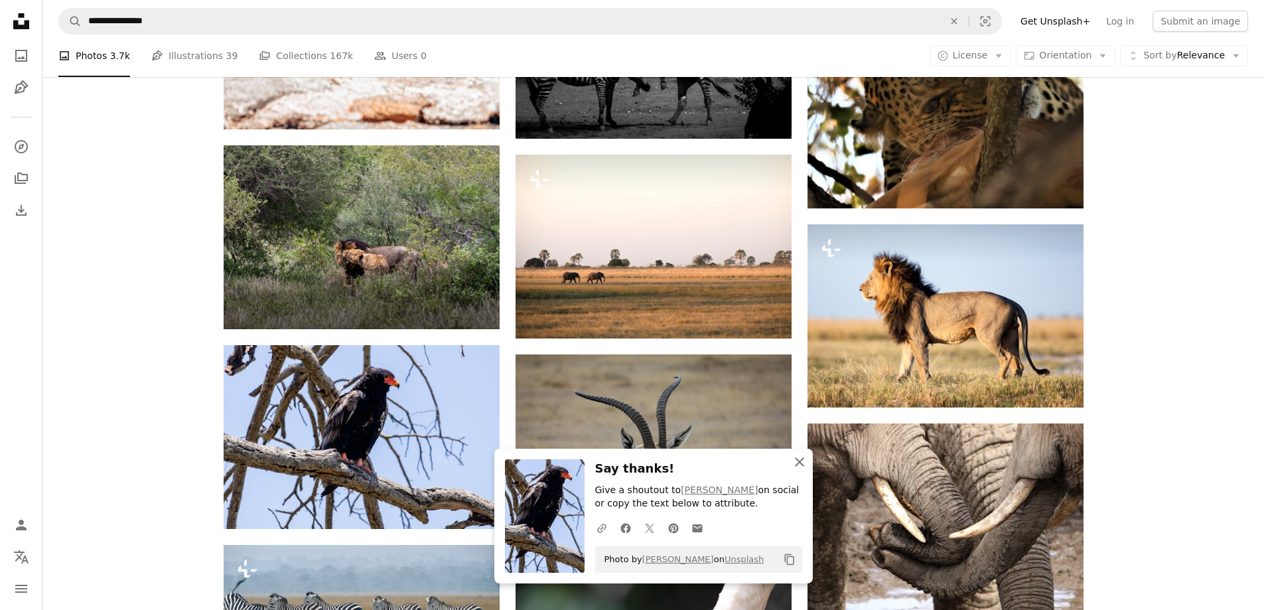
click at [799, 462] on icon "button" at bounding box center [799, 461] width 9 height 9
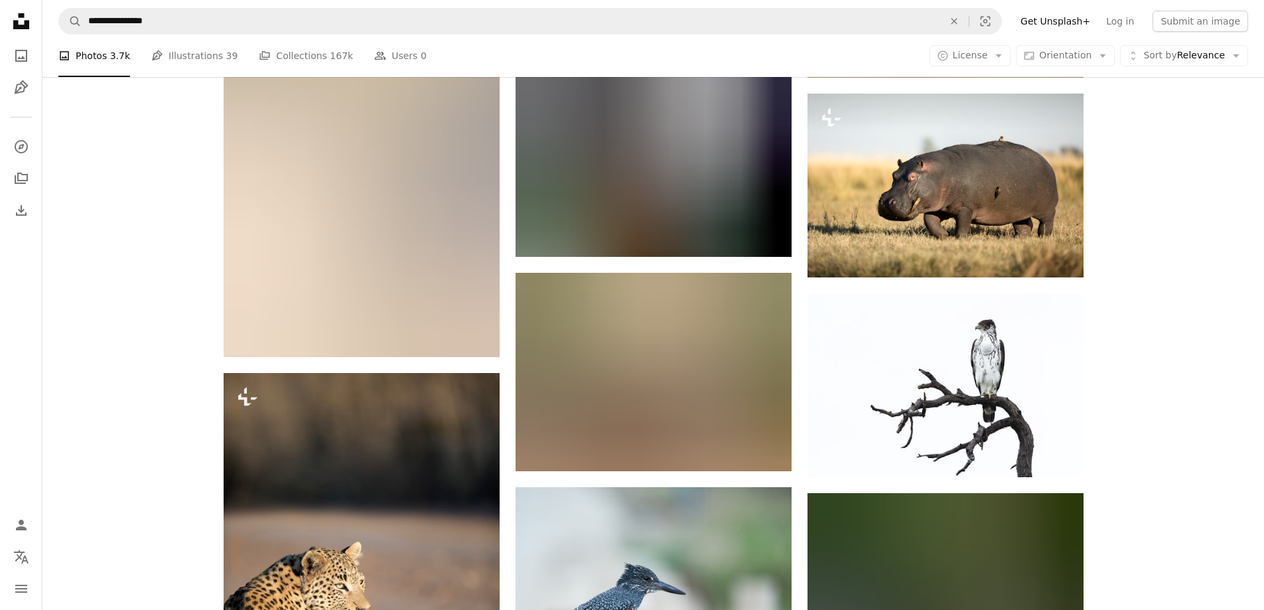
scroll to position [32518, 0]
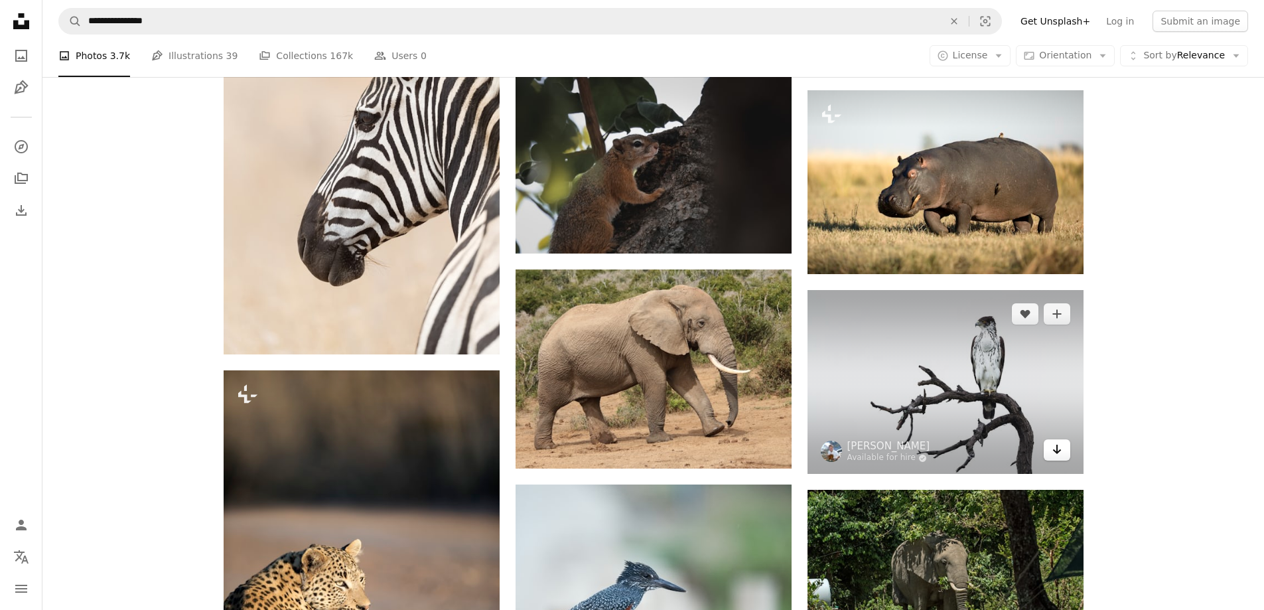
click at [1051, 448] on icon "Arrow pointing down" at bounding box center [1056, 449] width 11 height 16
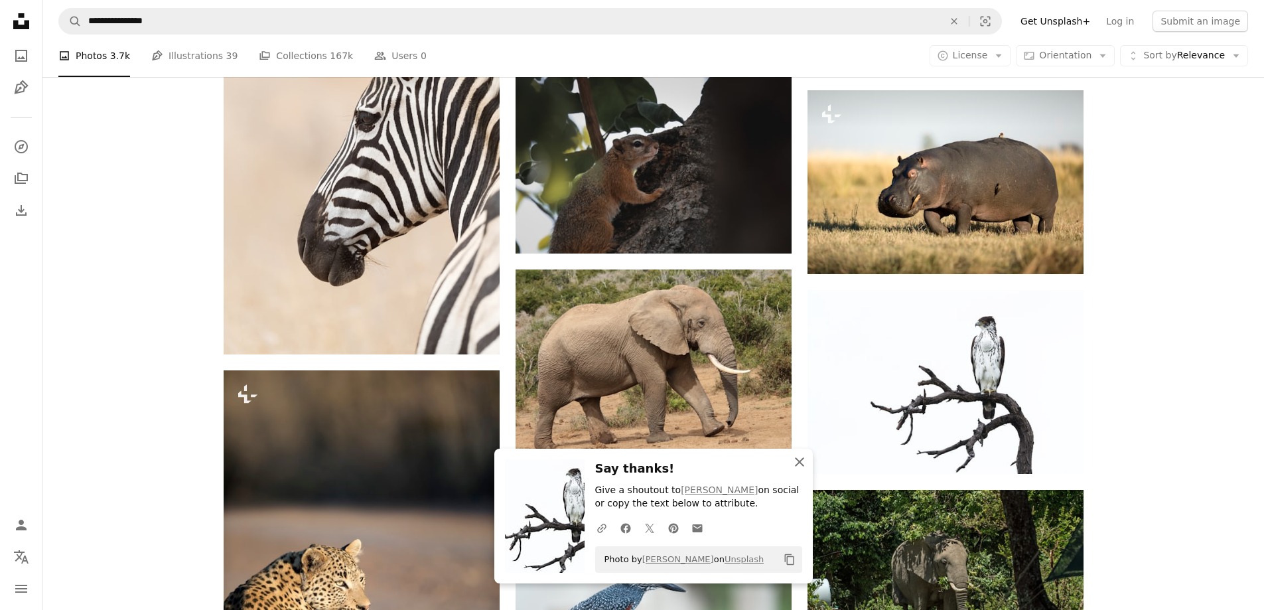
click at [798, 464] on icon "An X shape" at bounding box center [799, 462] width 16 height 16
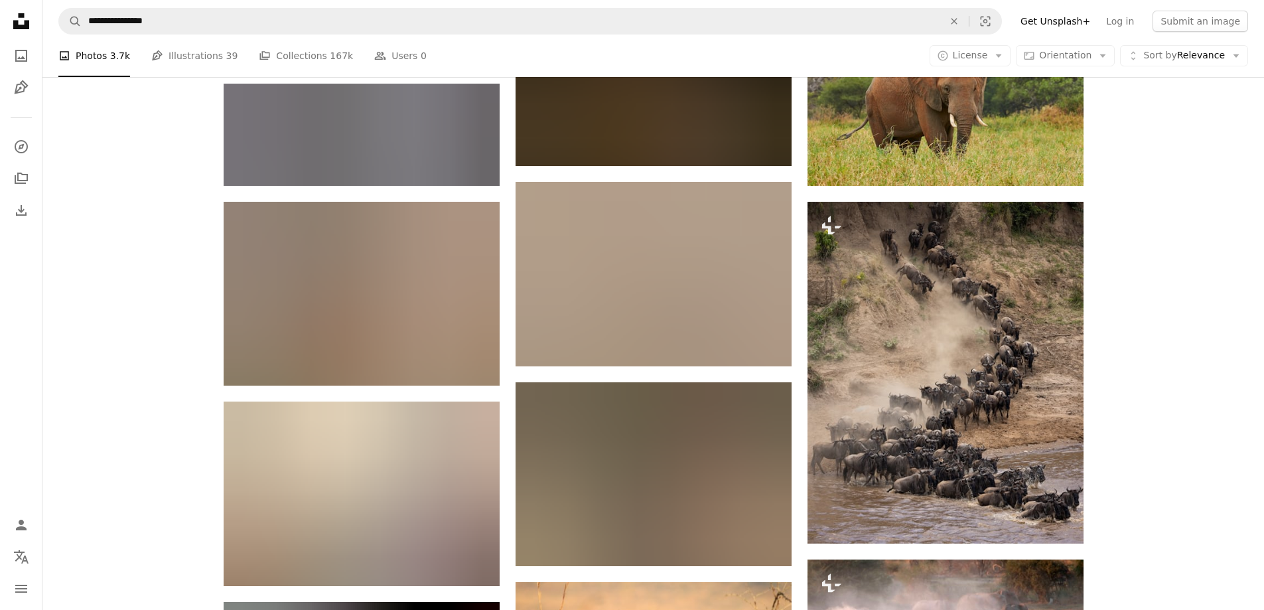
scroll to position [34707, 0]
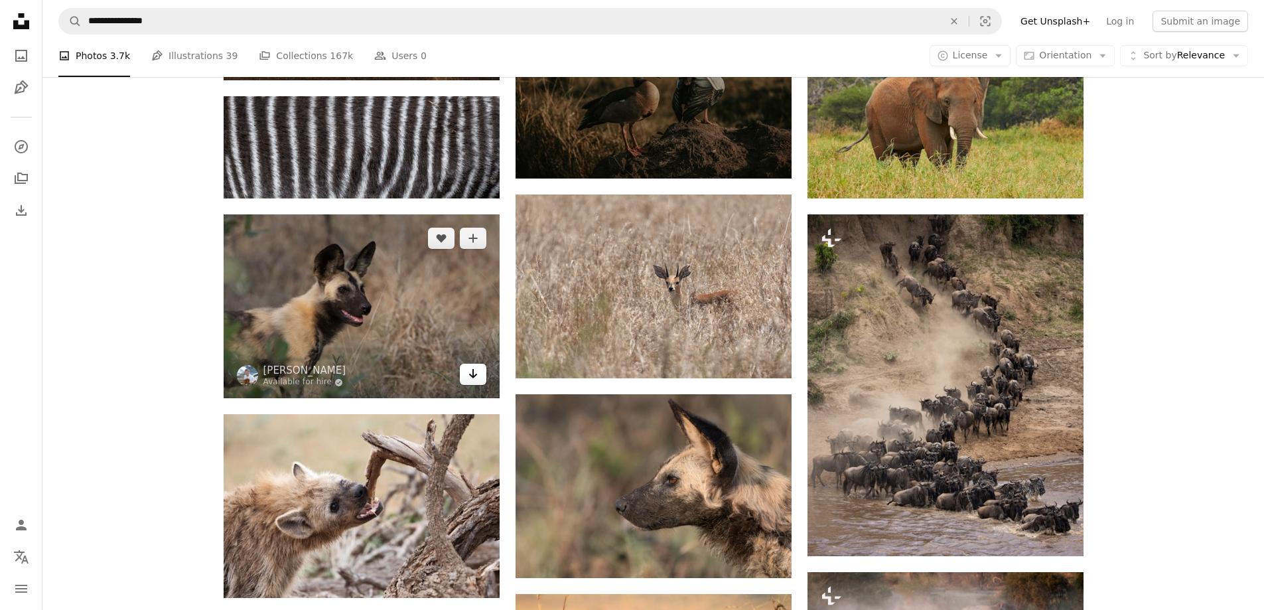
click at [470, 368] on icon "Arrow pointing down" at bounding box center [473, 374] width 11 height 16
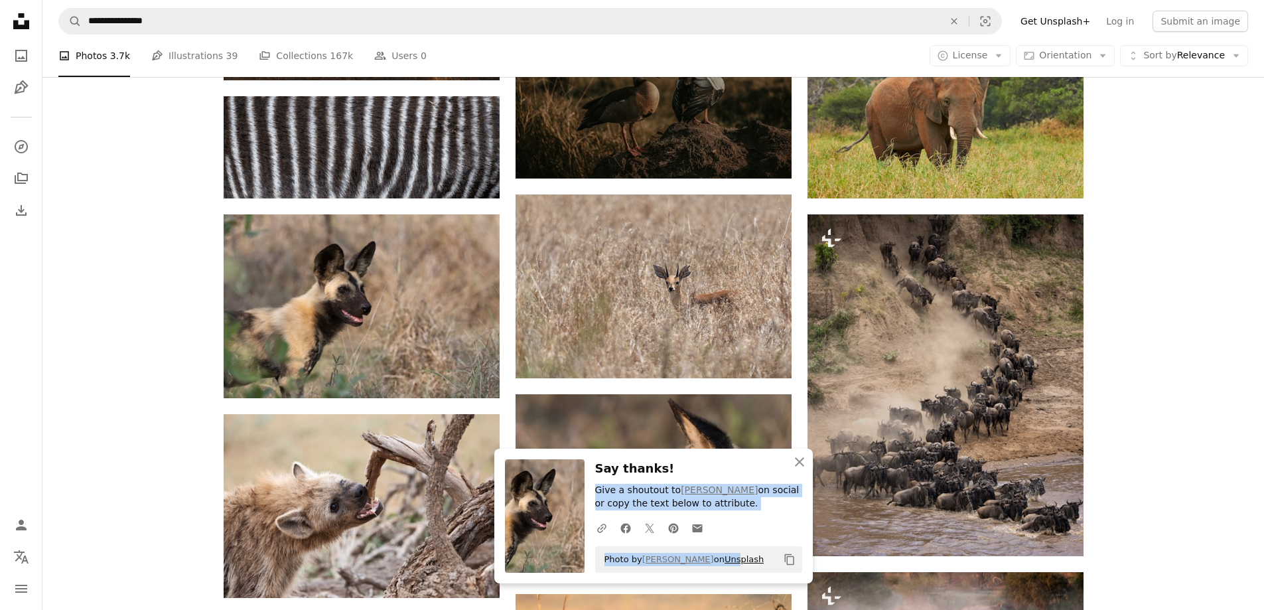
drag, startPoint x: 704, startPoint y: 464, endPoint x: 710, endPoint y: 554, distance: 89.7
click at [710, 554] on div "Say thanks! Give a shoutout to [PERSON_NAME] on social or copy the text below t…" at bounding box center [698, 515] width 207 height 113
click at [803, 464] on icon "An X shape" at bounding box center [799, 462] width 16 height 16
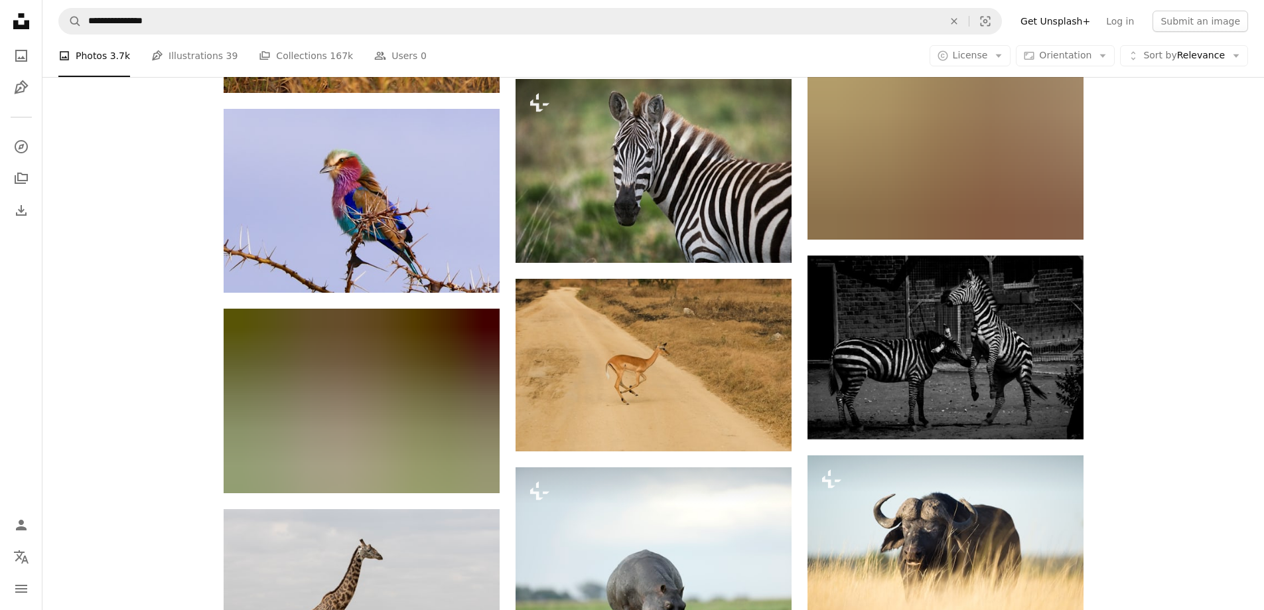
scroll to position [36033, 0]
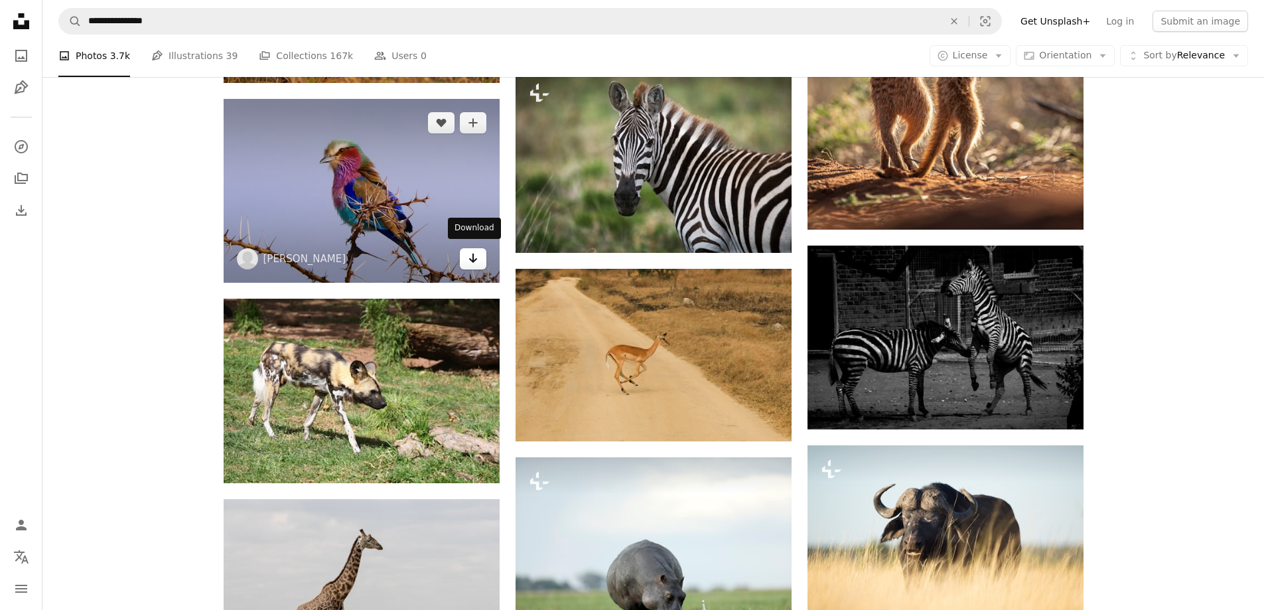
click at [478, 253] on icon "Arrow pointing down" at bounding box center [473, 258] width 11 height 16
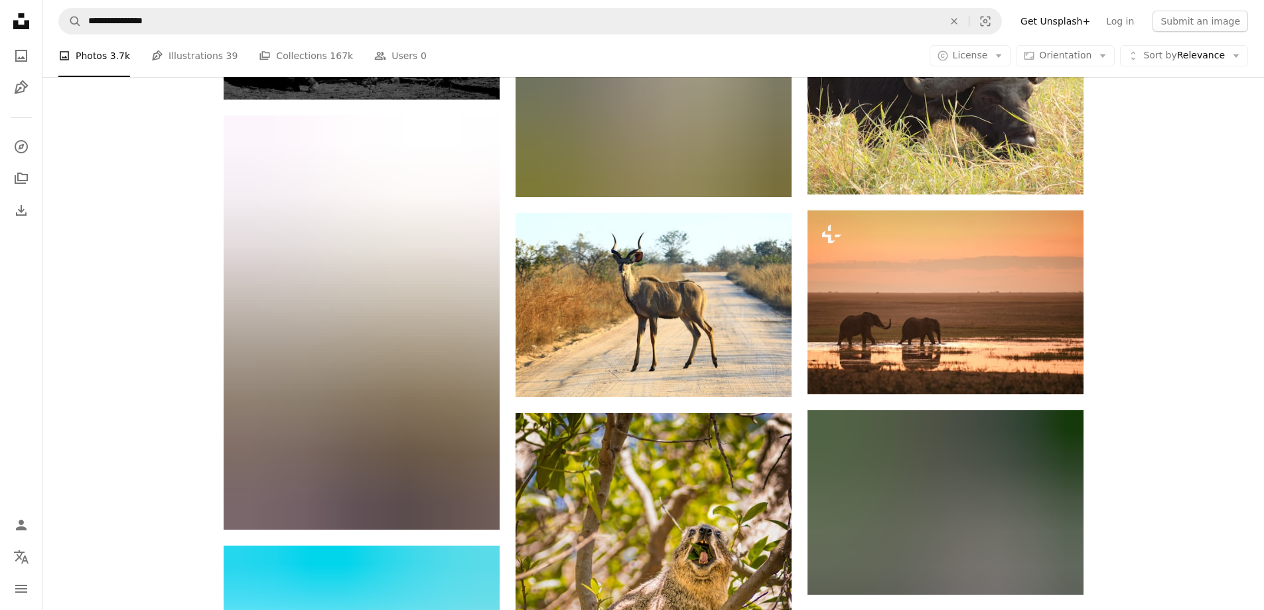
scroll to position [43131, 0]
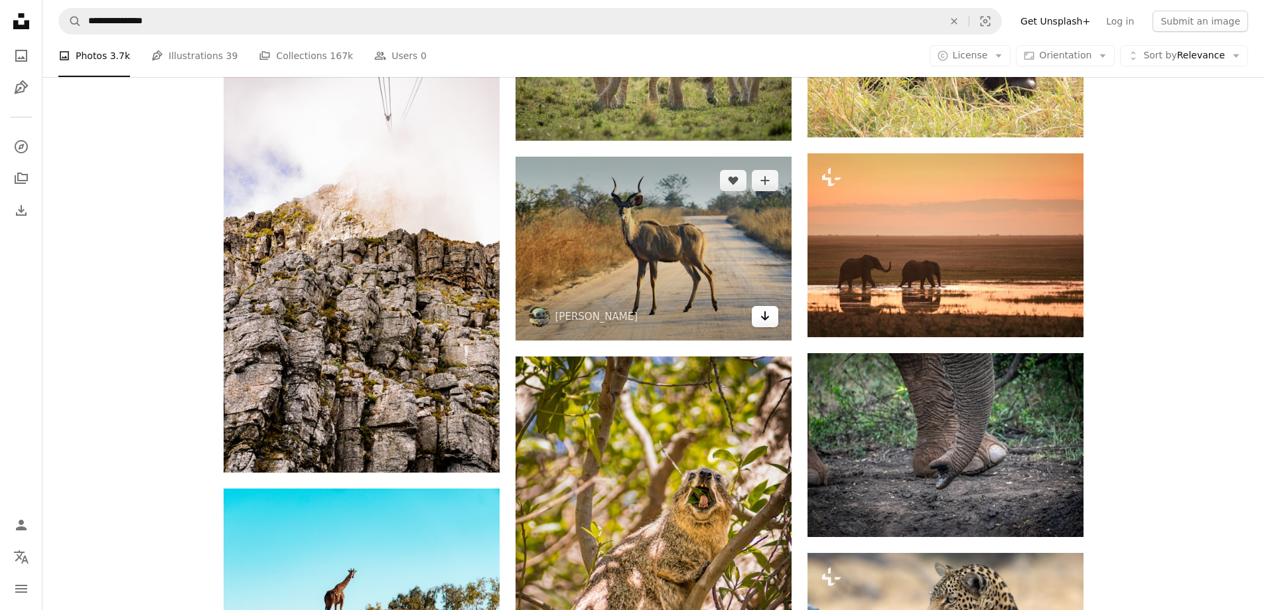
click at [763, 309] on icon "Arrow pointing down" at bounding box center [765, 316] width 11 height 16
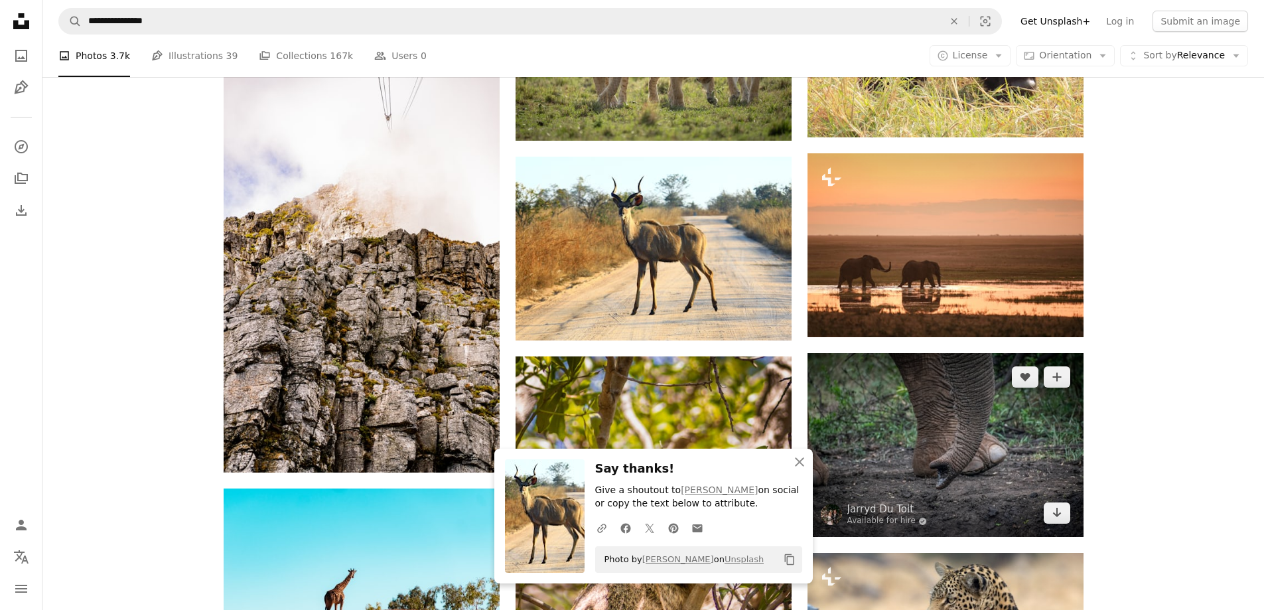
click at [842, 515] on span "Jarryd Du Toit Available for hire A checkmark inside of a circle" at bounding box center [874, 514] width 107 height 24
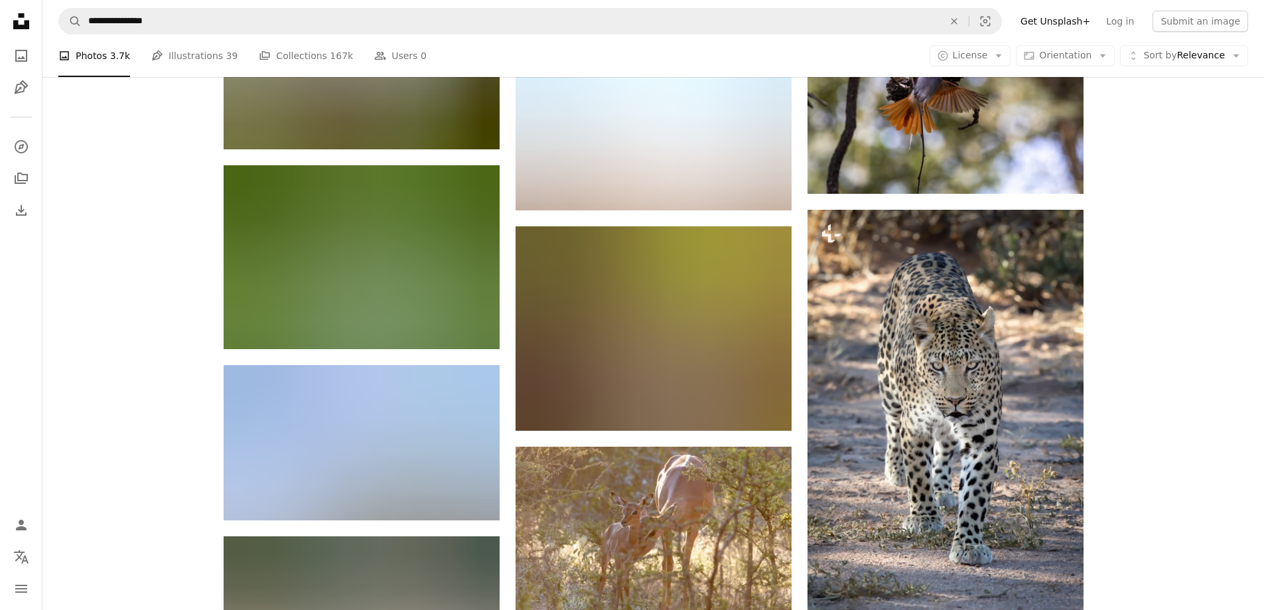
scroll to position [51556, 0]
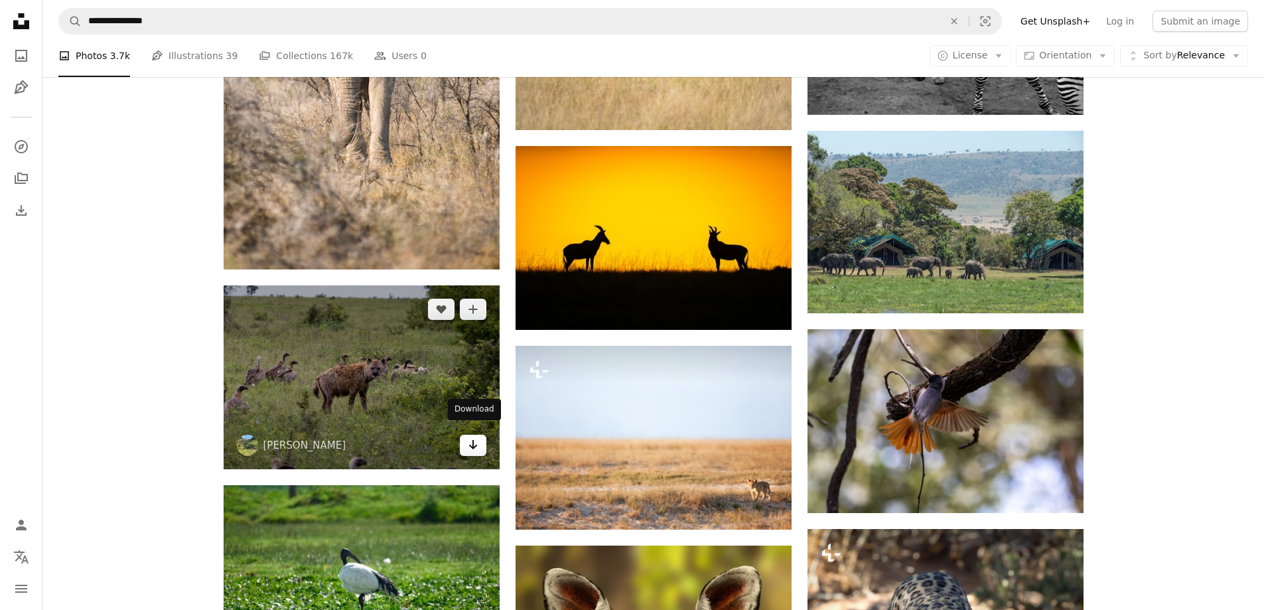
click at [477, 439] on icon "Arrow pointing down" at bounding box center [473, 444] width 11 height 16
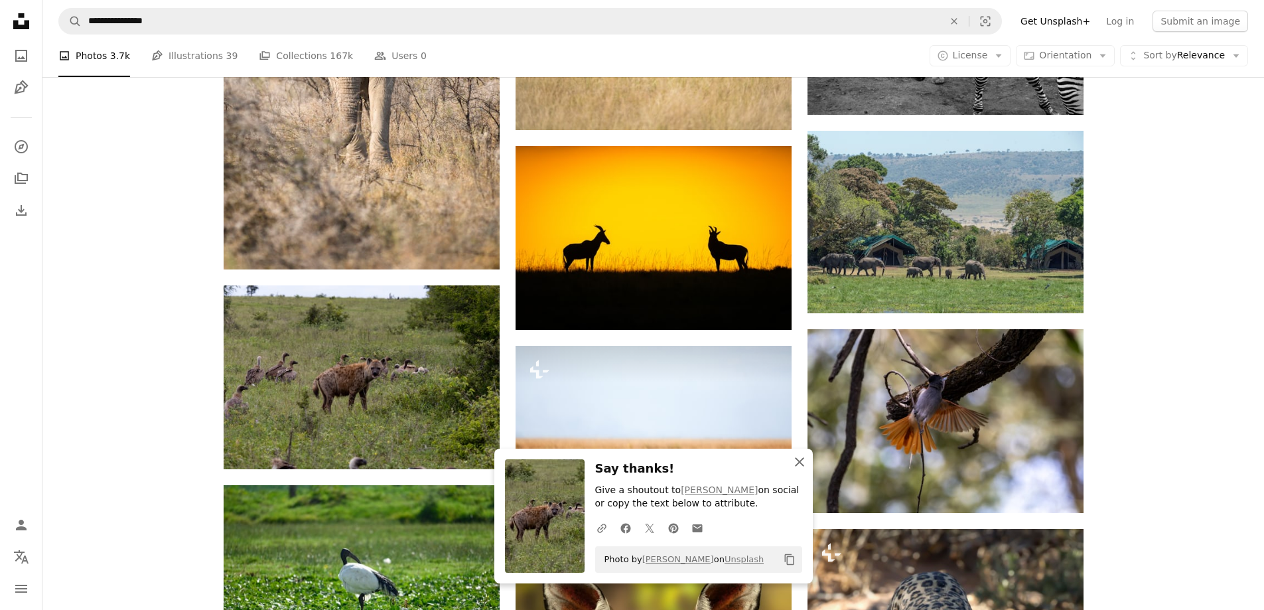
click at [801, 459] on icon "button" at bounding box center [799, 461] width 9 height 9
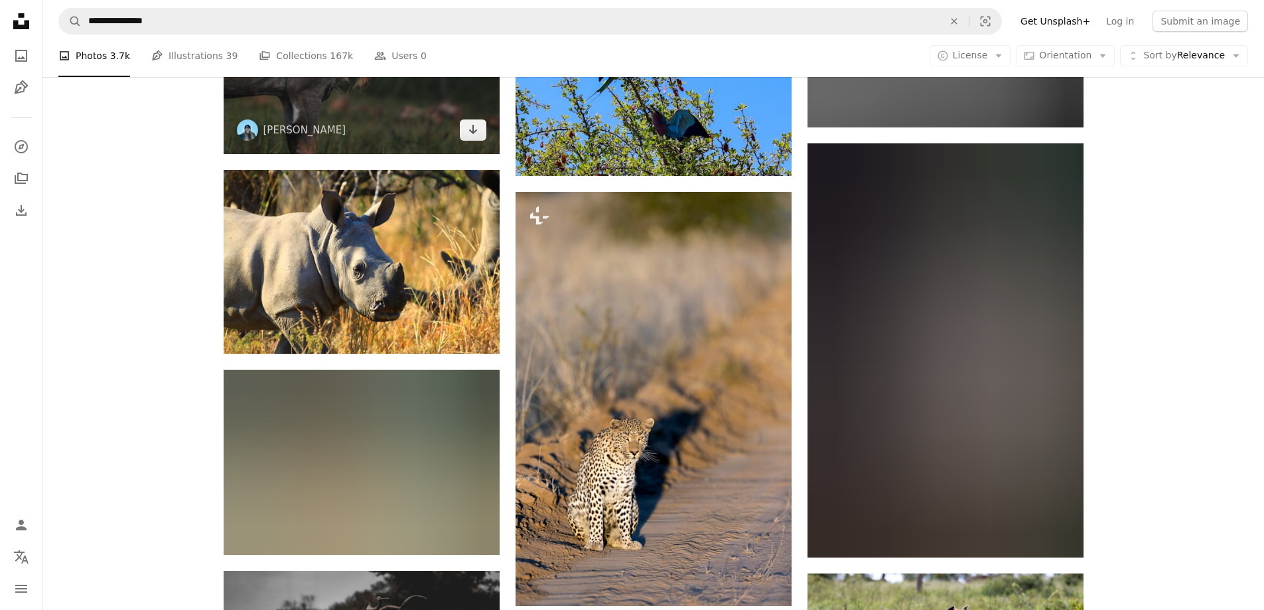
scroll to position [54275, 0]
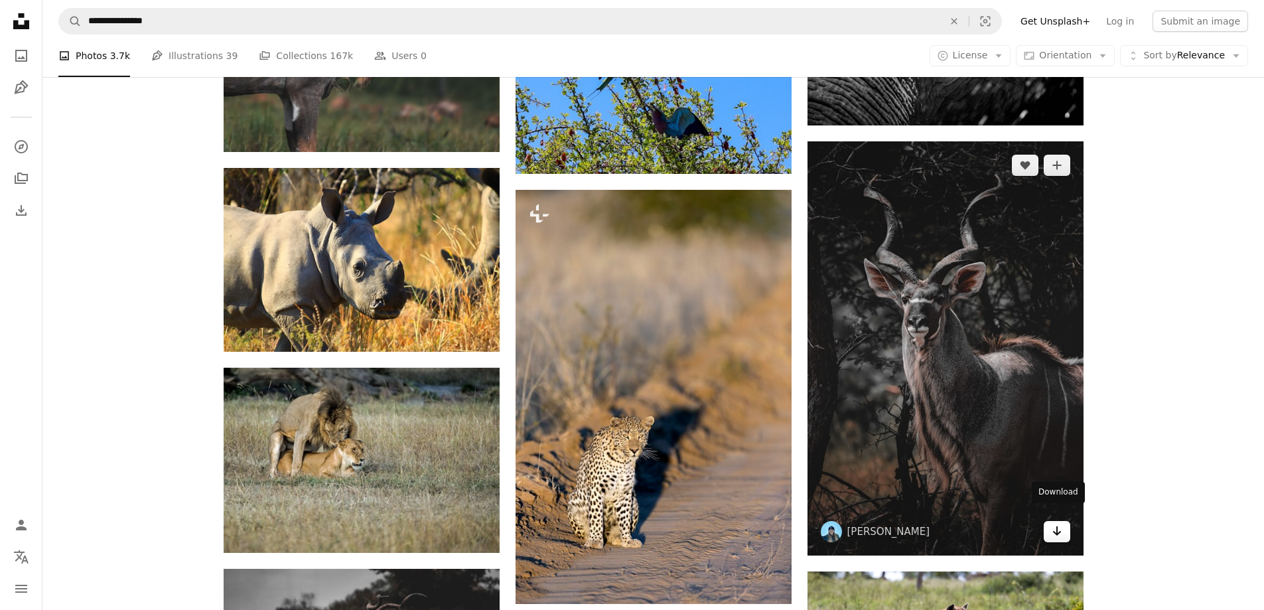
click at [1058, 526] on icon "Download" at bounding box center [1056, 530] width 9 height 9
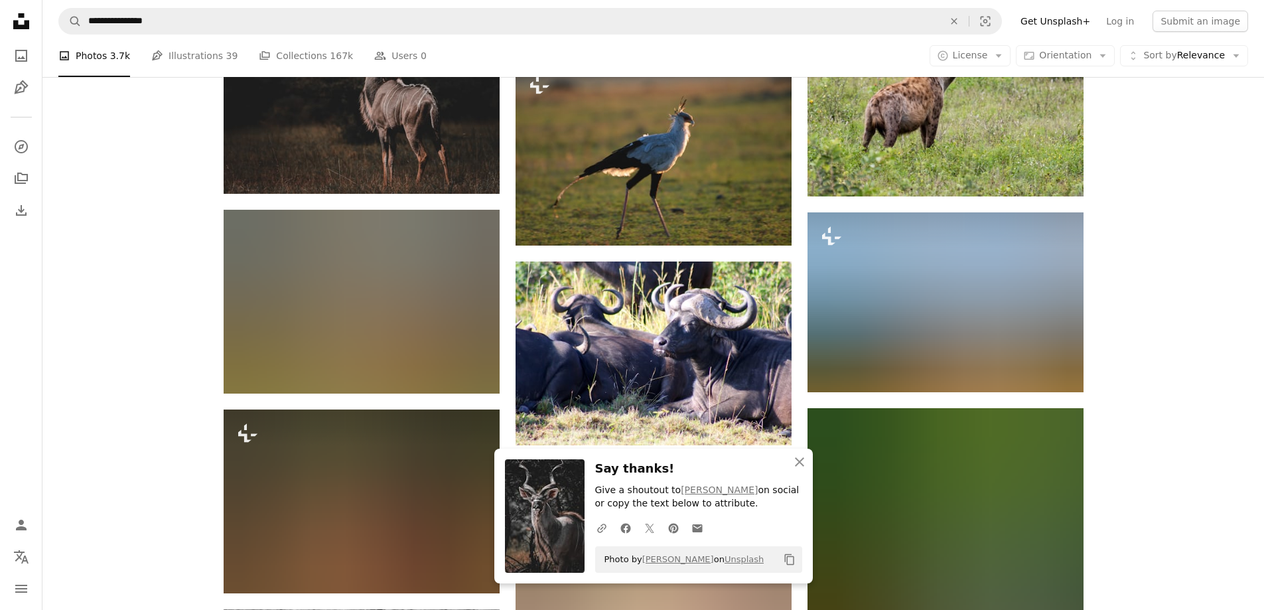
scroll to position [54806, 0]
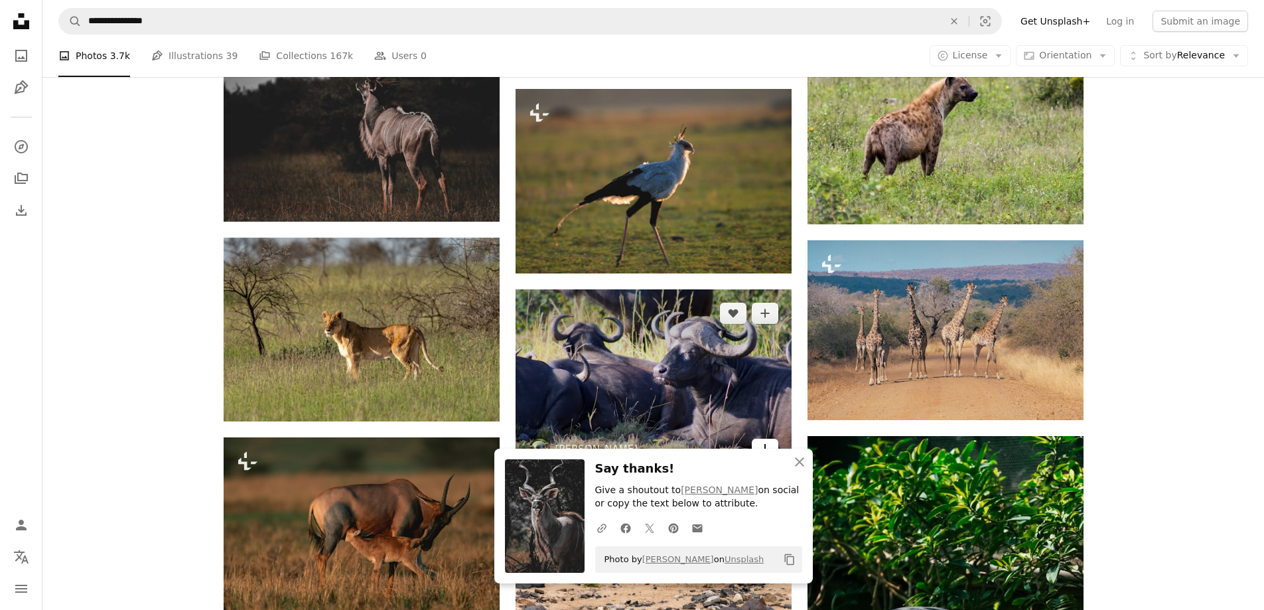
click at [765, 444] on icon "Download" at bounding box center [764, 448] width 9 height 9
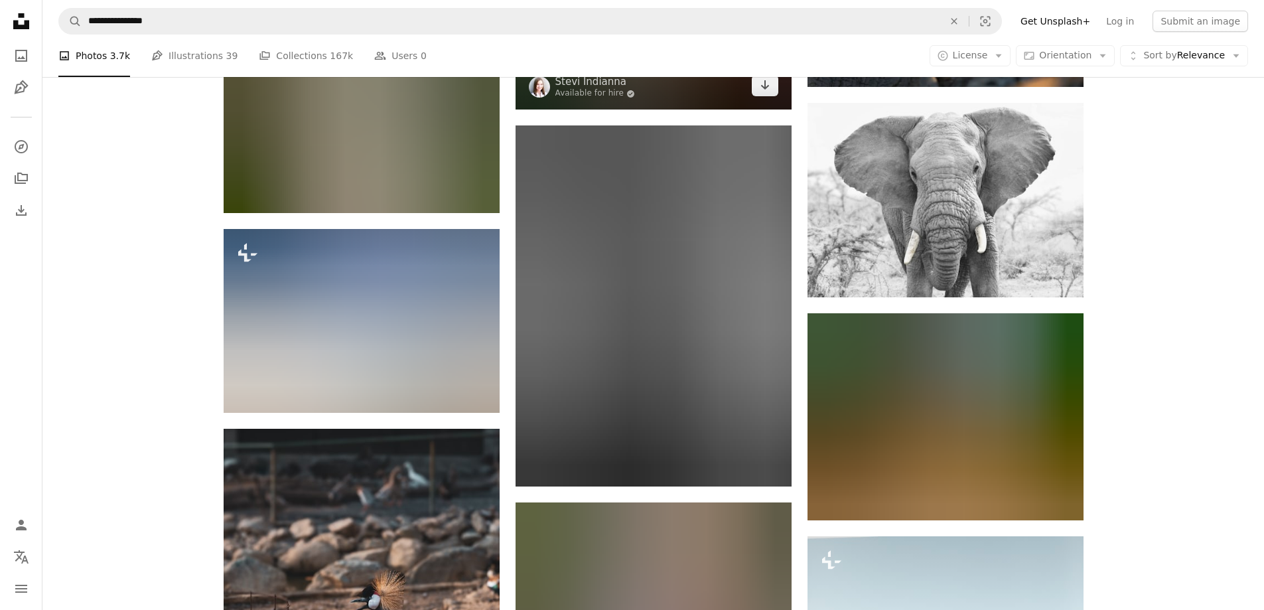
scroll to position [55735, 0]
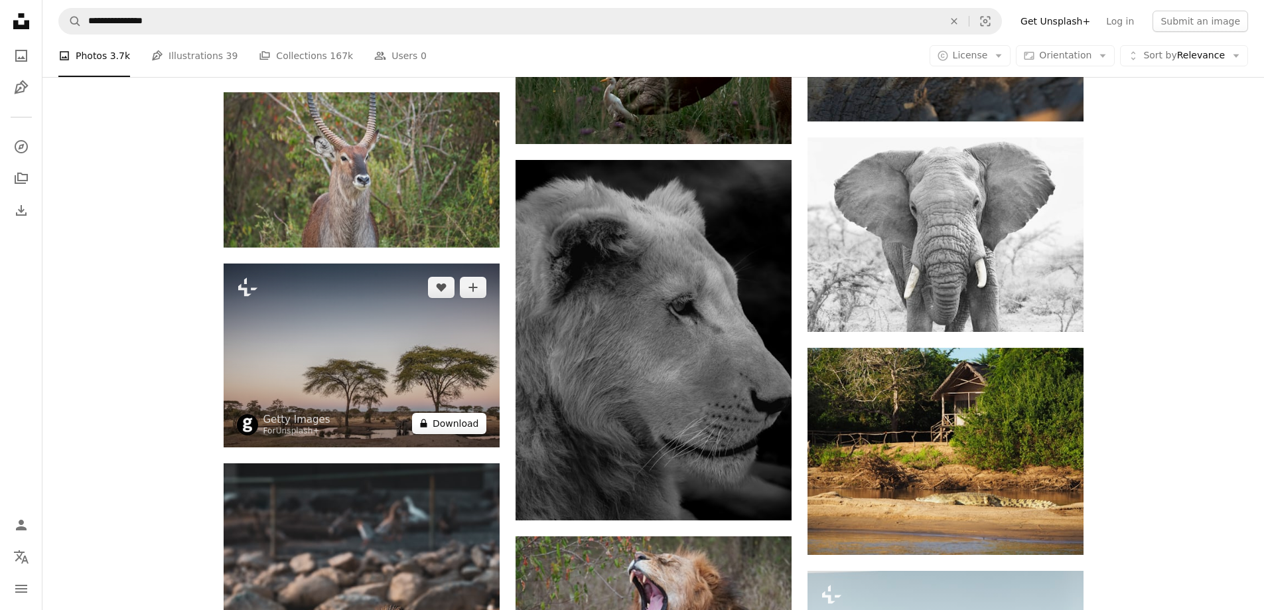
click at [454, 413] on button "A lock Download" at bounding box center [449, 423] width 74 height 21
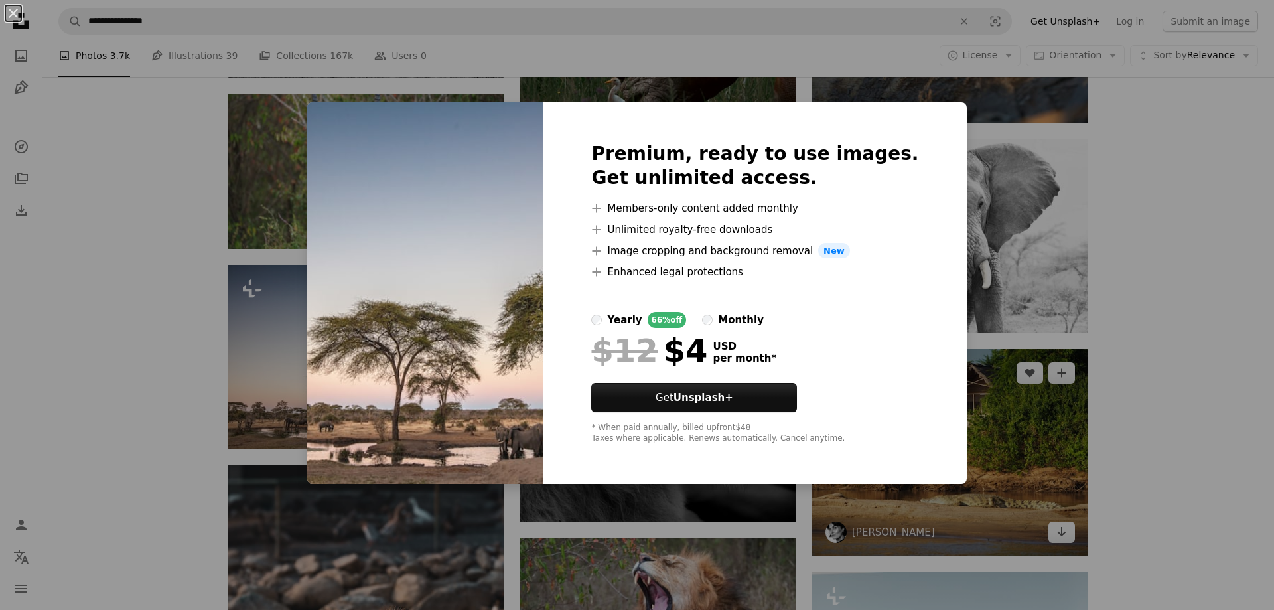
drag, startPoint x: 1132, startPoint y: 189, endPoint x: 990, endPoint y: 404, distance: 257.9
click at [1133, 192] on div "An X shape Premium, ready to use images. Get unlimited access. A plus sign Memb…" at bounding box center [637, 305] width 1274 height 610
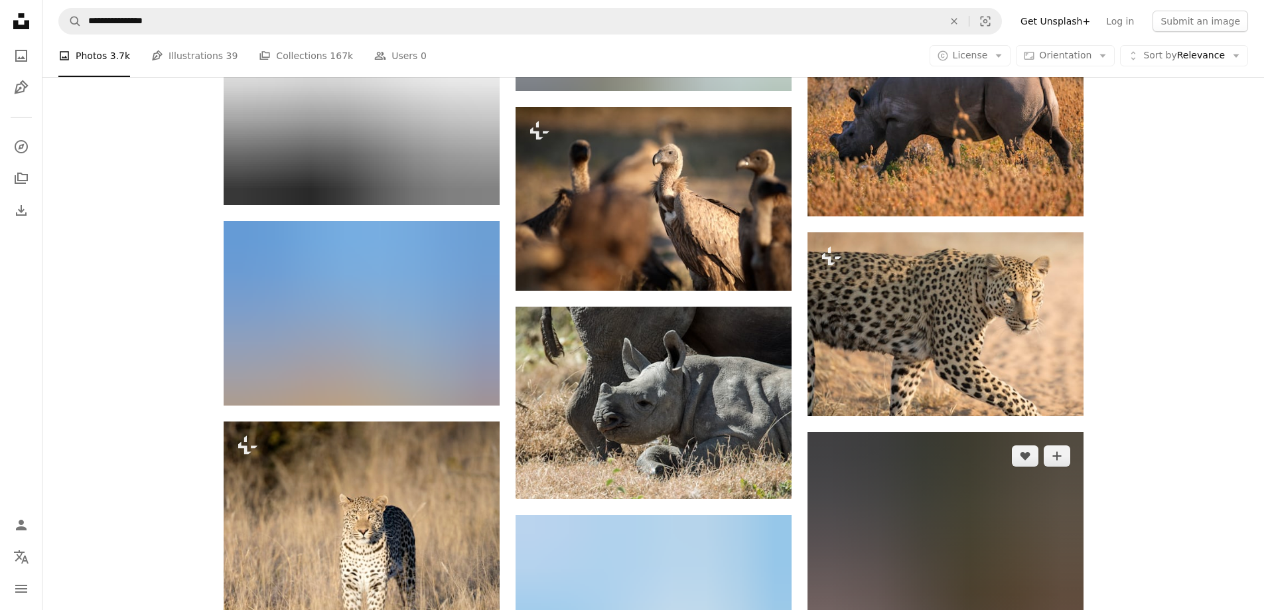
scroll to position [57327, 0]
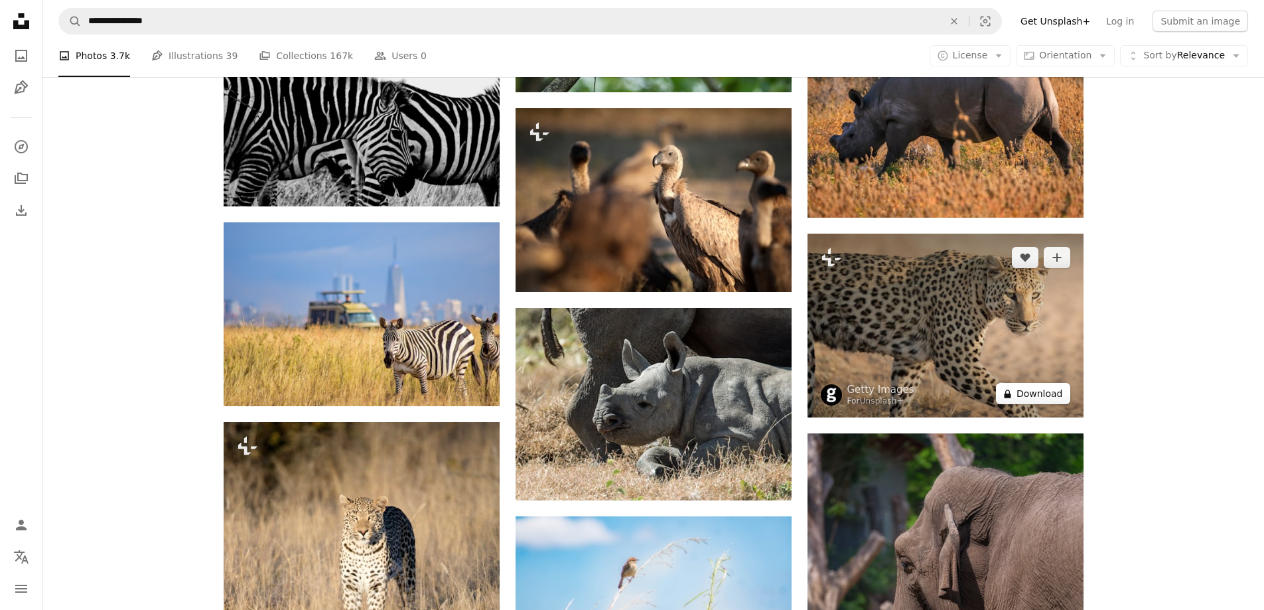
click at [1045, 383] on button "A lock Download" at bounding box center [1033, 393] width 74 height 21
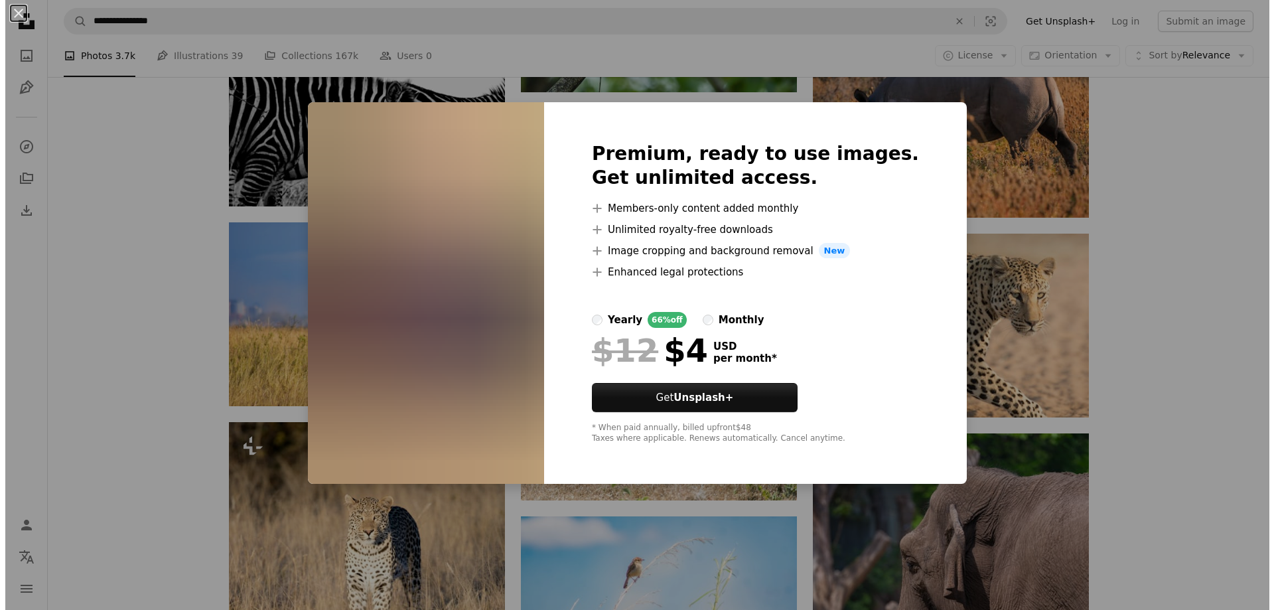
scroll to position [57592, 0]
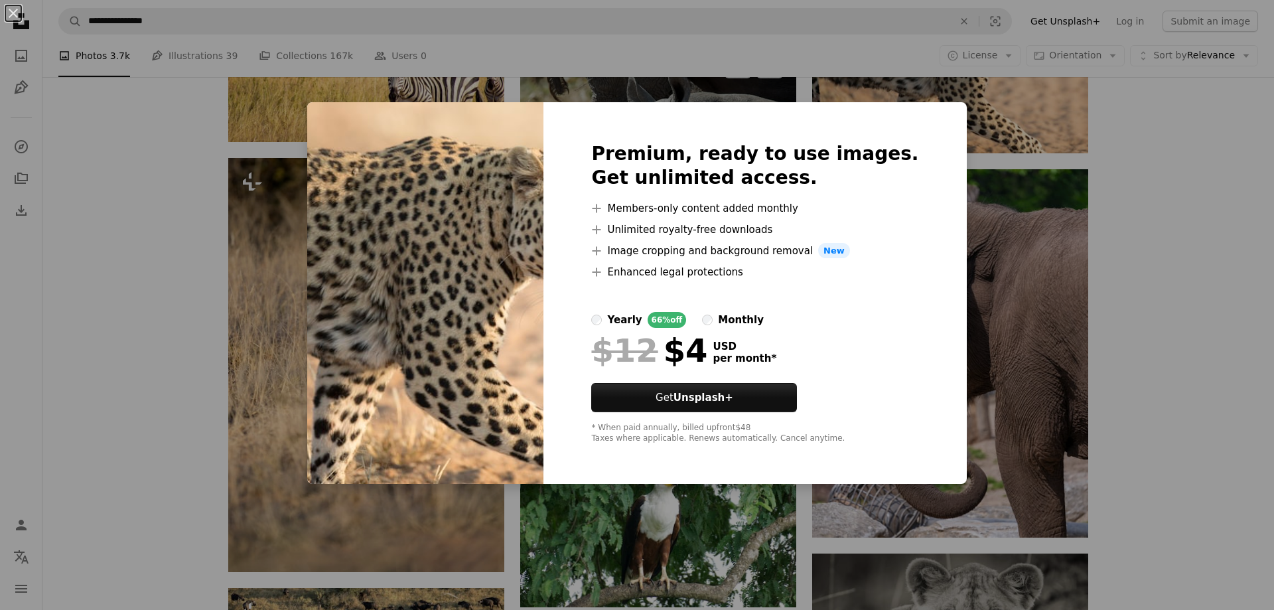
drag, startPoint x: 1063, startPoint y: 180, endPoint x: 537, endPoint y: 375, distance: 561.0
click at [1063, 181] on div "An X shape Premium, ready to use images. Get unlimited access. A plus sign Memb…" at bounding box center [637, 305] width 1274 height 610
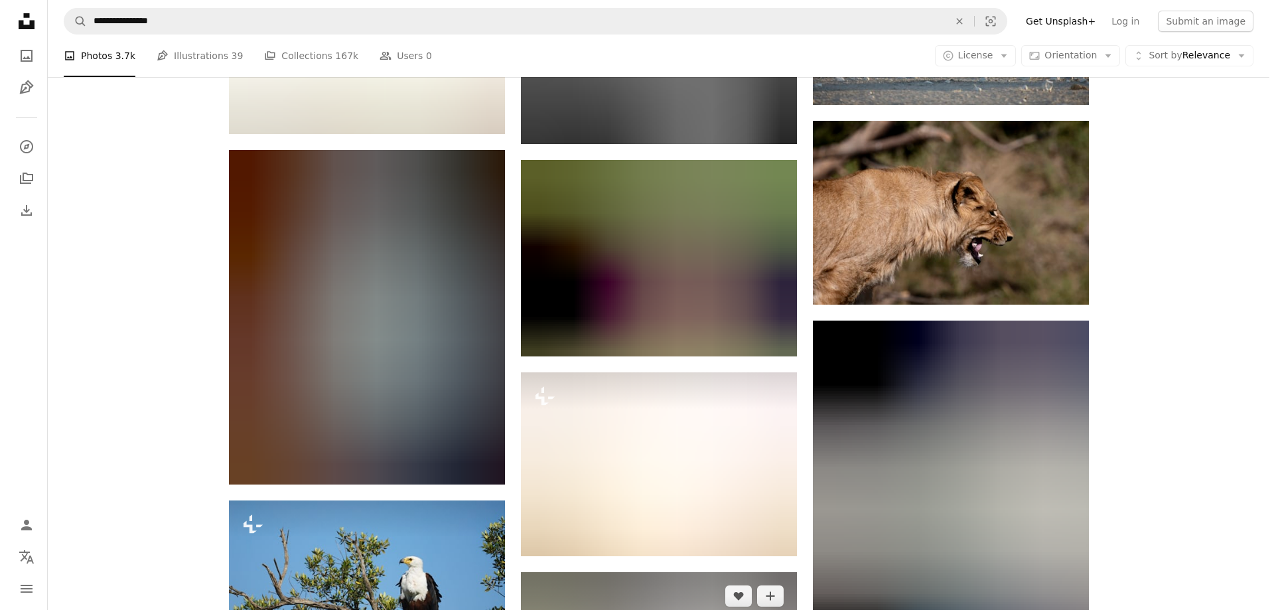
scroll to position [69997, 0]
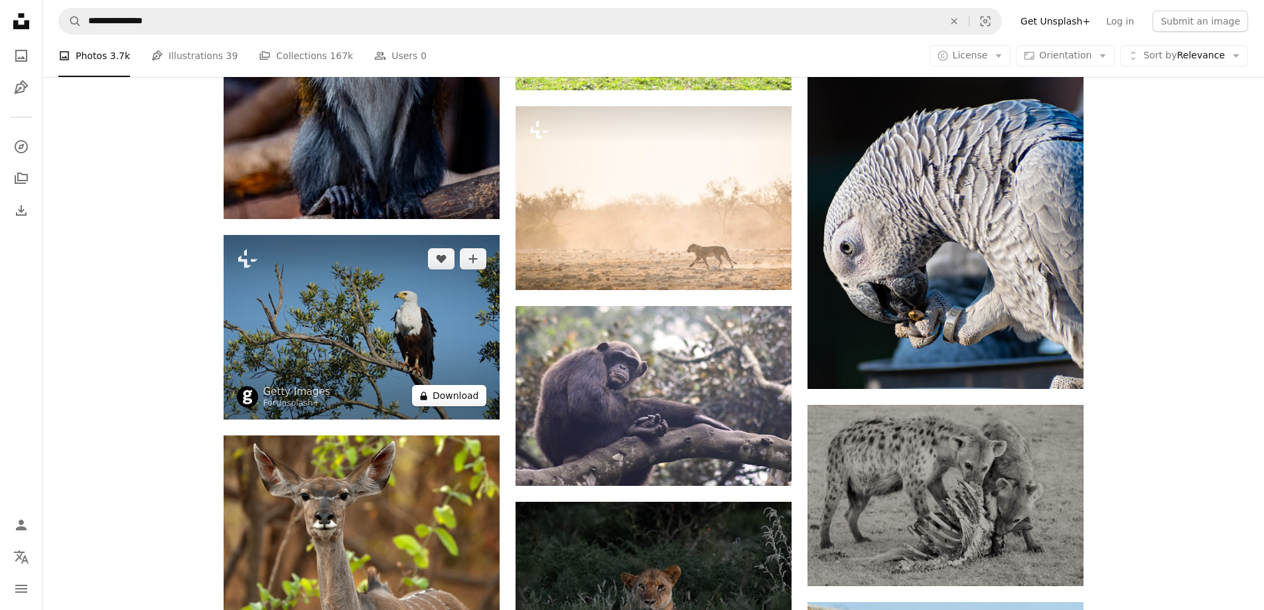
click at [456, 385] on button "A lock Download" at bounding box center [449, 395] width 74 height 21
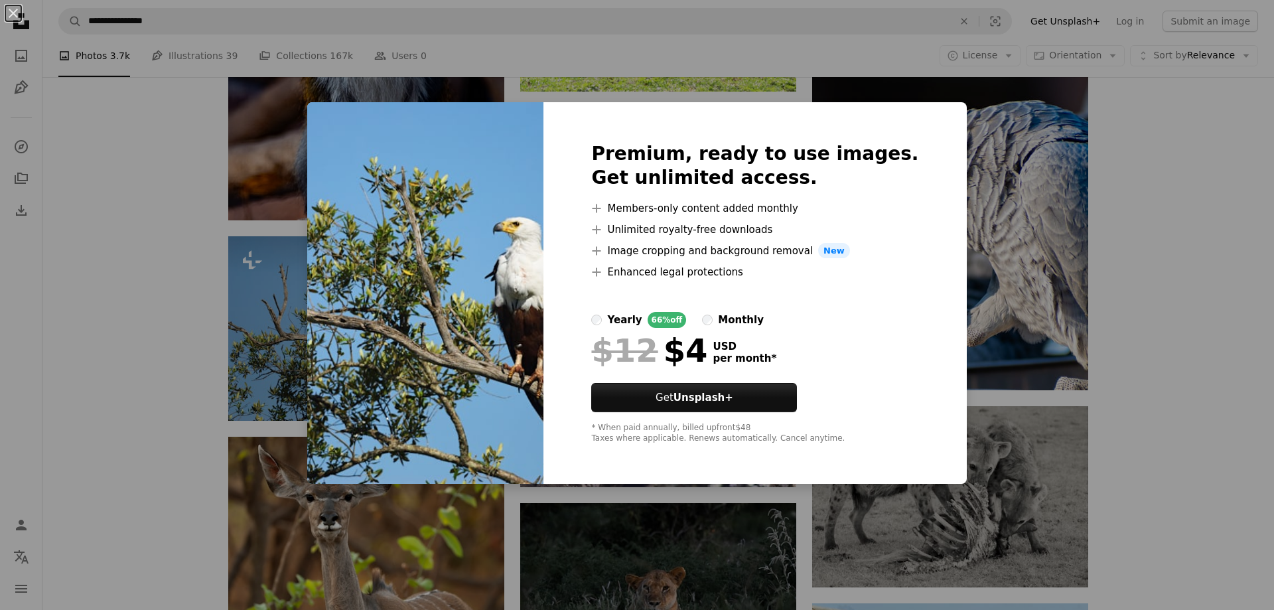
click at [1154, 329] on div "An X shape Premium, ready to use images. Get unlimited access. A plus sign Memb…" at bounding box center [637, 305] width 1274 height 610
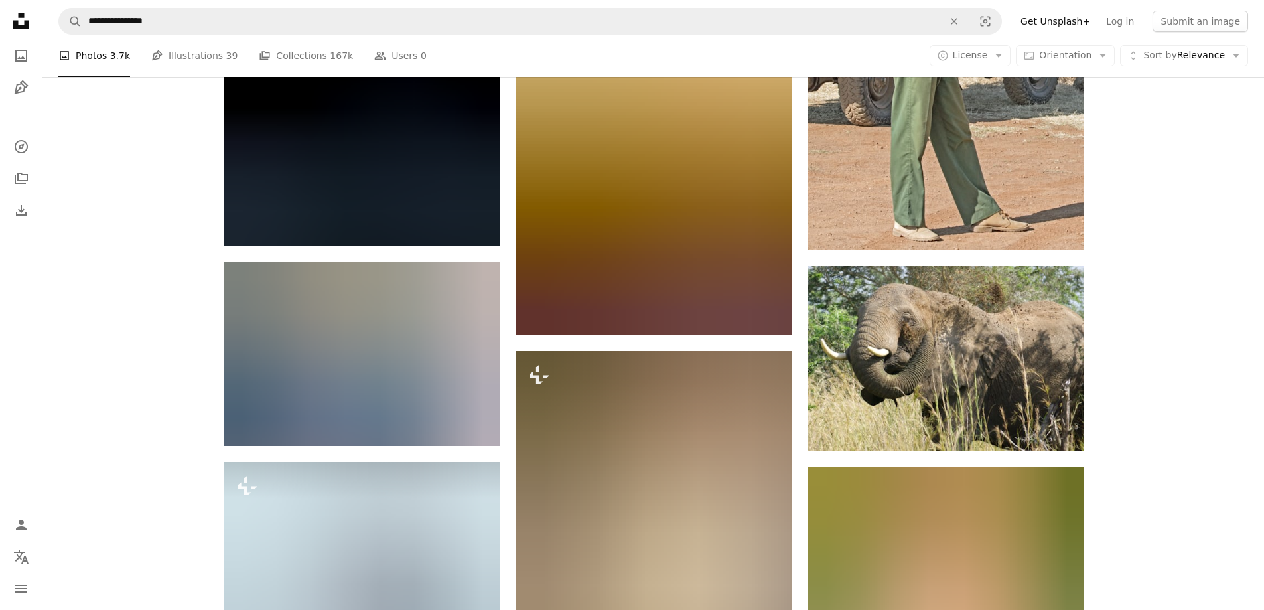
scroll to position [70992, 0]
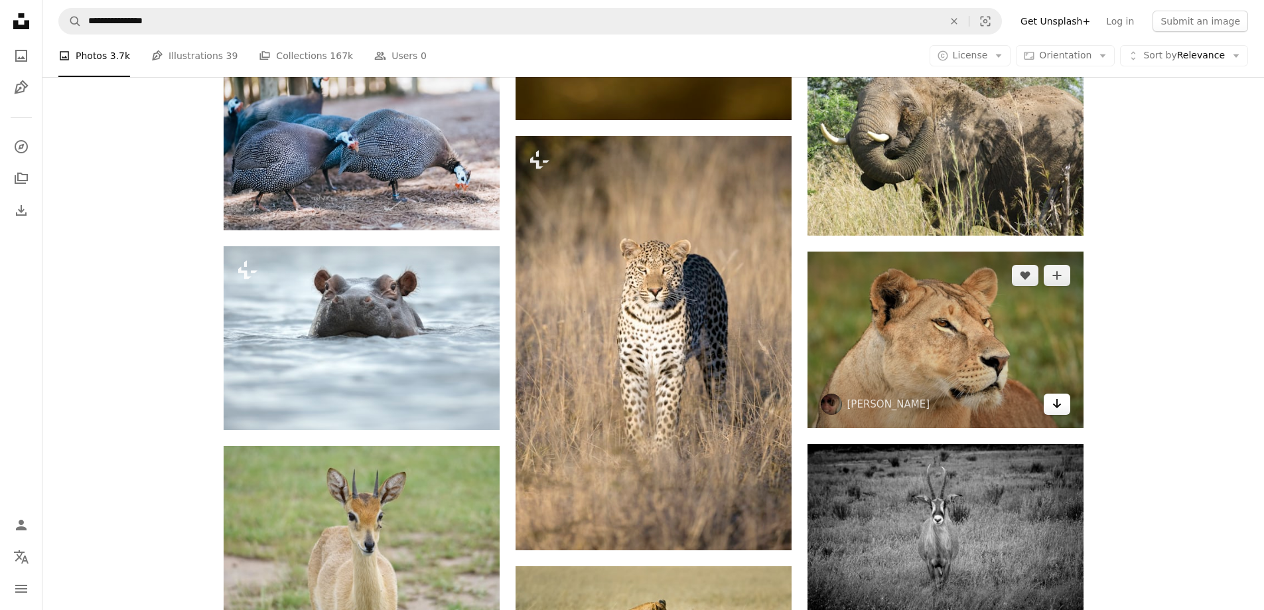
click at [1054, 399] on icon "Download" at bounding box center [1056, 403] width 9 height 9
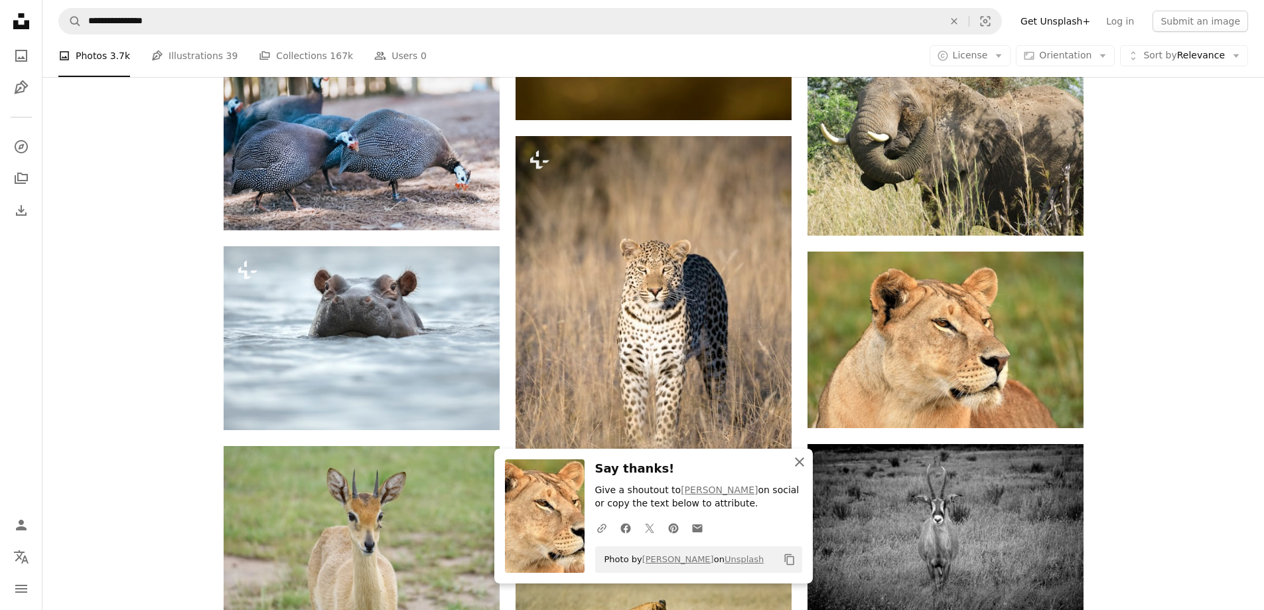
click at [805, 459] on icon "An X shape" at bounding box center [799, 462] width 16 height 16
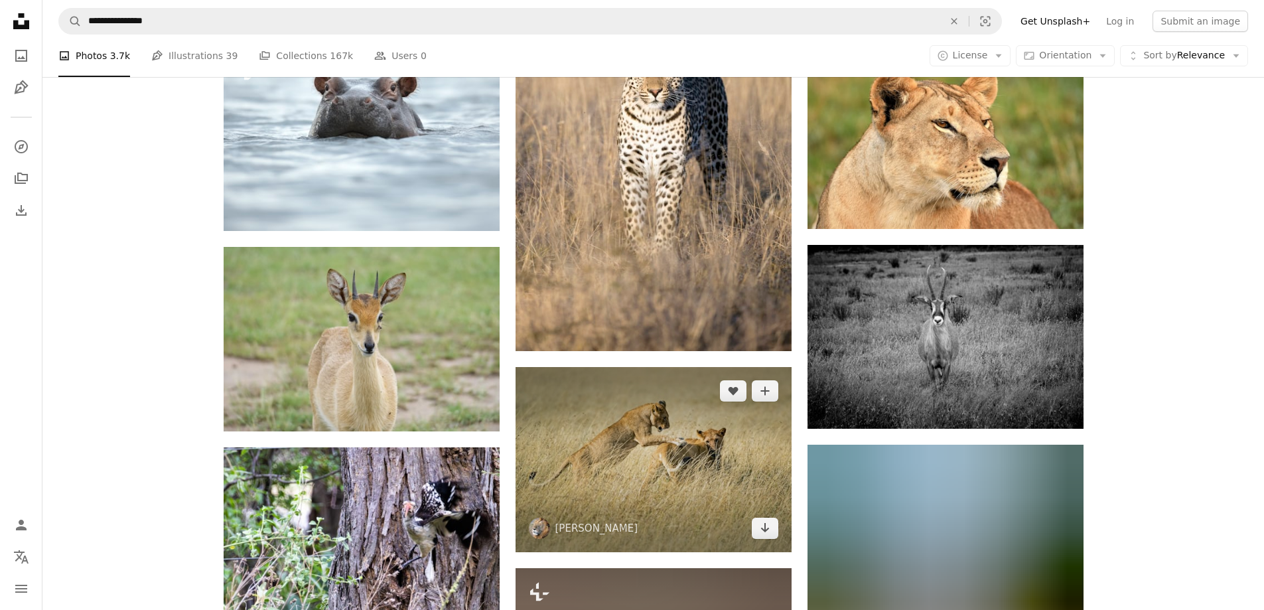
scroll to position [71456, 0]
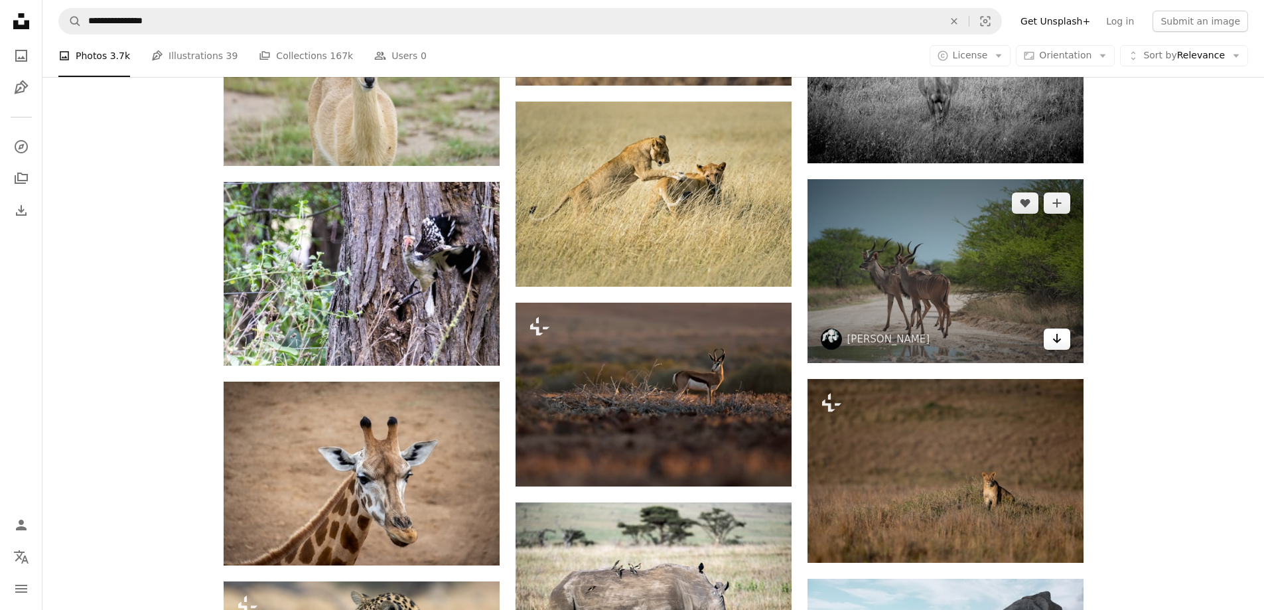
click at [1052, 330] on icon "Arrow pointing down" at bounding box center [1056, 338] width 11 height 16
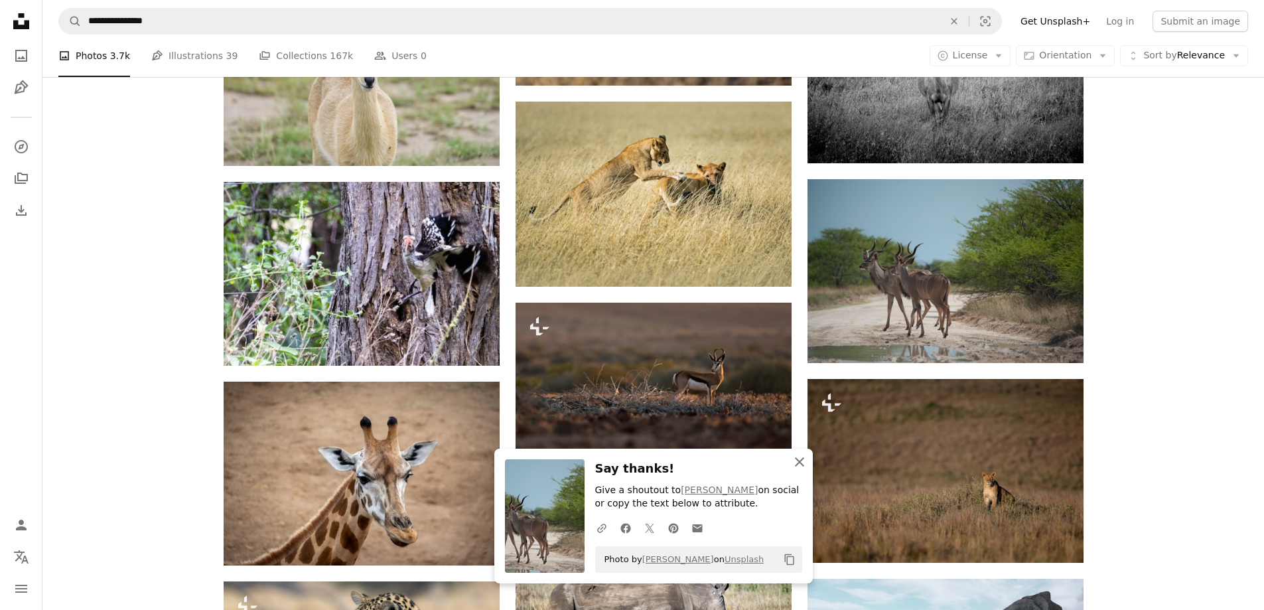
click at [797, 468] on icon "An X shape" at bounding box center [799, 462] width 16 height 16
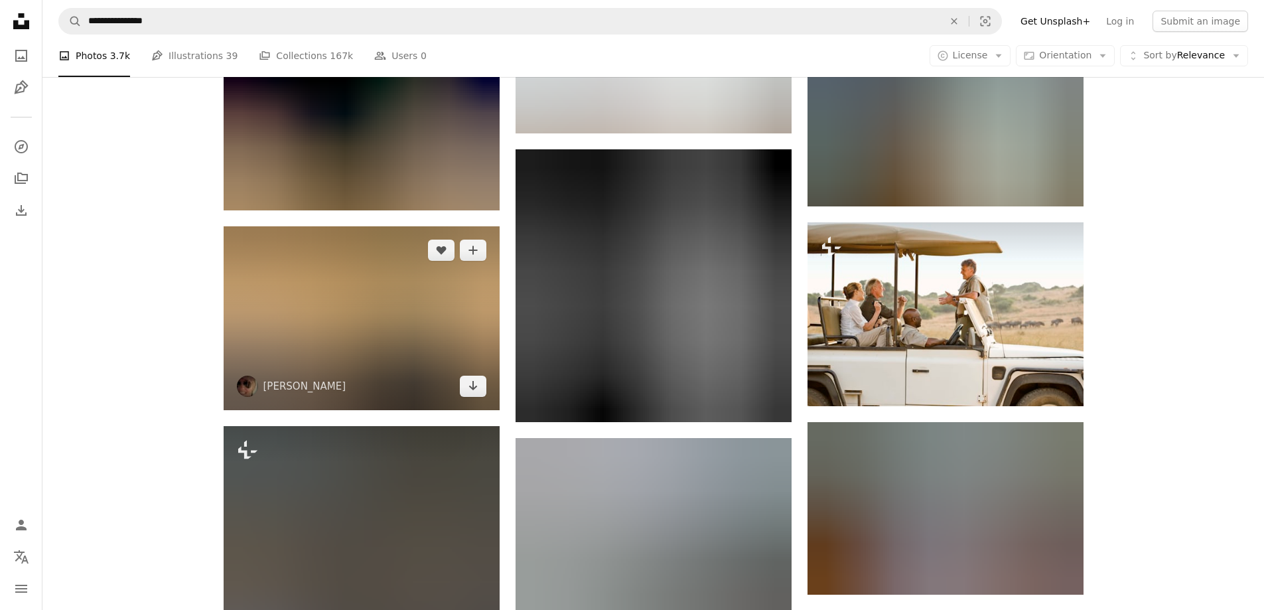
scroll to position [72319, 0]
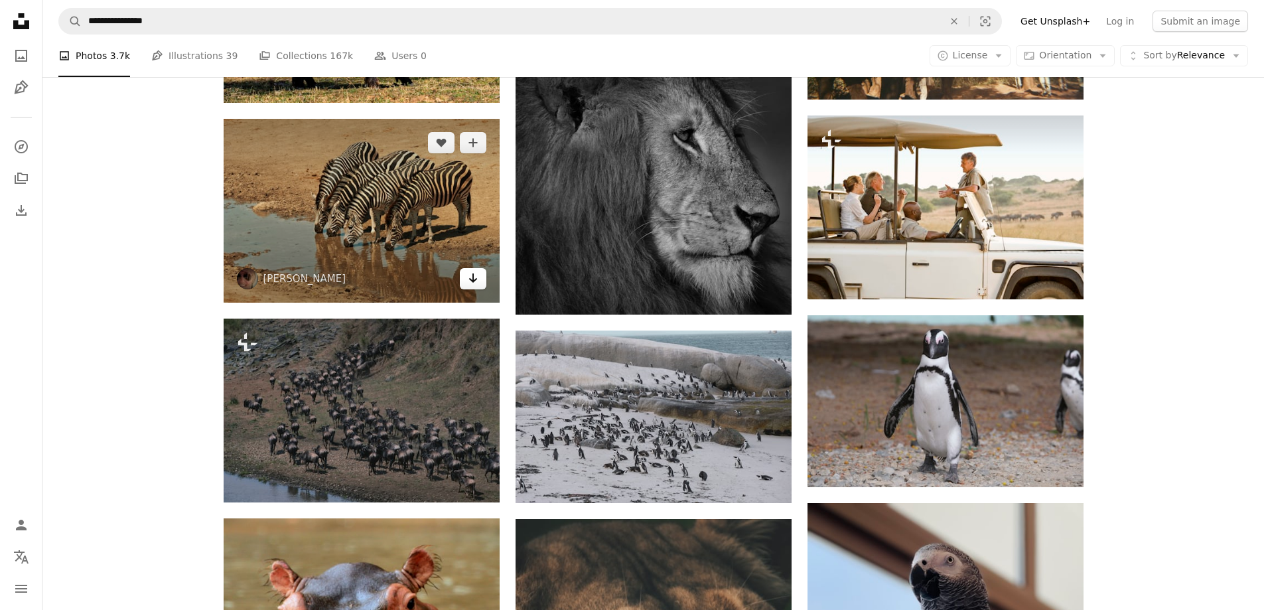
click at [472, 273] on icon "Download" at bounding box center [472, 277] width 9 height 9
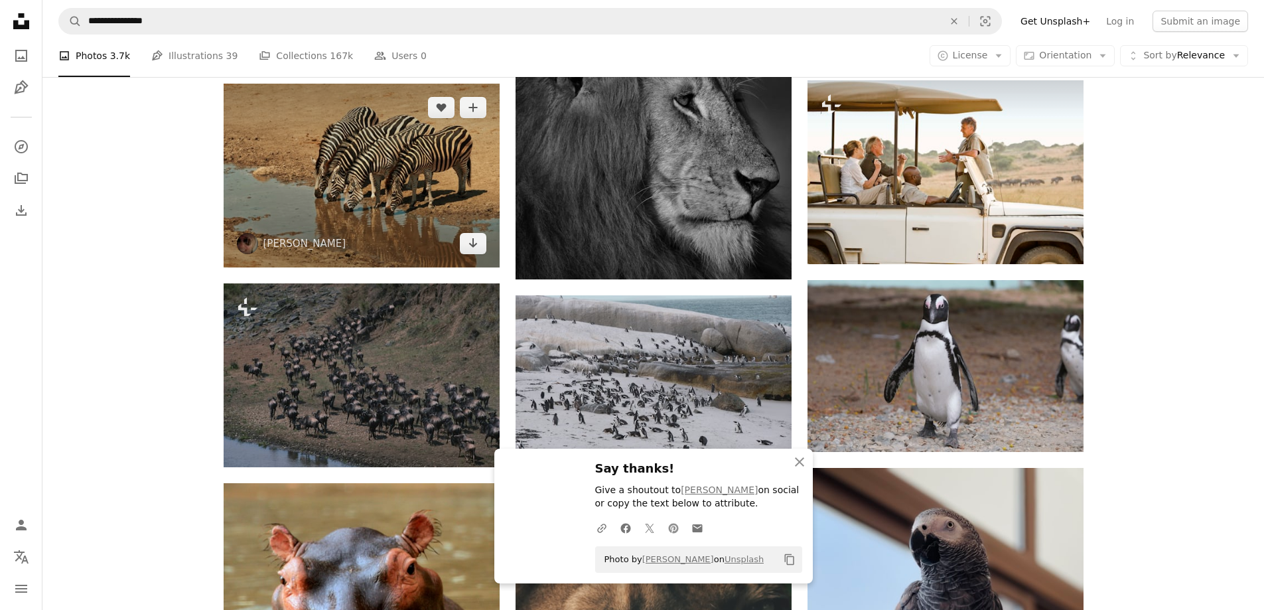
scroll to position [72385, 0]
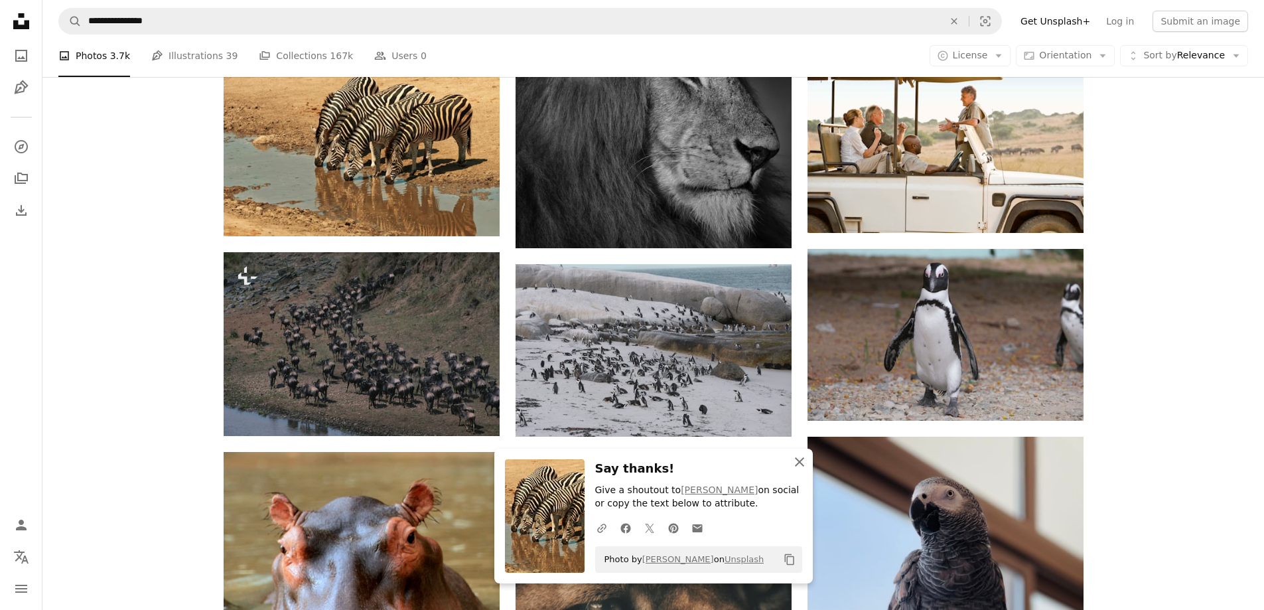
drag, startPoint x: 804, startPoint y: 462, endPoint x: 795, endPoint y: 464, distance: 8.9
click at [804, 462] on icon "An X shape" at bounding box center [799, 462] width 16 height 16
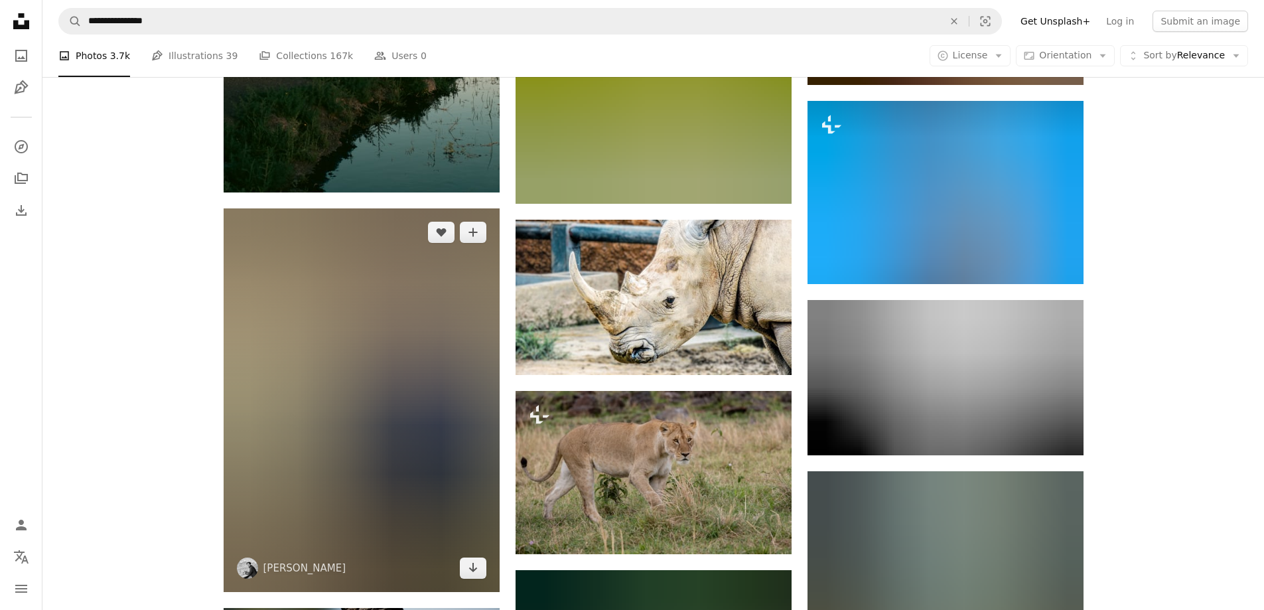
scroll to position [75171, 0]
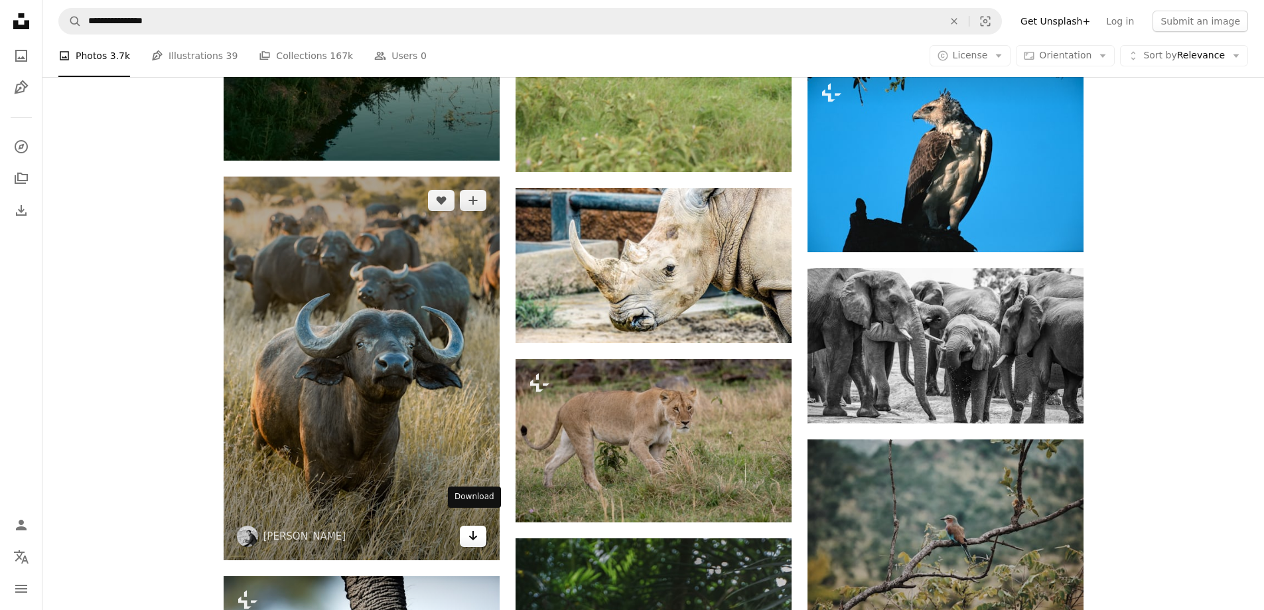
click at [475, 529] on icon "Arrow pointing down" at bounding box center [473, 535] width 11 height 16
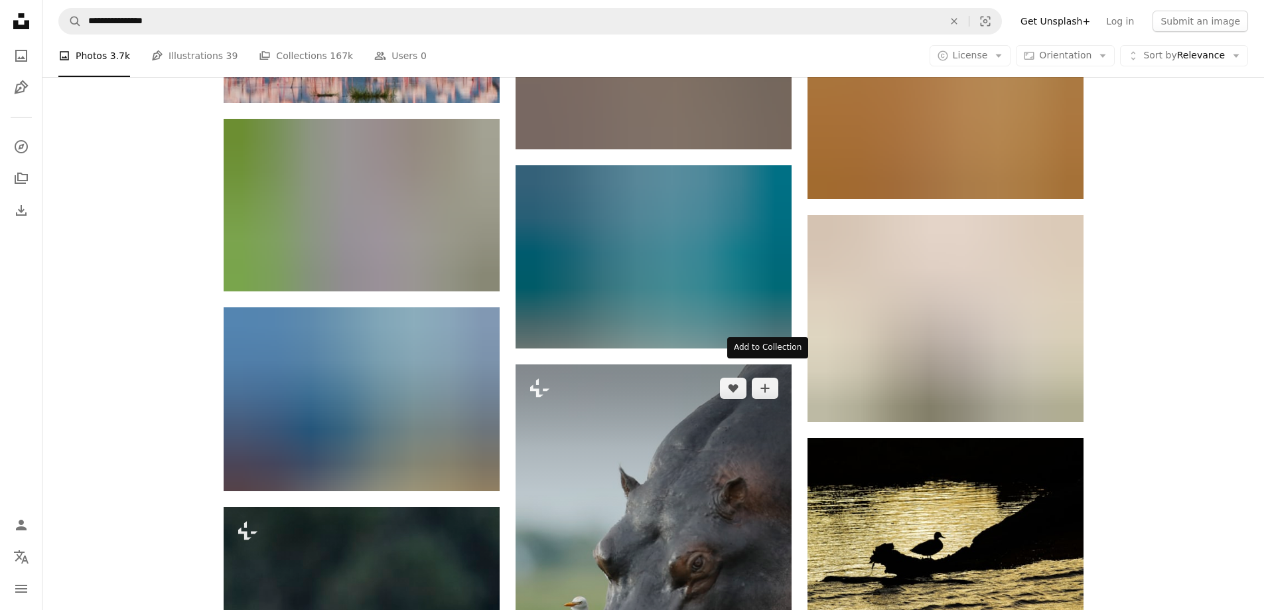
scroll to position [78355, 0]
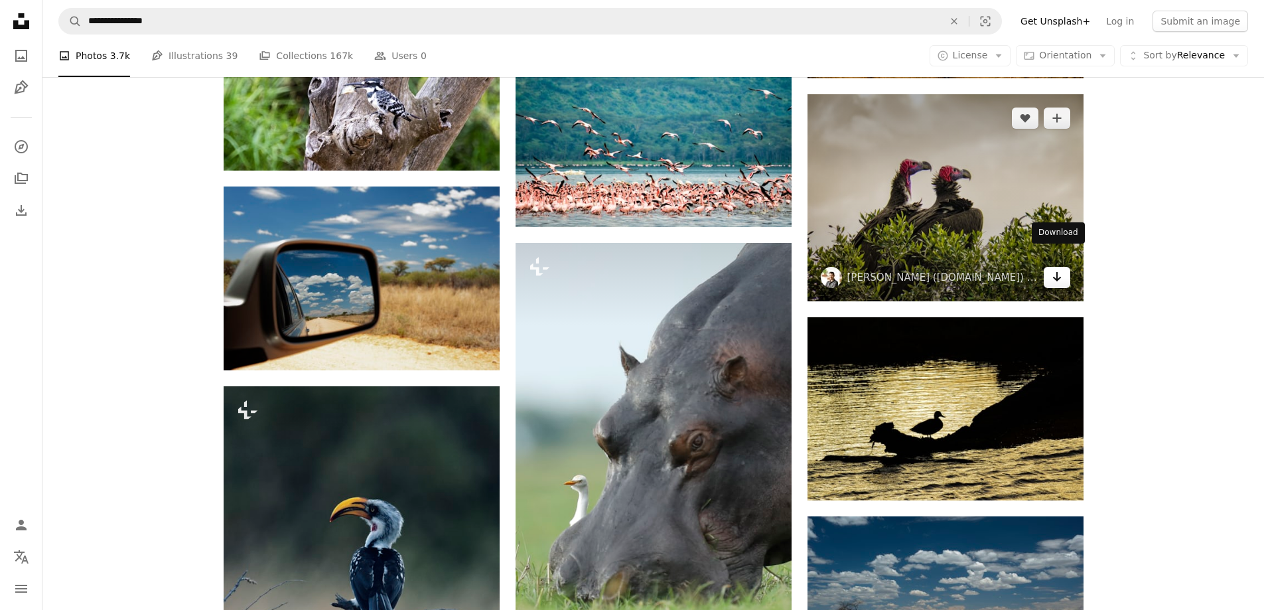
click at [1057, 272] on icon "Download" at bounding box center [1056, 276] width 9 height 9
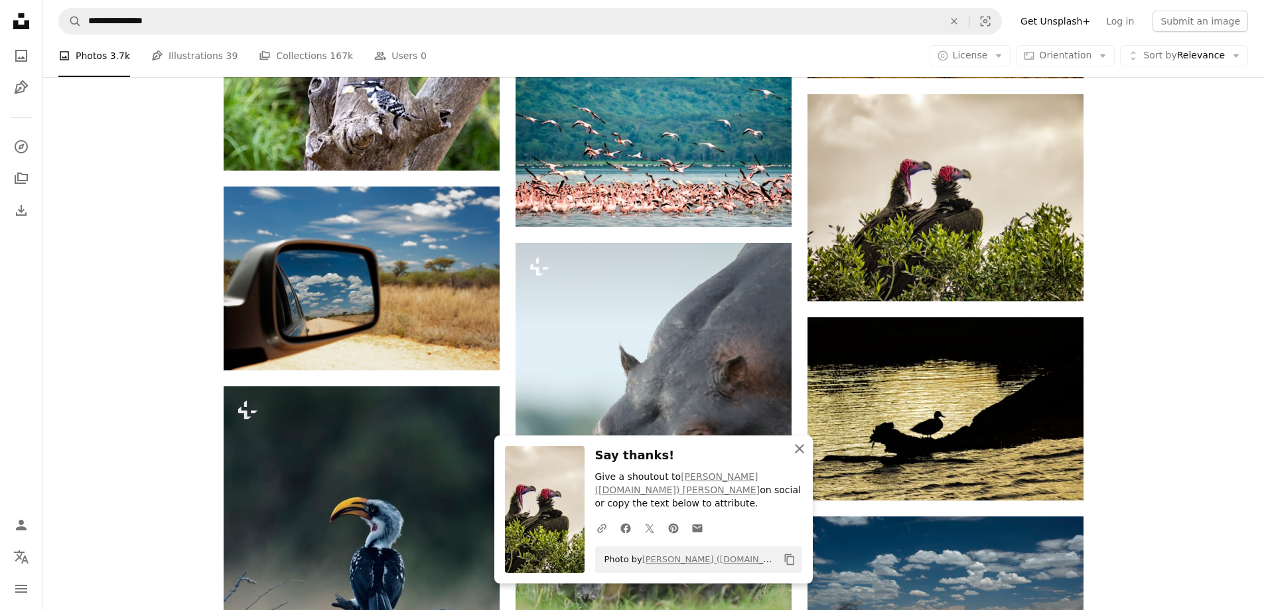
click at [793, 444] on icon "An X shape" at bounding box center [799, 448] width 16 height 16
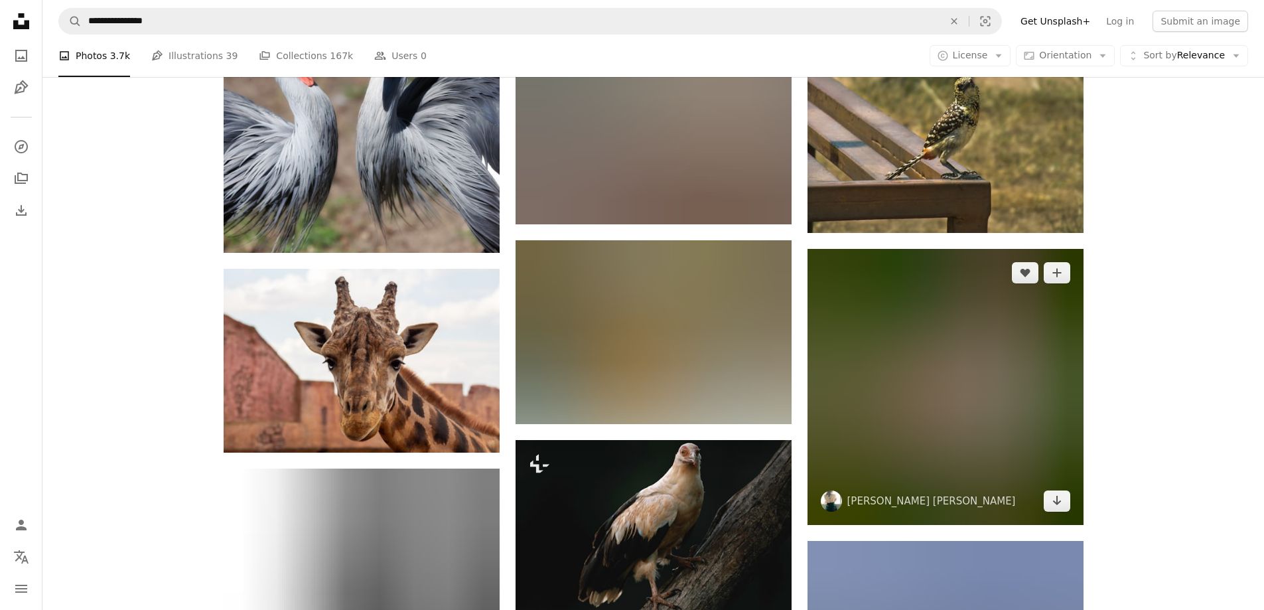
scroll to position [89897, 0]
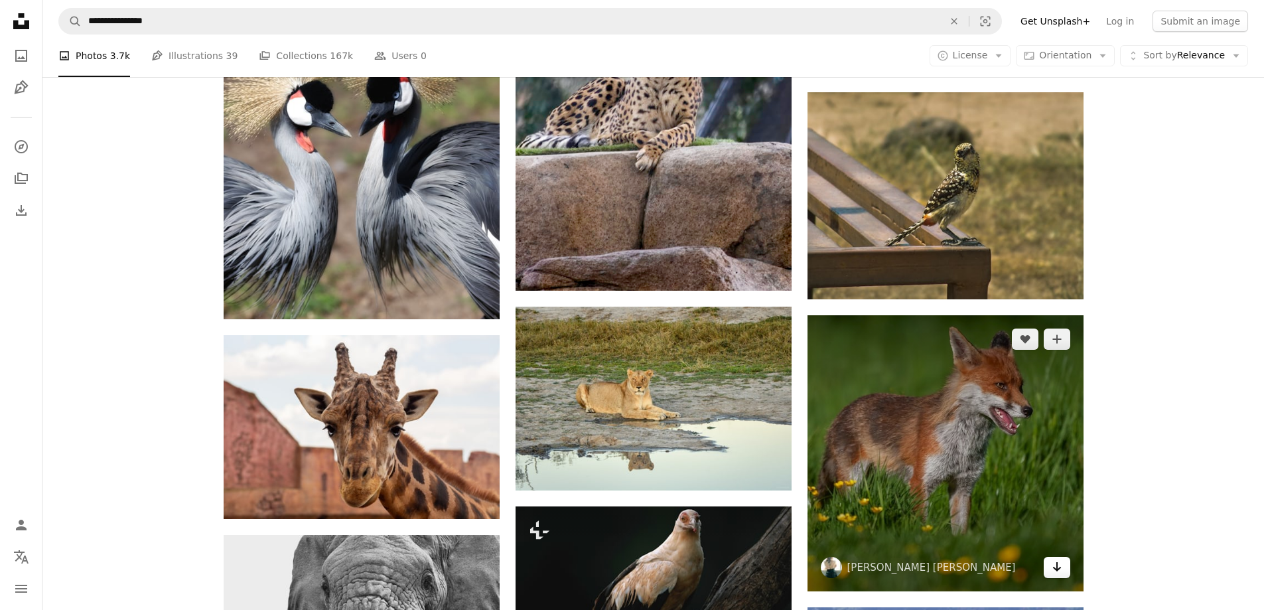
click at [1061, 559] on icon "Arrow pointing down" at bounding box center [1056, 567] width 11 height 16
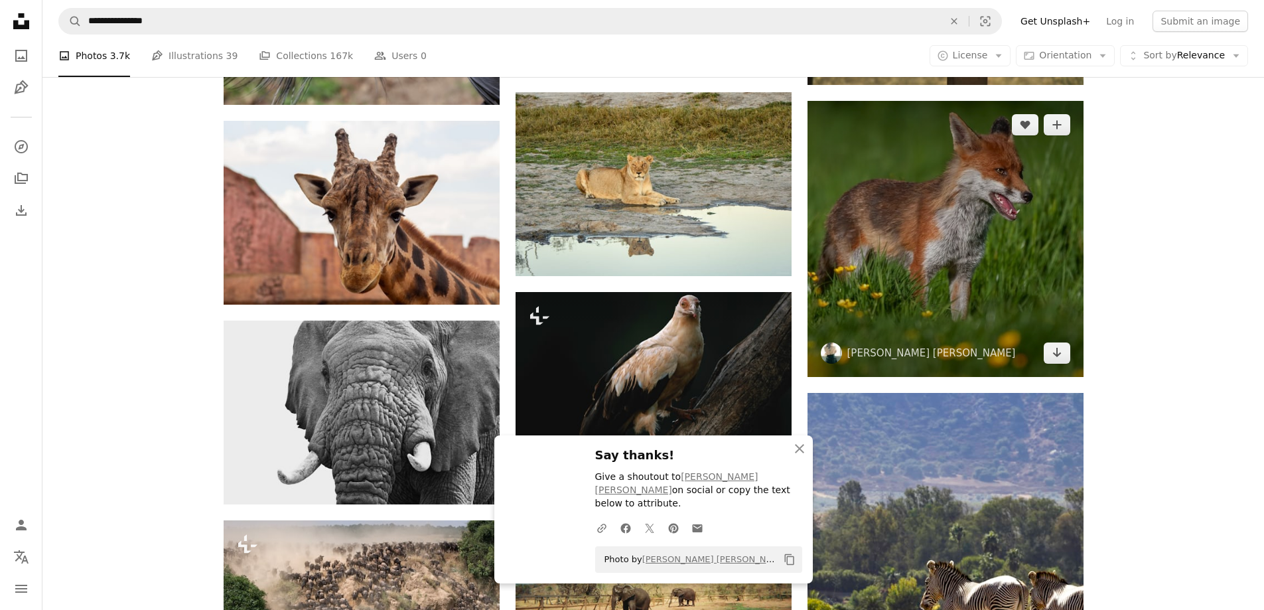
scroll to position [90163, 0]
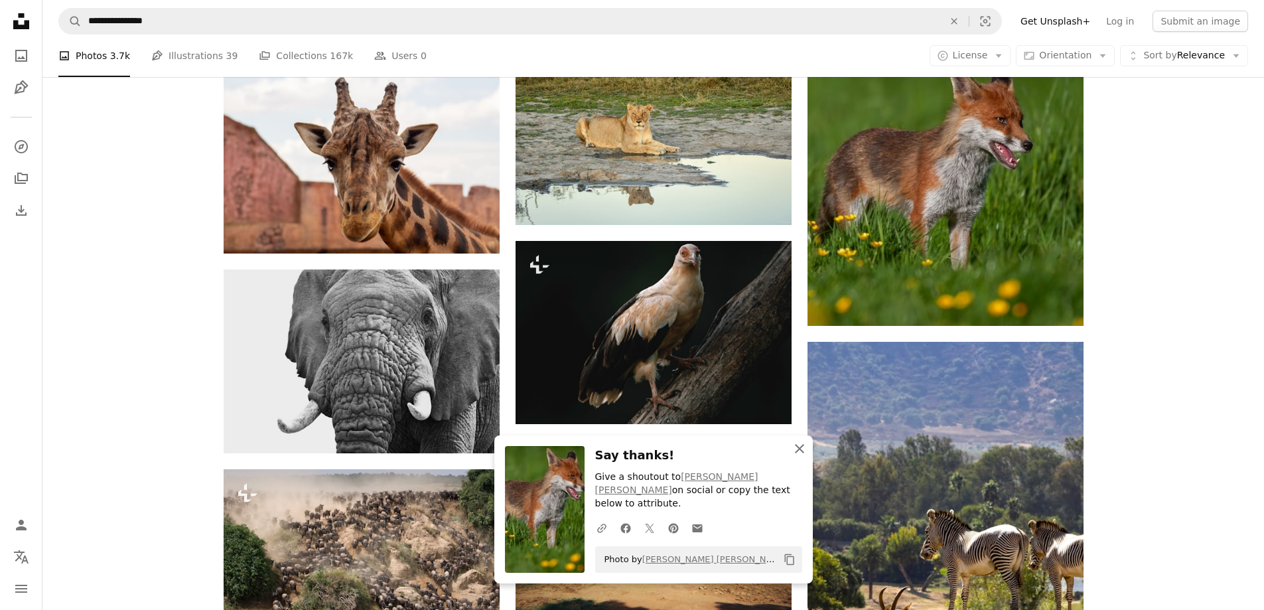
click at [796, 456] on icon "An X shape" at bounding box center [799, 448] width 16 height 16
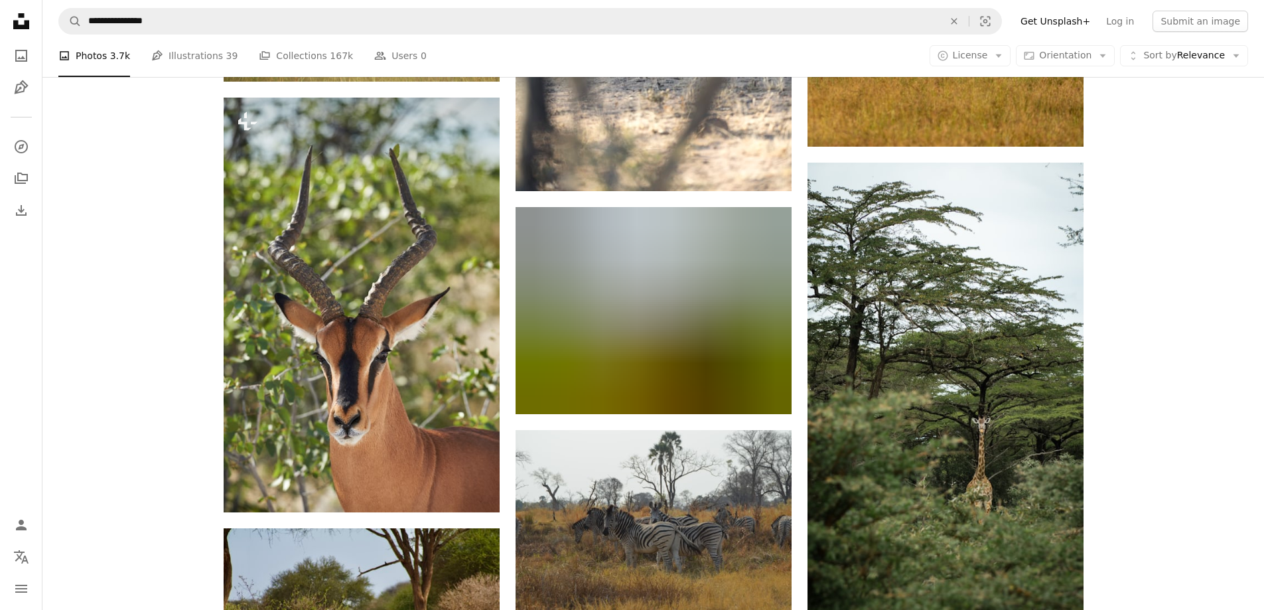
scroll to position [98256, 0]
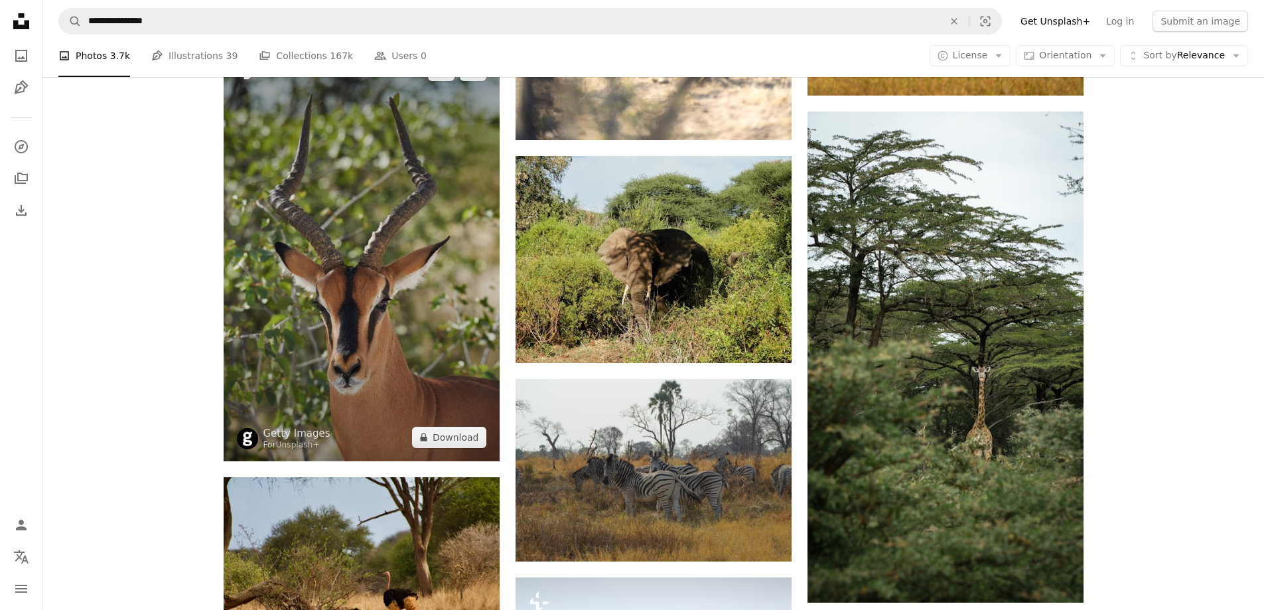
click at [401, 368] on img at bounding box center [362, 253] width 276 height 415
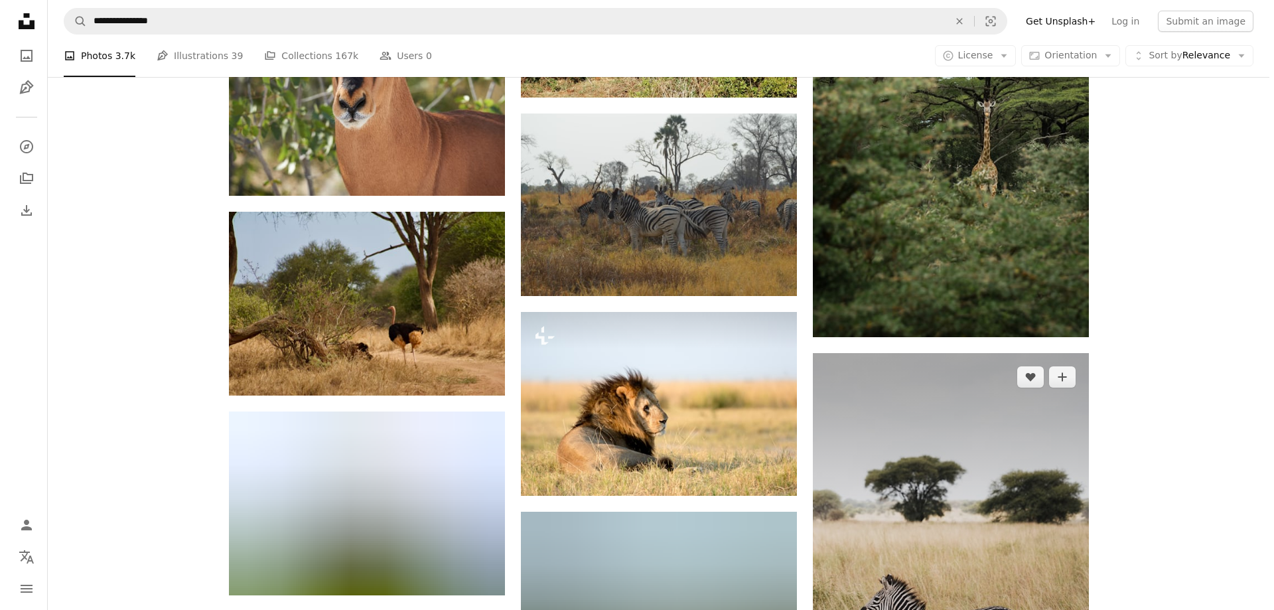
scroll to position [98654, 0]
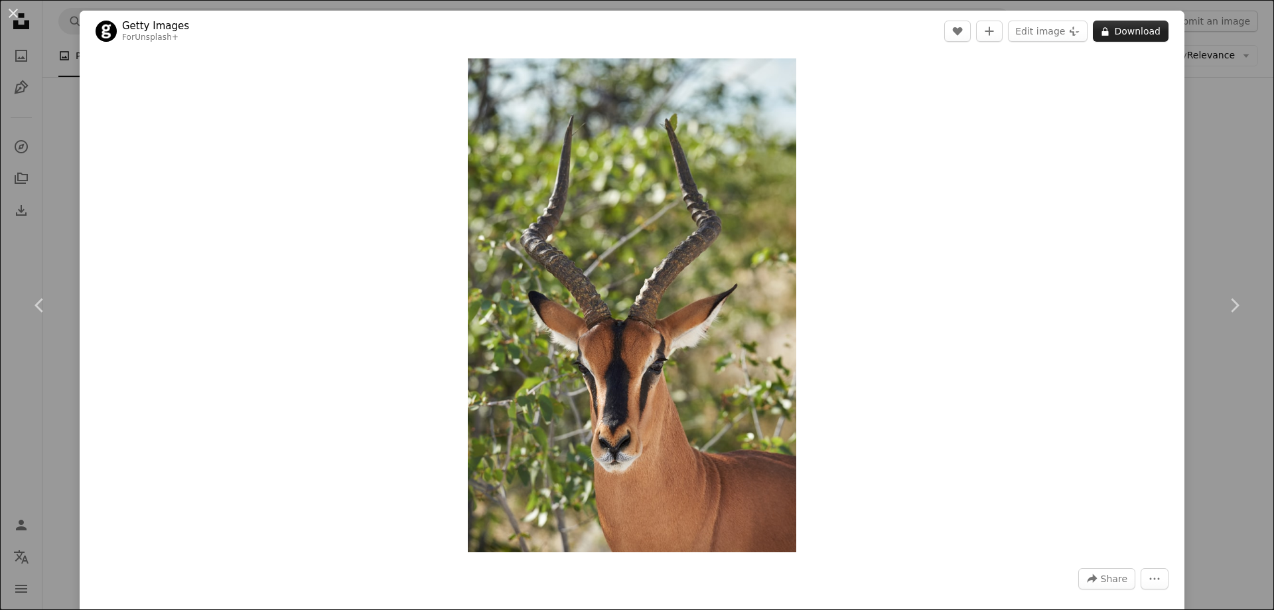
click at [1128, 30] on button "A lock Download" at bounding box center [1131, 31] width 76 height 21
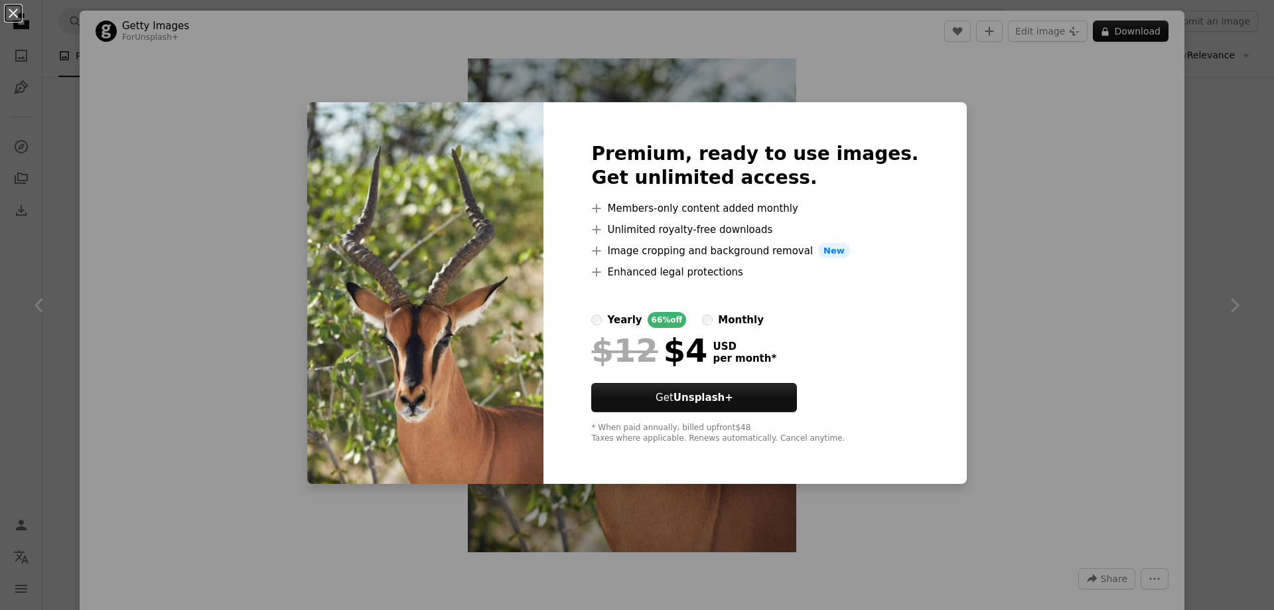
click at [1080, 64] on div "An X shape Premium, ready to use images. Get unlimited access. A plus sign Memb…" at bounding box center [637, 305] width 1274 height 610
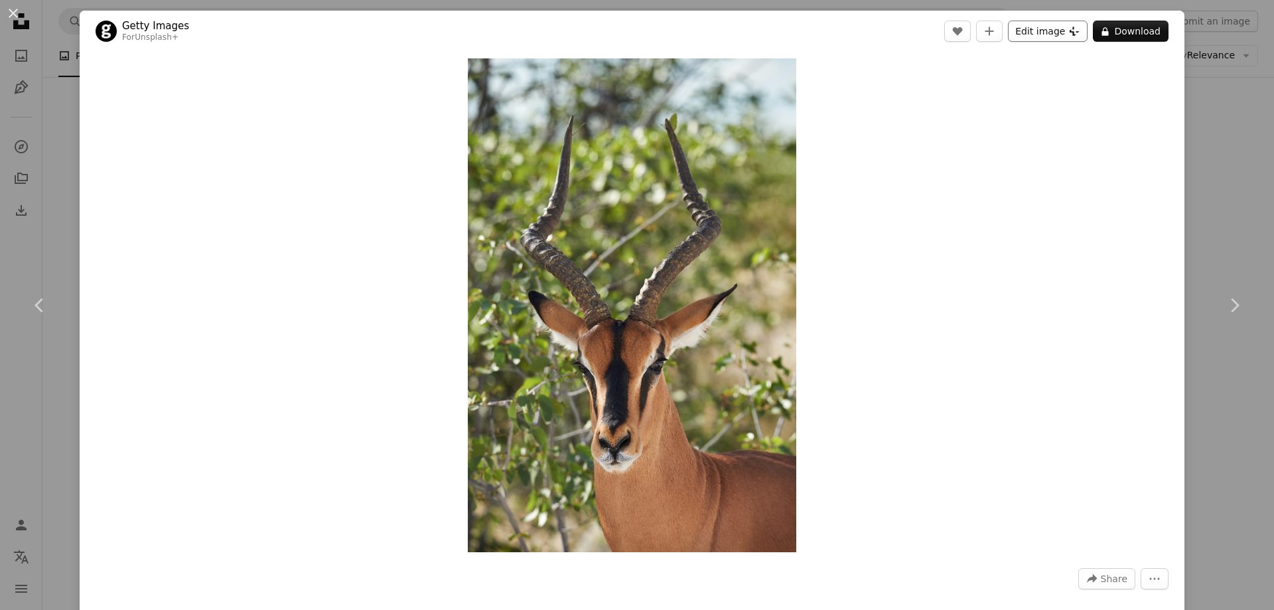
click at [1059, 32] on button "Edit image Plus sign for Unsplash+" at bounding box center [1048, 31] width 80 height 21
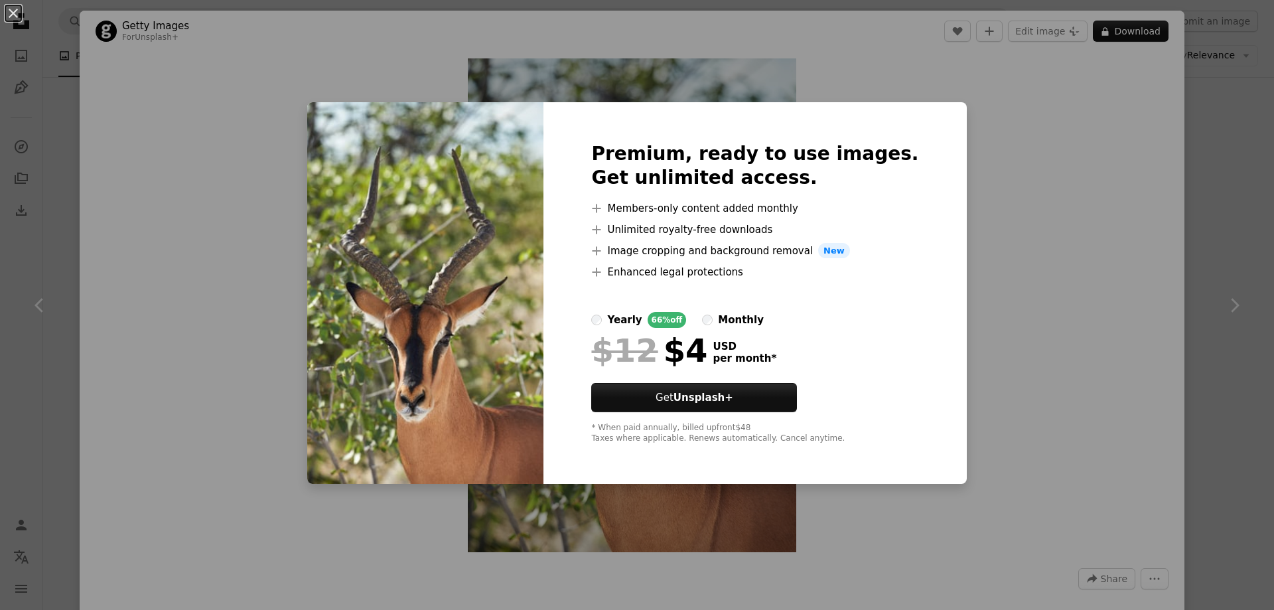
drag, startPoint x: 1018, startPoint y: 220, endPoint x: 1154, endPoint y: 164, distance: 147.8
click at [1018, 220] on div "An X shape Premium, ready to use images. Get unlimited access. A plus sign Memb…" at bounding box center [637, 305] width 1274 height 610
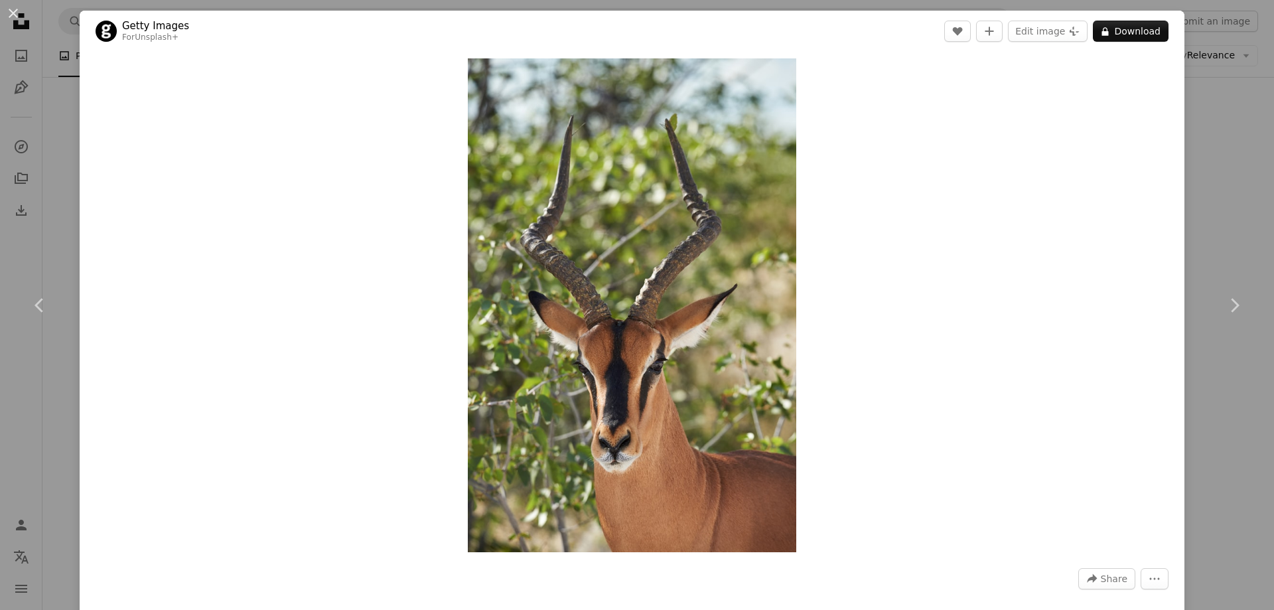
click at [1181, 114] on div "An X shape Chevron left Chevron right Getty Images For Unsplash+ A heart A plus…" at bounding box center [637, 305] width 1274 height 610
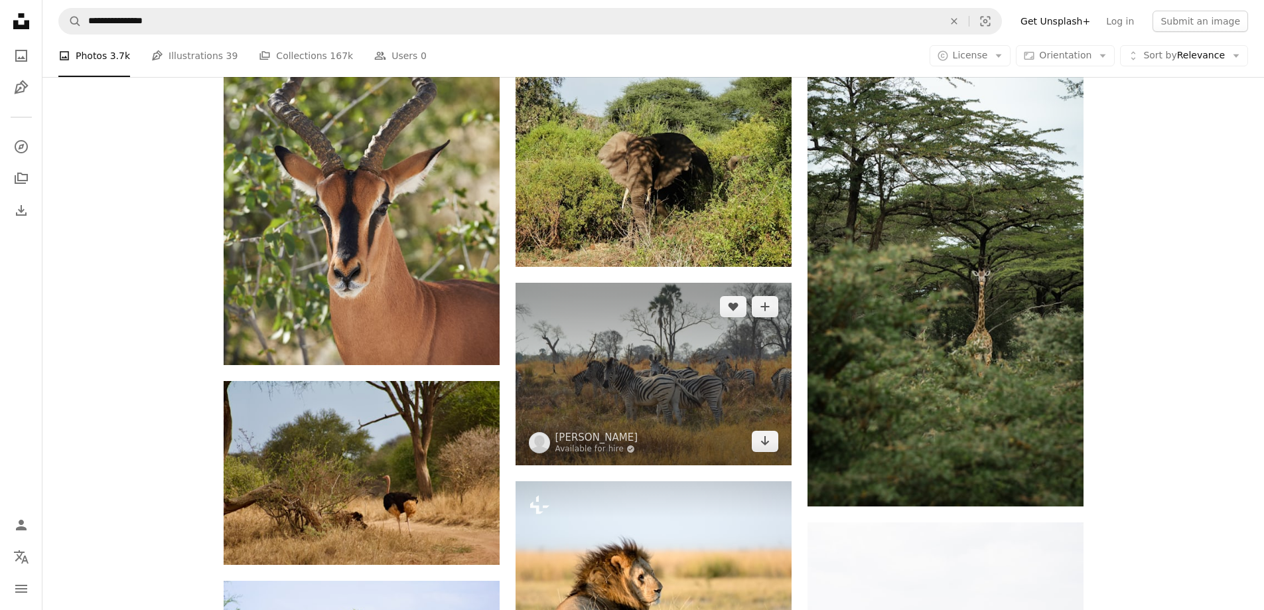
scroll to position [98587, 0]
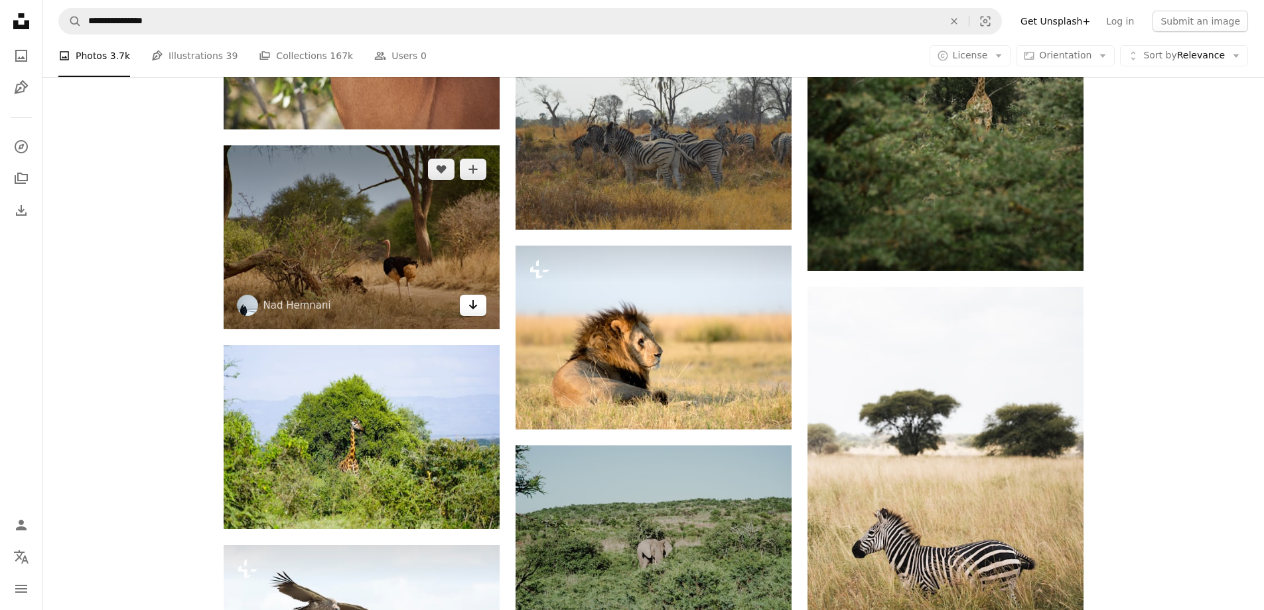
click at [472, 295] on link "Arrow pointing down" at bounding box center [473, 305] width 27 height 21
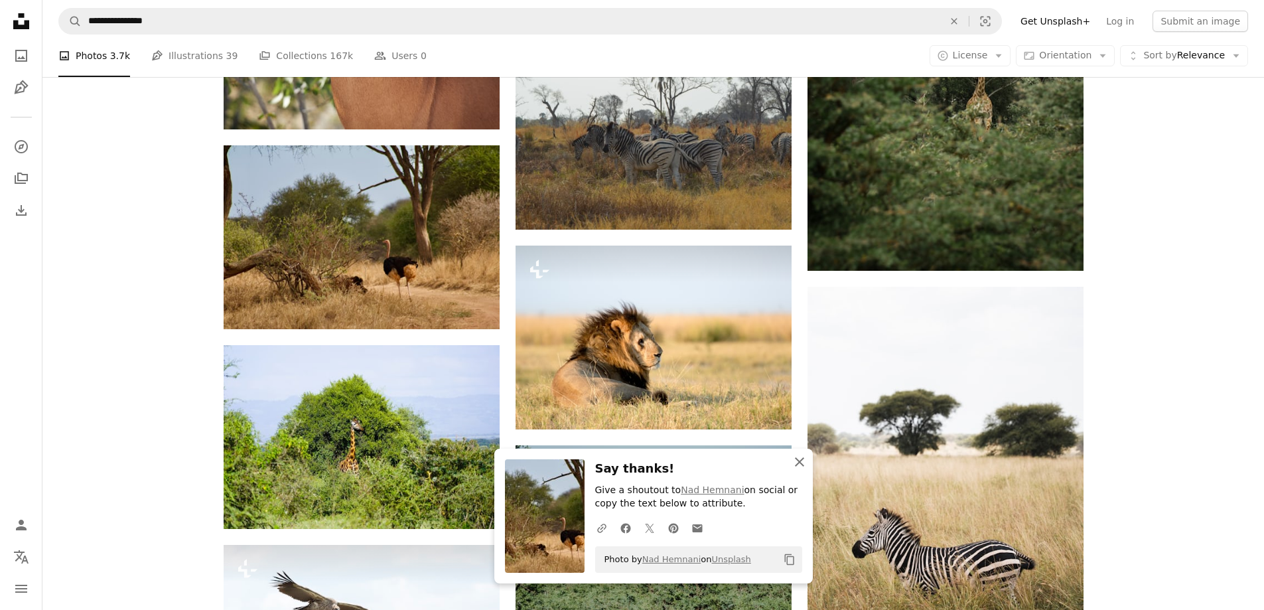
click at [796, 460] on icon "An X shape" at bounding box center [799, 462] width 16 height 16
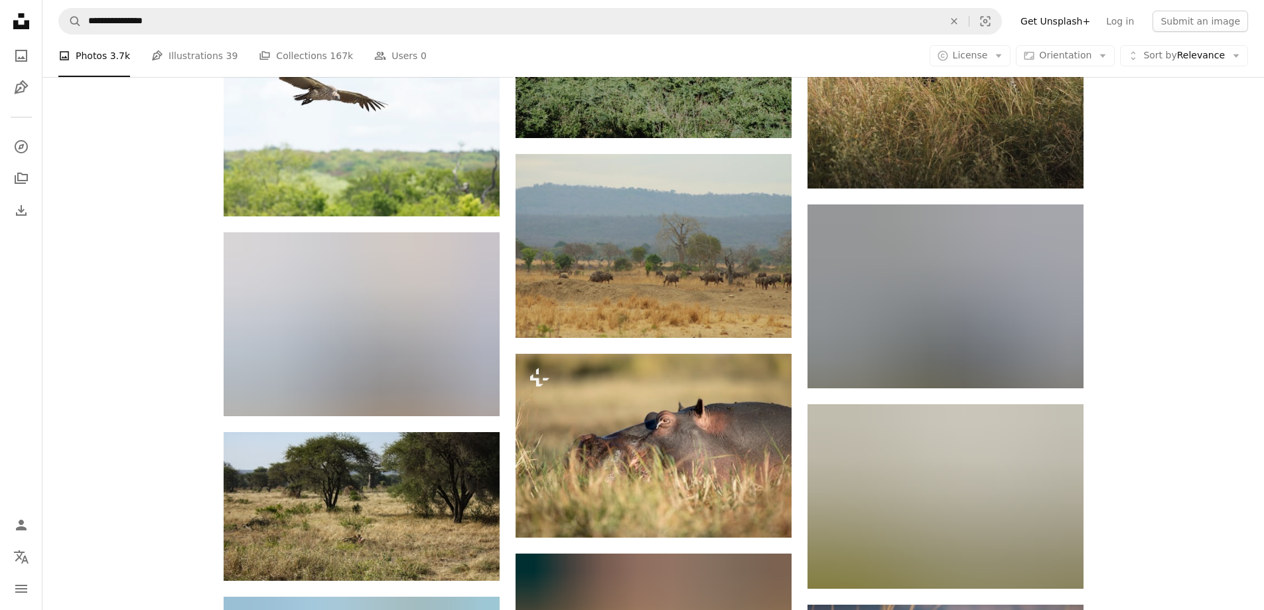
scroll to position [99118, 0]
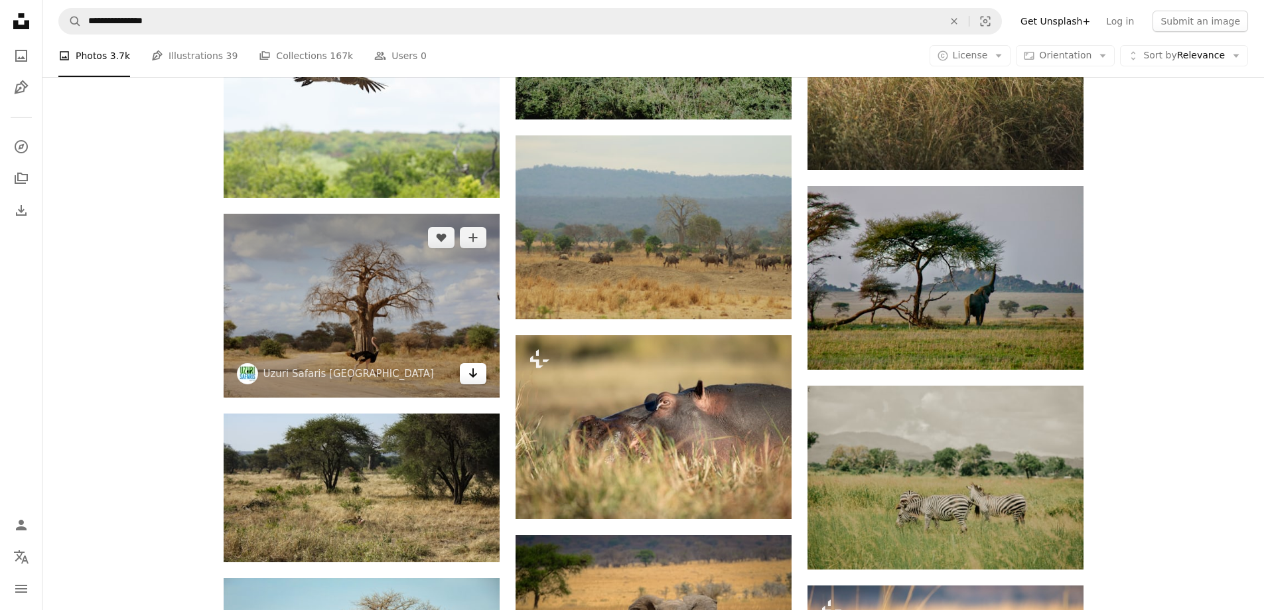
click at [470, 365] on icon "Arrow pointing down" at bounding box center [473, 373] width 11 height 16
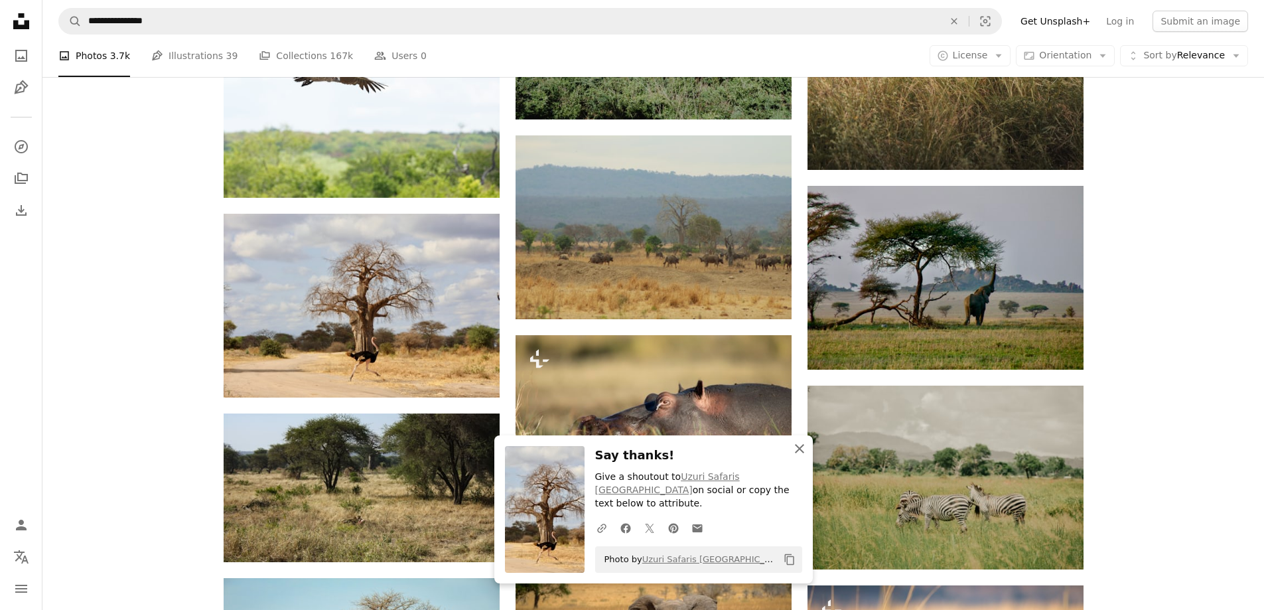
click at [797, 453] on icon "button" at bounding box center [799, 448] width 9 height 9
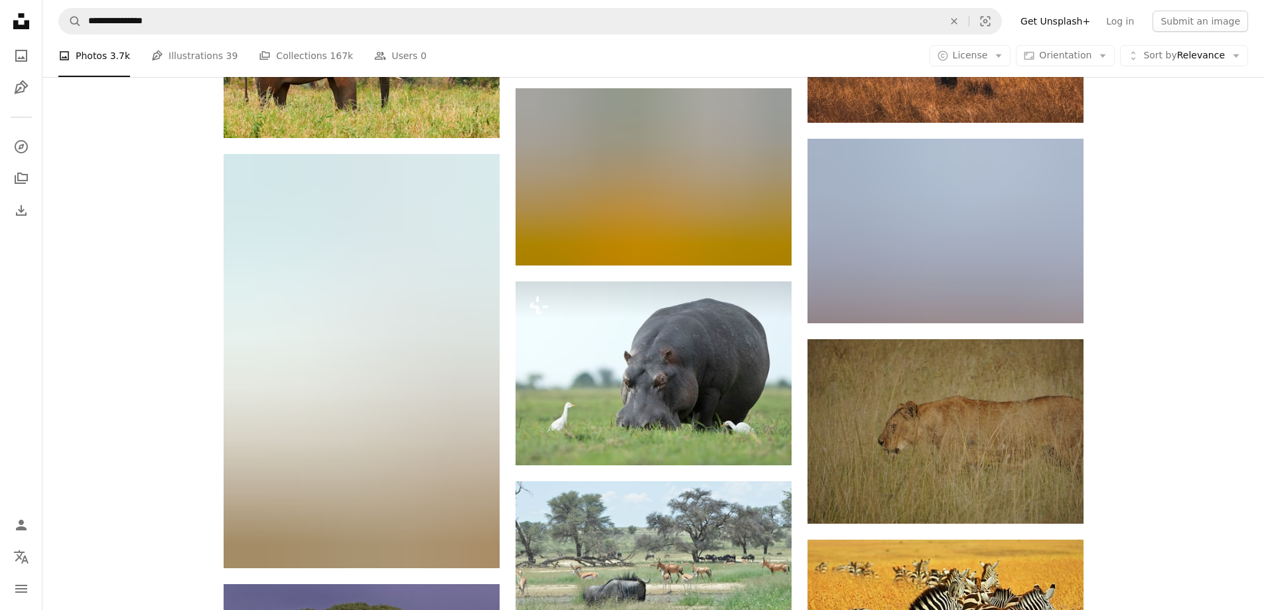
scroll to position [99980, 0]
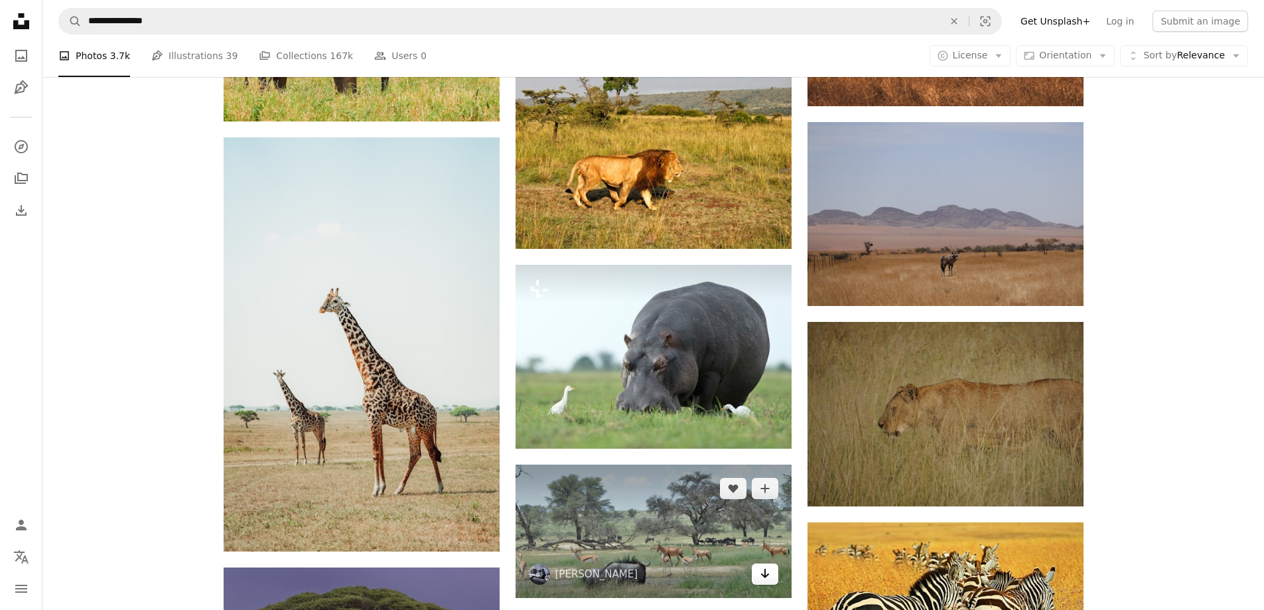
click at [764, 568] on icon "Download" at bounding box center [764, 572] width 9 height 9
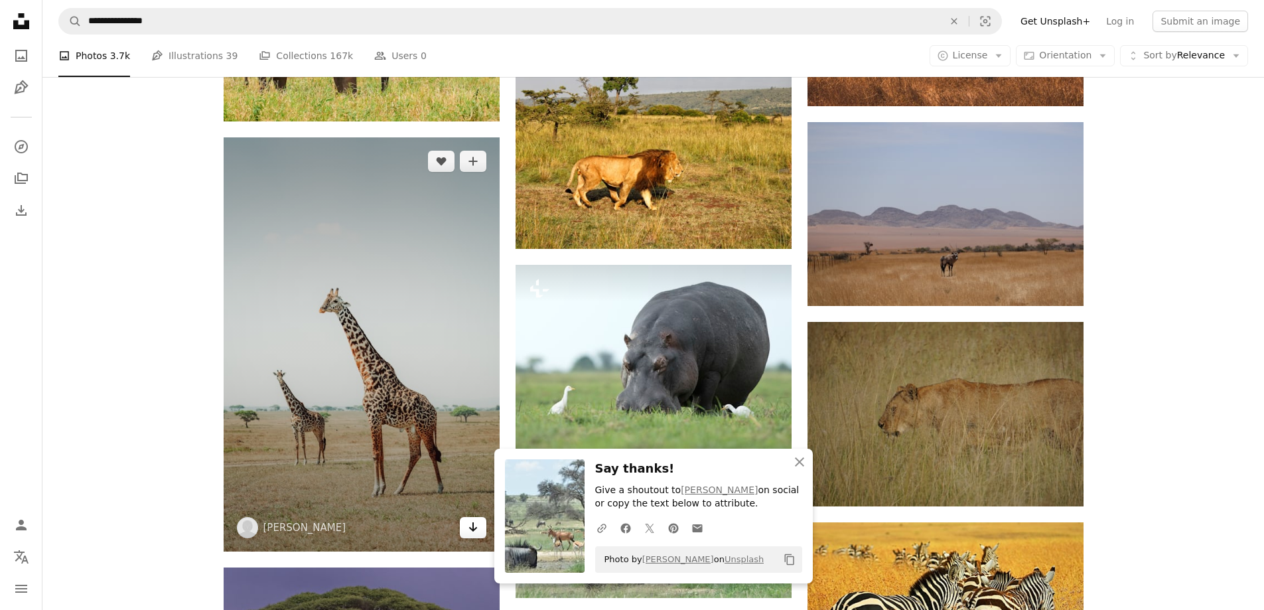
click at [469, 519] on icon "Arrow pointing down" at bounding box center [473, 527] width 11 height 16
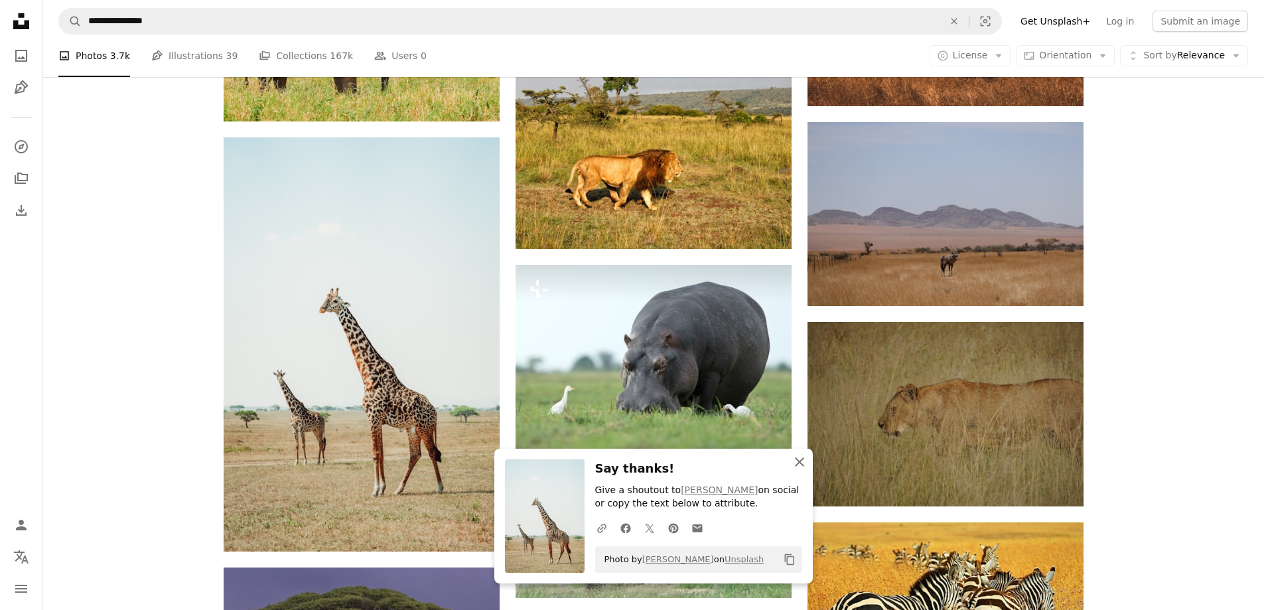
click at [798, 464] on icon "An X shape" at bounding box center [799, 462] width 16 height 16
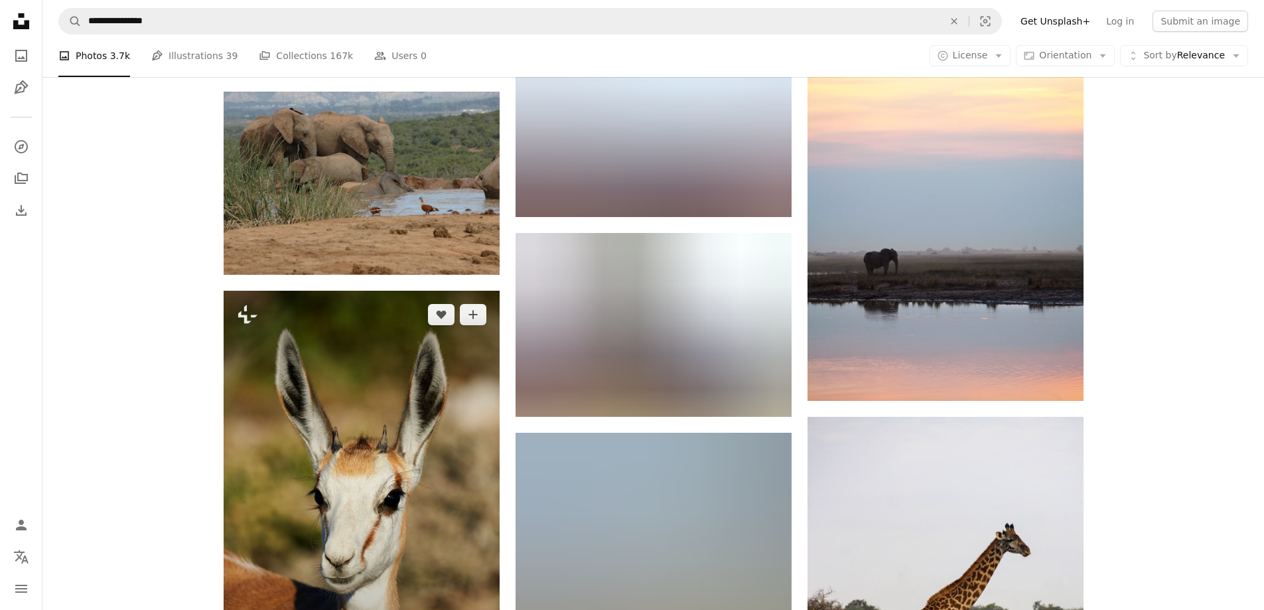
scroll to position [106858, 0]
